Goal: Task Accomplishment & Management: Manage account settings

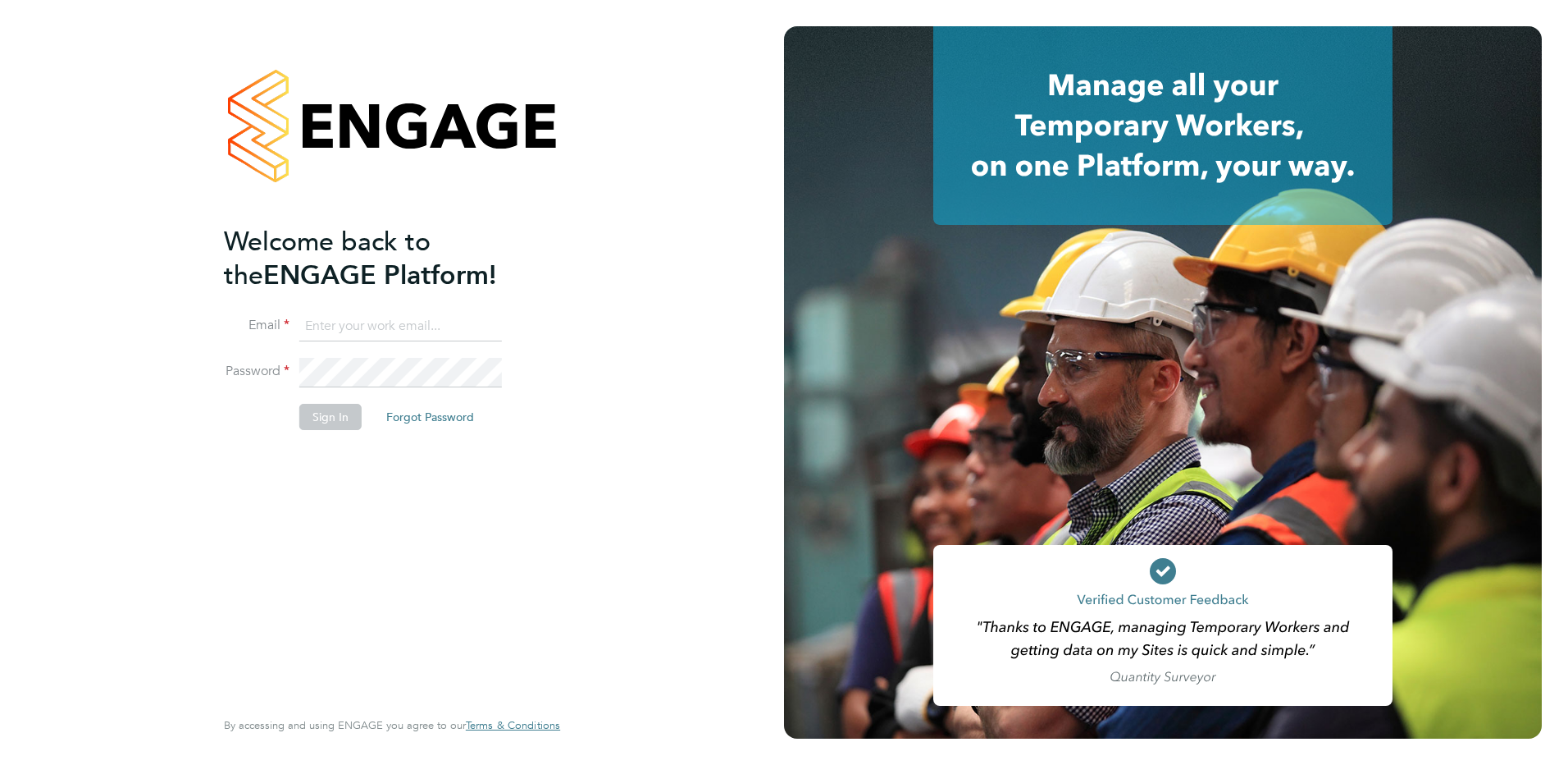
type input "[EMAIL_ADDRESS][DOMAIN_NAME]"
click at [325, 419] on button "Sign In" at bounding box center [331, 417] width 63 height 27
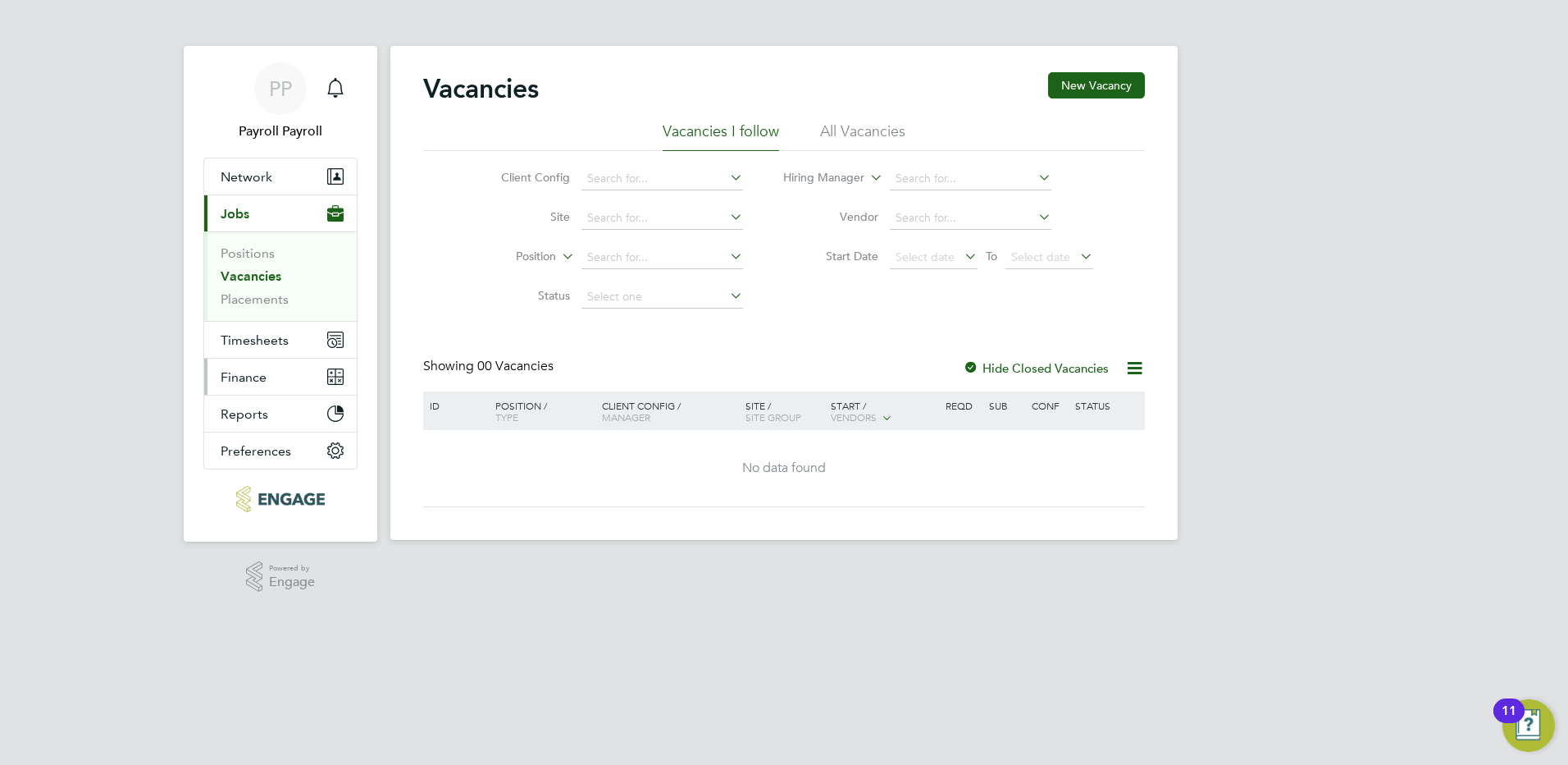
drag, startPoint x: 255, startPoint y: 373, endPoint x: 275, endPoint y: 373, distance: 20.0
click at [255, 373] on span "Finance" at bounding box center [243, 377] width 46 height 15
click at [263, 374] on span "Finance" at bounding box center [243, 377] width 46 height 15
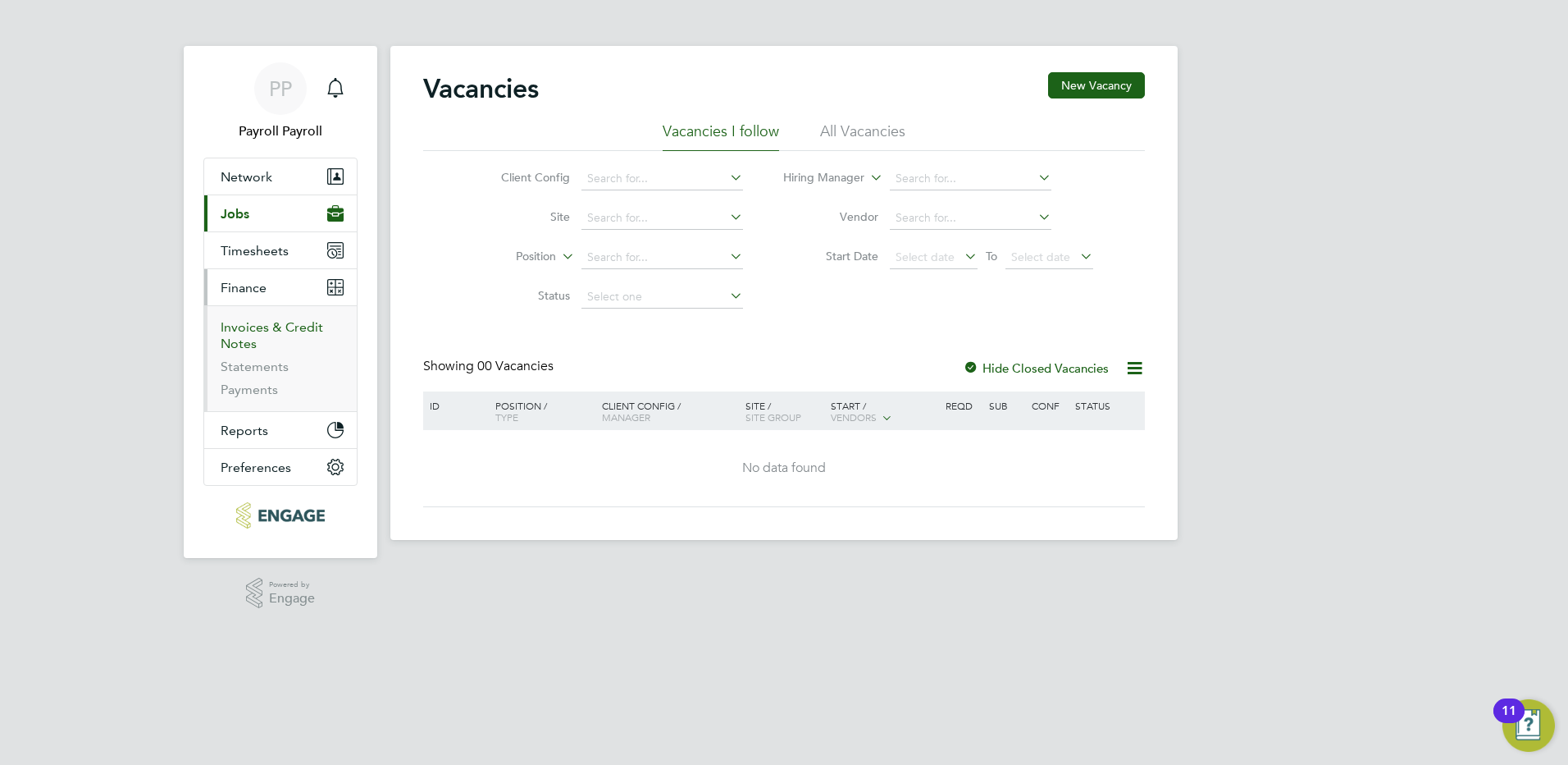
click at [274, 328] on link "Invoices & Credit Notes" at bounding box center [272, 335] width 103 height 32
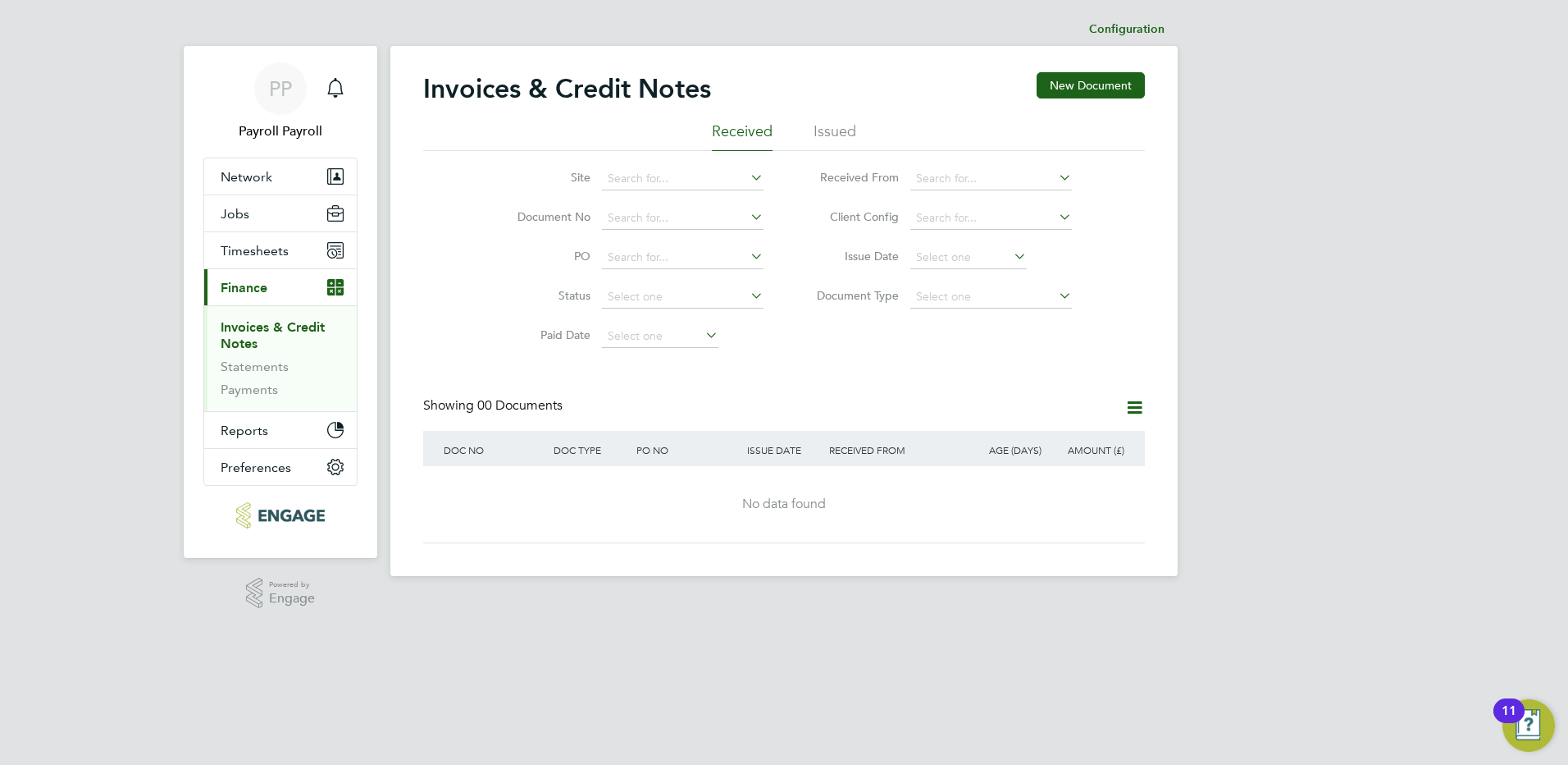
click at [839, 130] on li "Issued" at bounding box center [835, 136] width 43 height 29
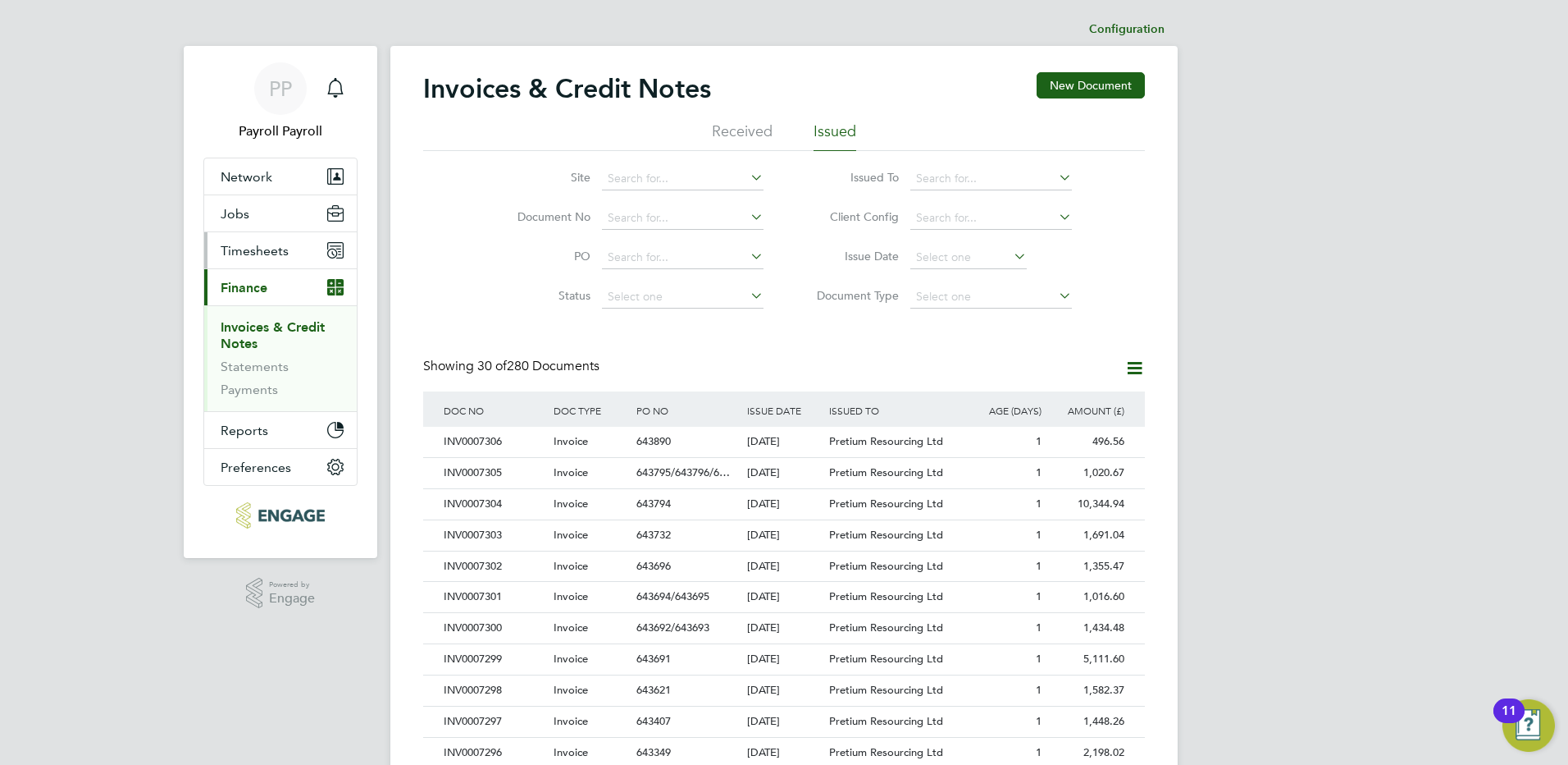
click at [268, 256] on span "Timesheets" at bounding box center [255, 251] width 68 height 15
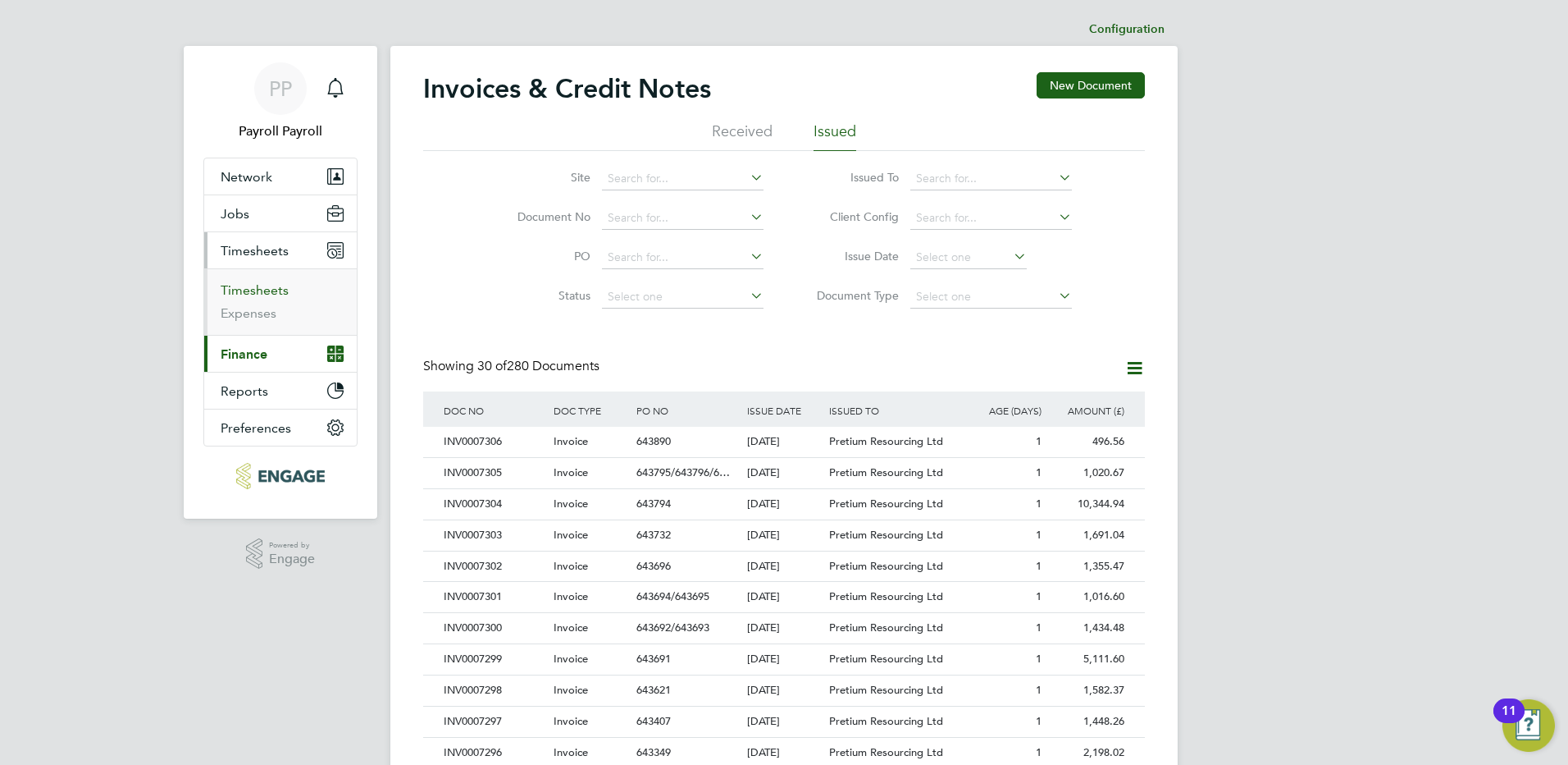
click at [264, 291] on link "Timesheets" at bounding box center [255, 290] width 68 height 15
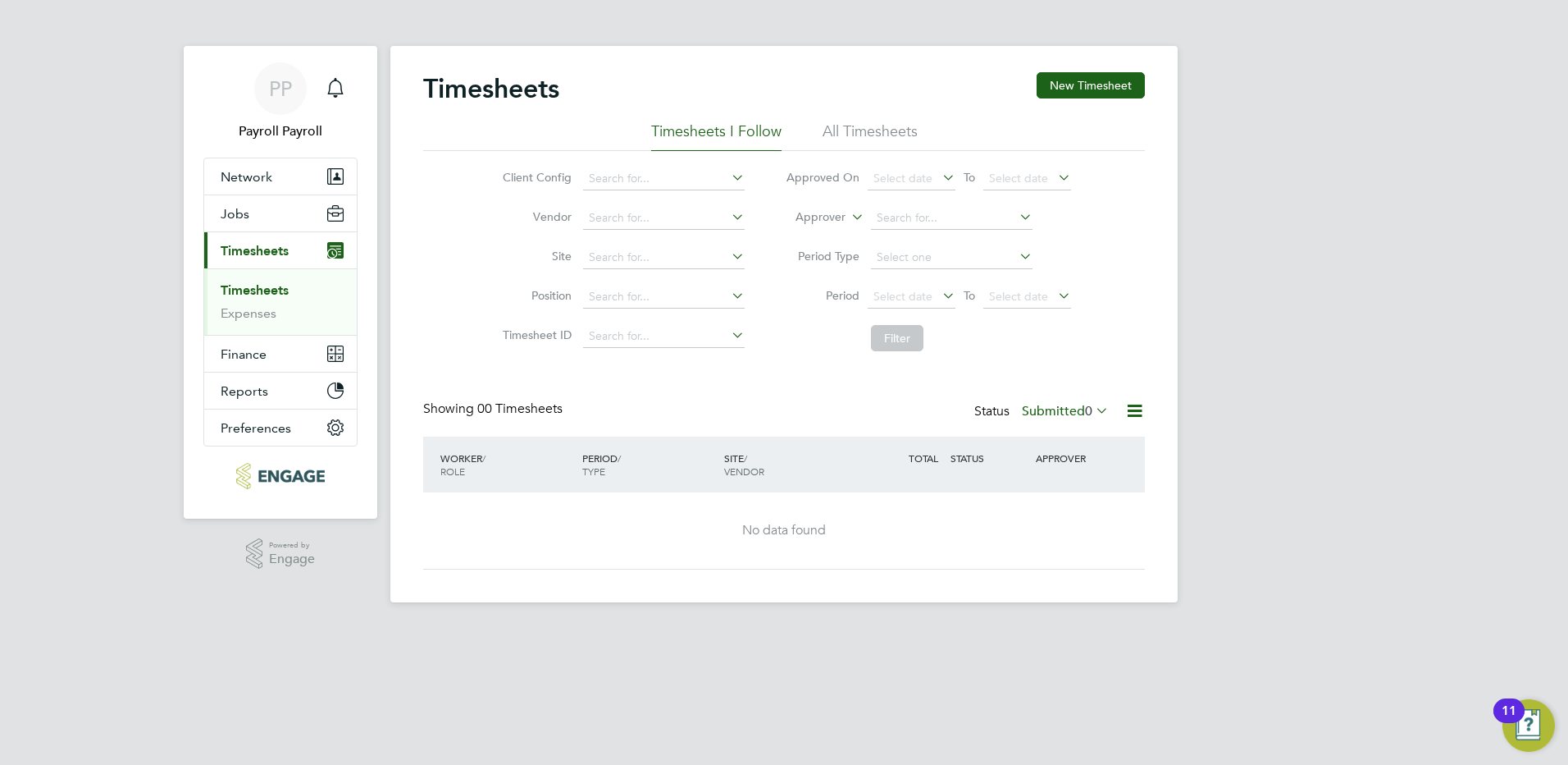
click at [1138, 413] on icon at bounding box center [1135, 411] width 21 height 21
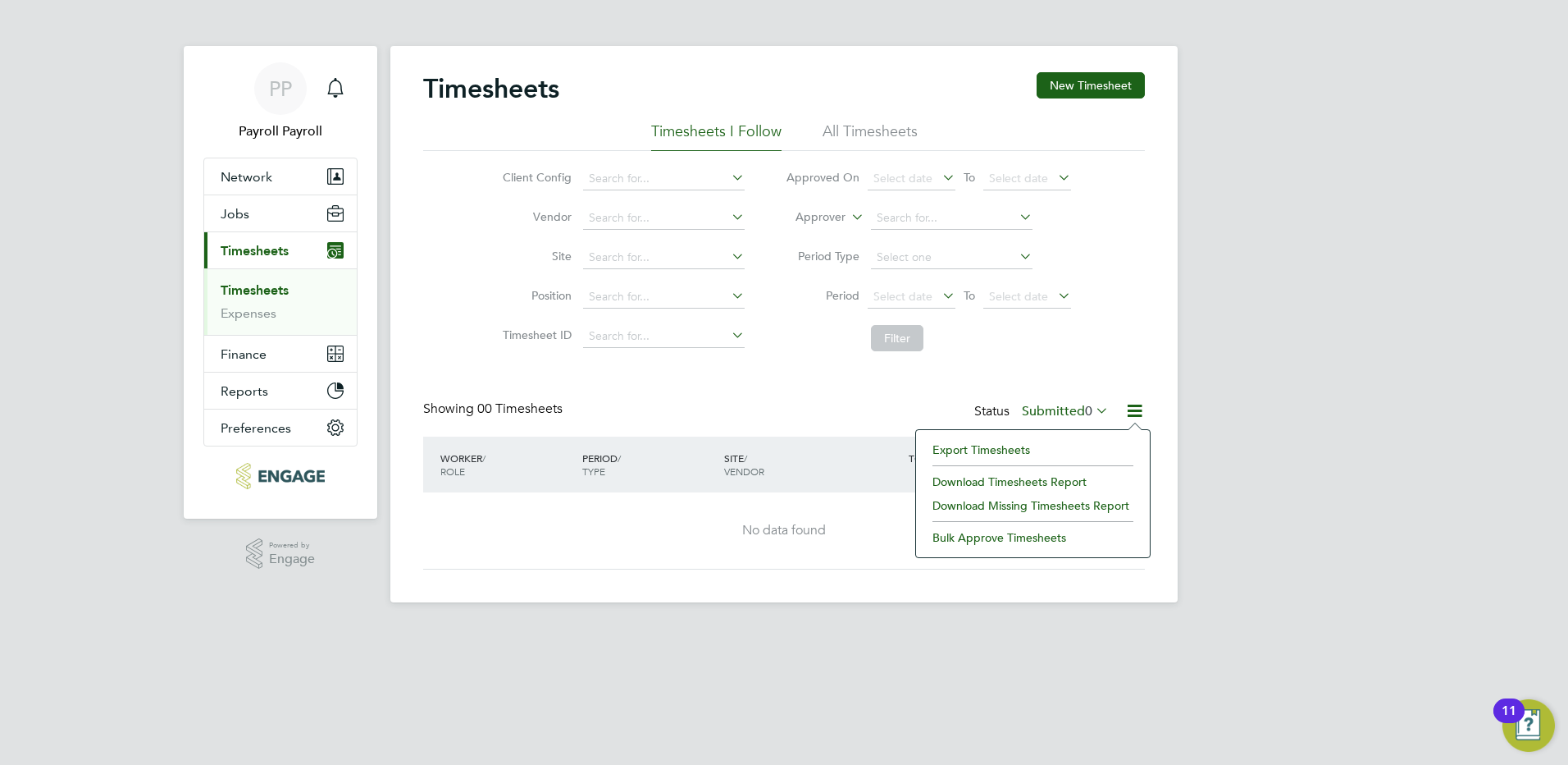
click at [1087, 409] on span "0" at bounding box center [1088, 411] width 8 height 16
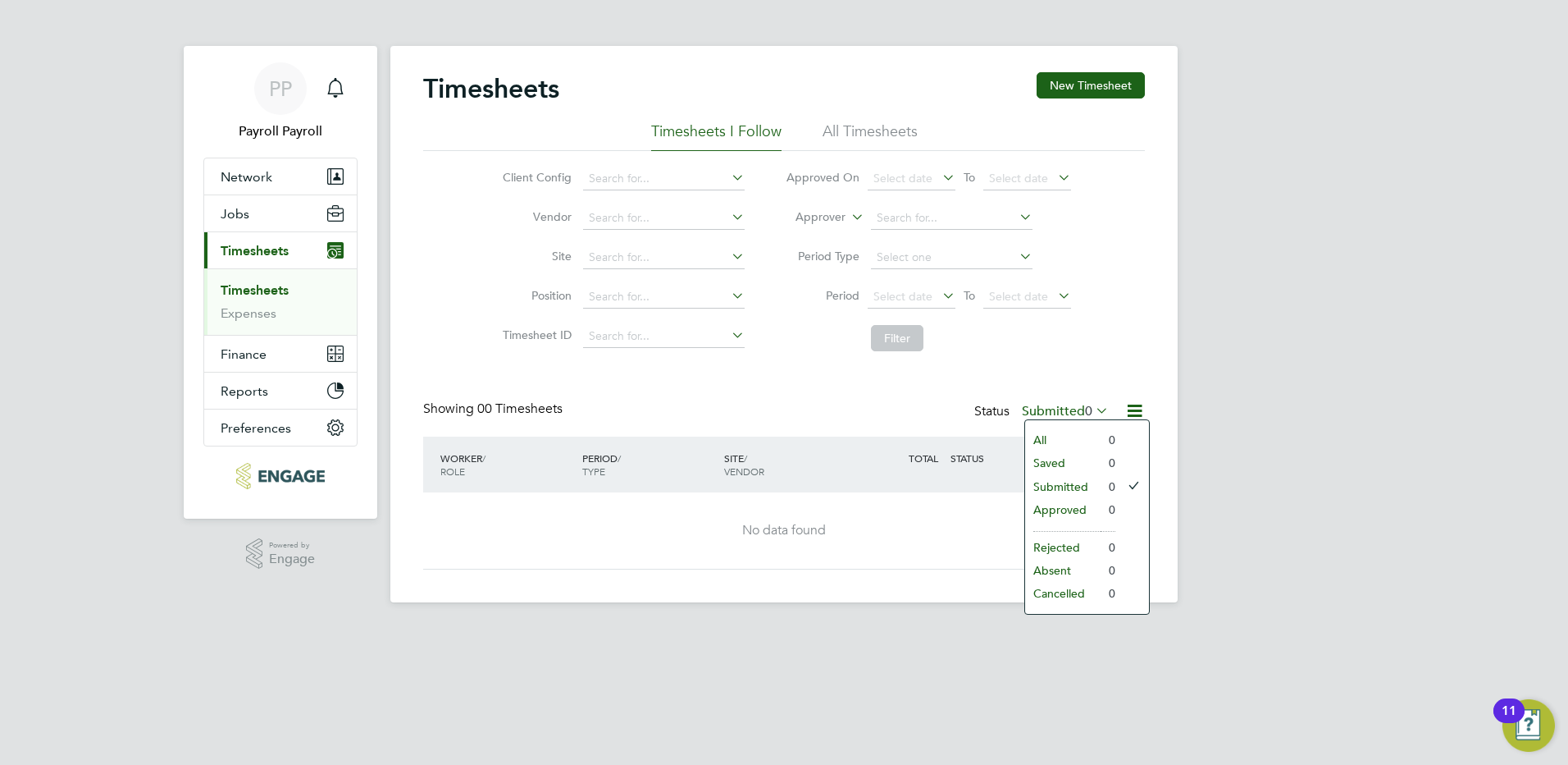
click at [1086, 508] on li "Approved" at bounding box center [1062, 509] width 75 height 23
click at [852, 123] on li "All Timesheets" at bounding box center [870, 136] width 95 height 29
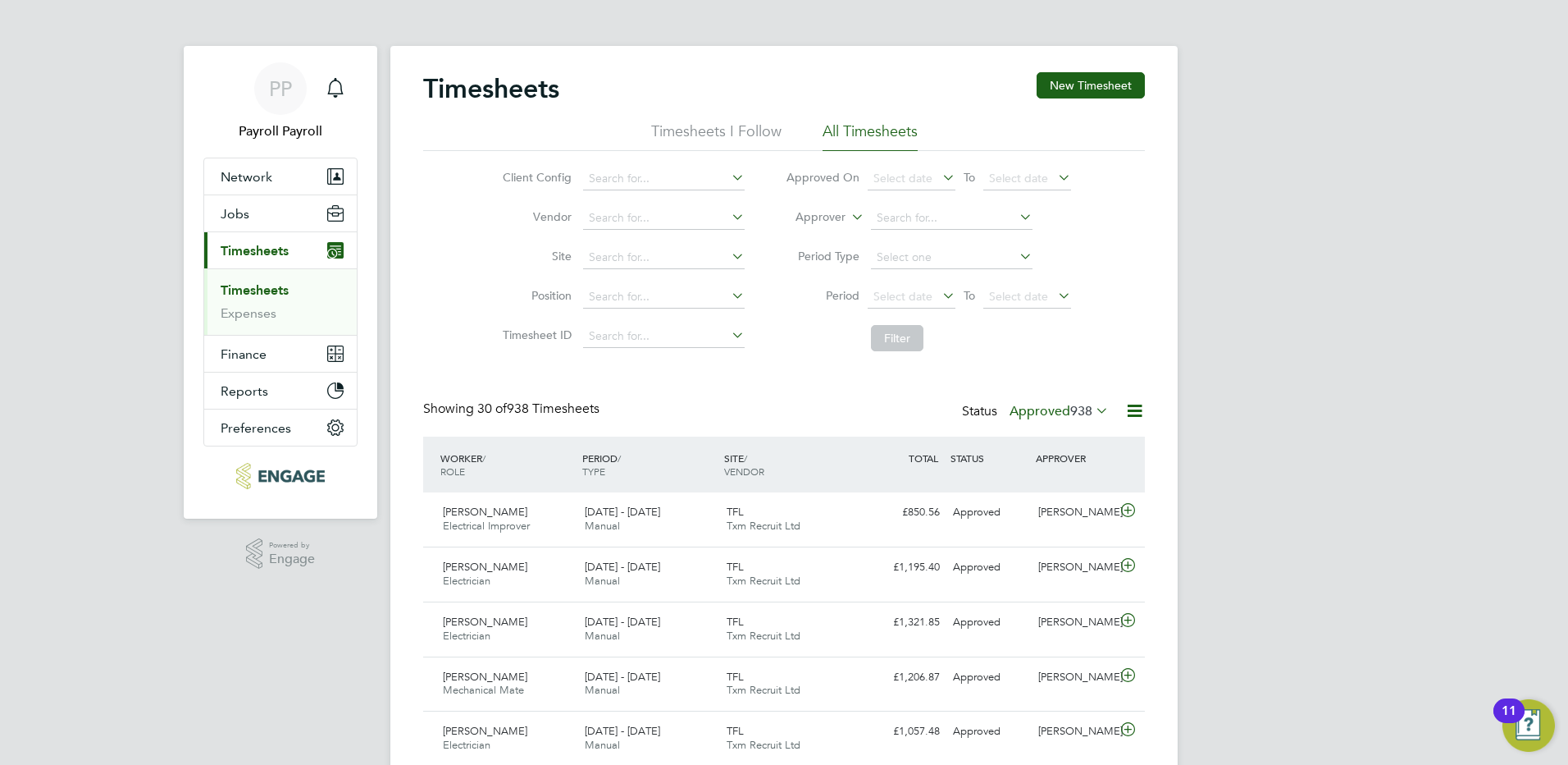
click at [1070, 412] on span "938" at bounding box center [1081, 411] width 22 height 16
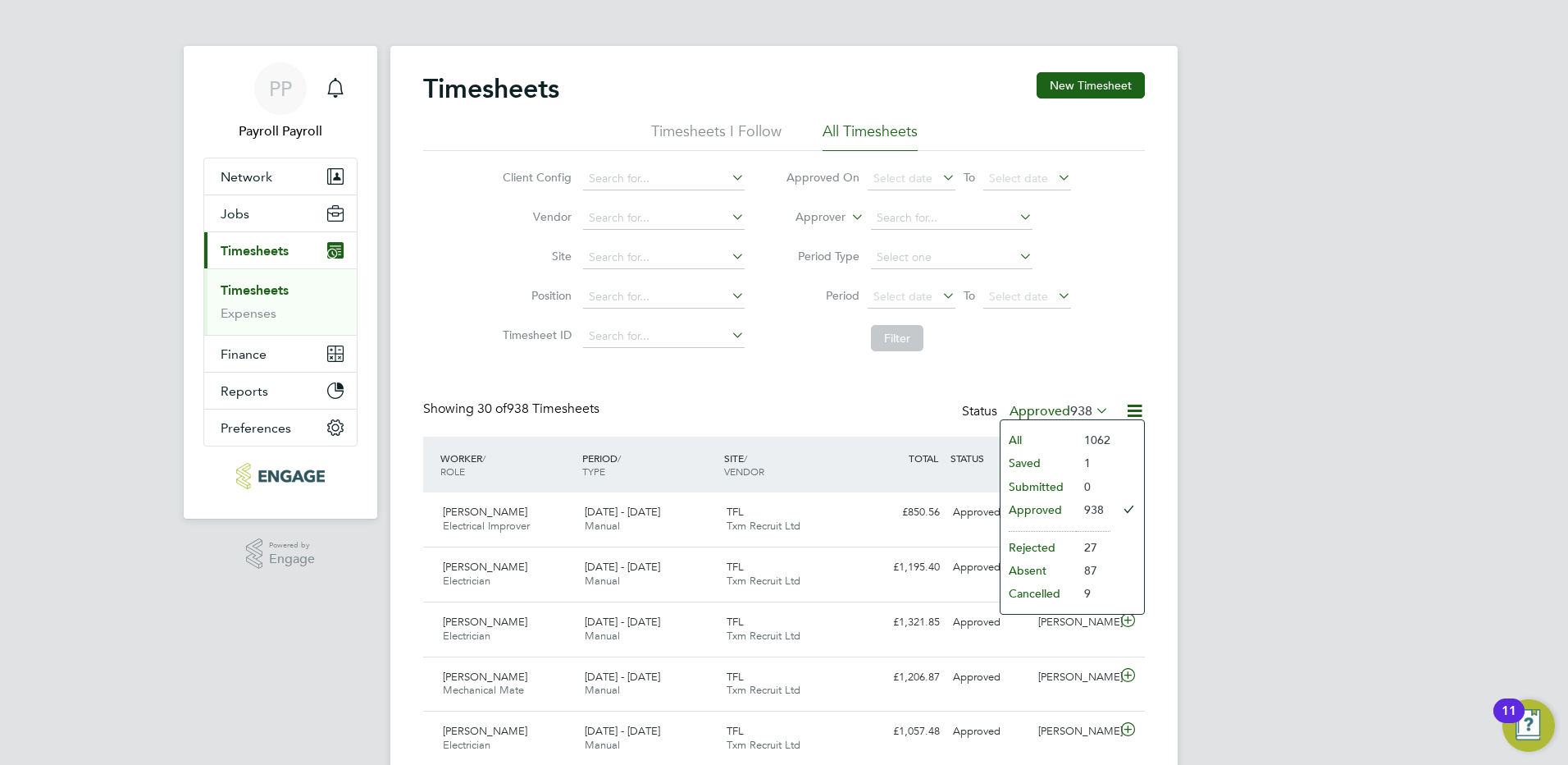
click at [1073, 413] on span "938" at bounding box center [1081, 411] width 22 height 16
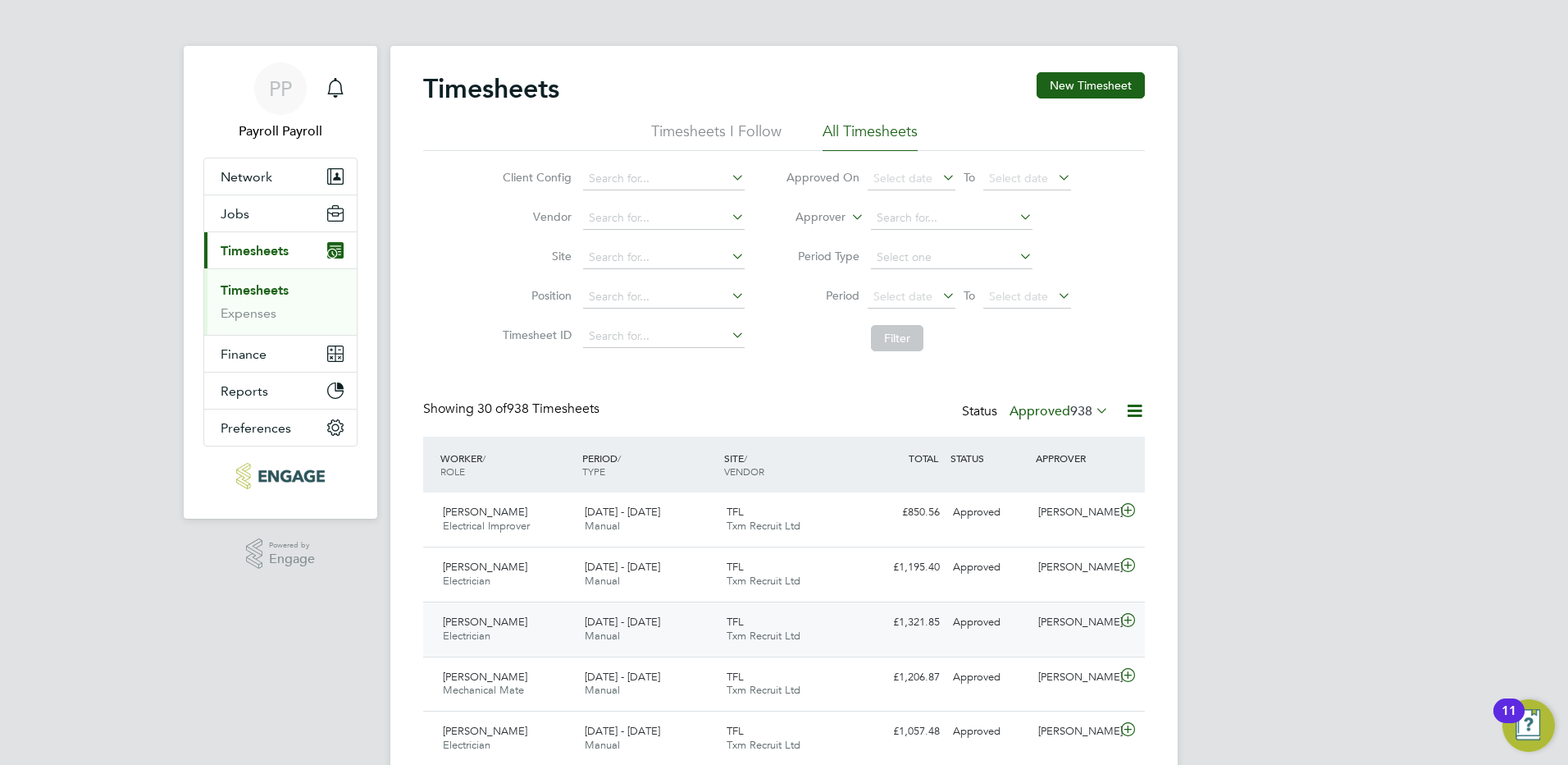
click at [500, 618] on span "[PERSON_NAME]" at bounding box center [484, 622] width 85 height 14
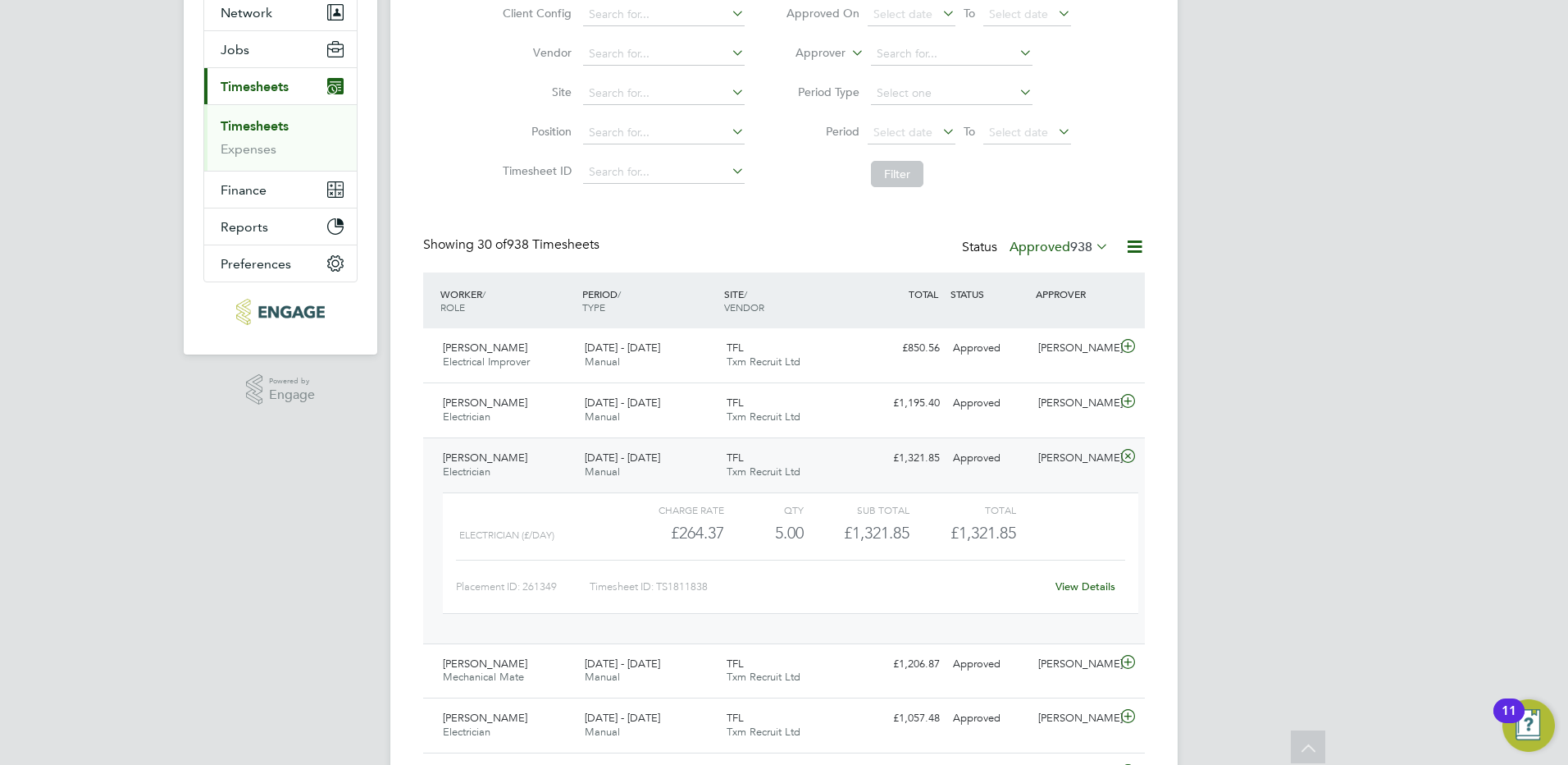
click at [517, 450] on div "[PERSON_NAME] Electrician [DATE] - [DATE]" at bounding box center [506, 465] width 142 height 41
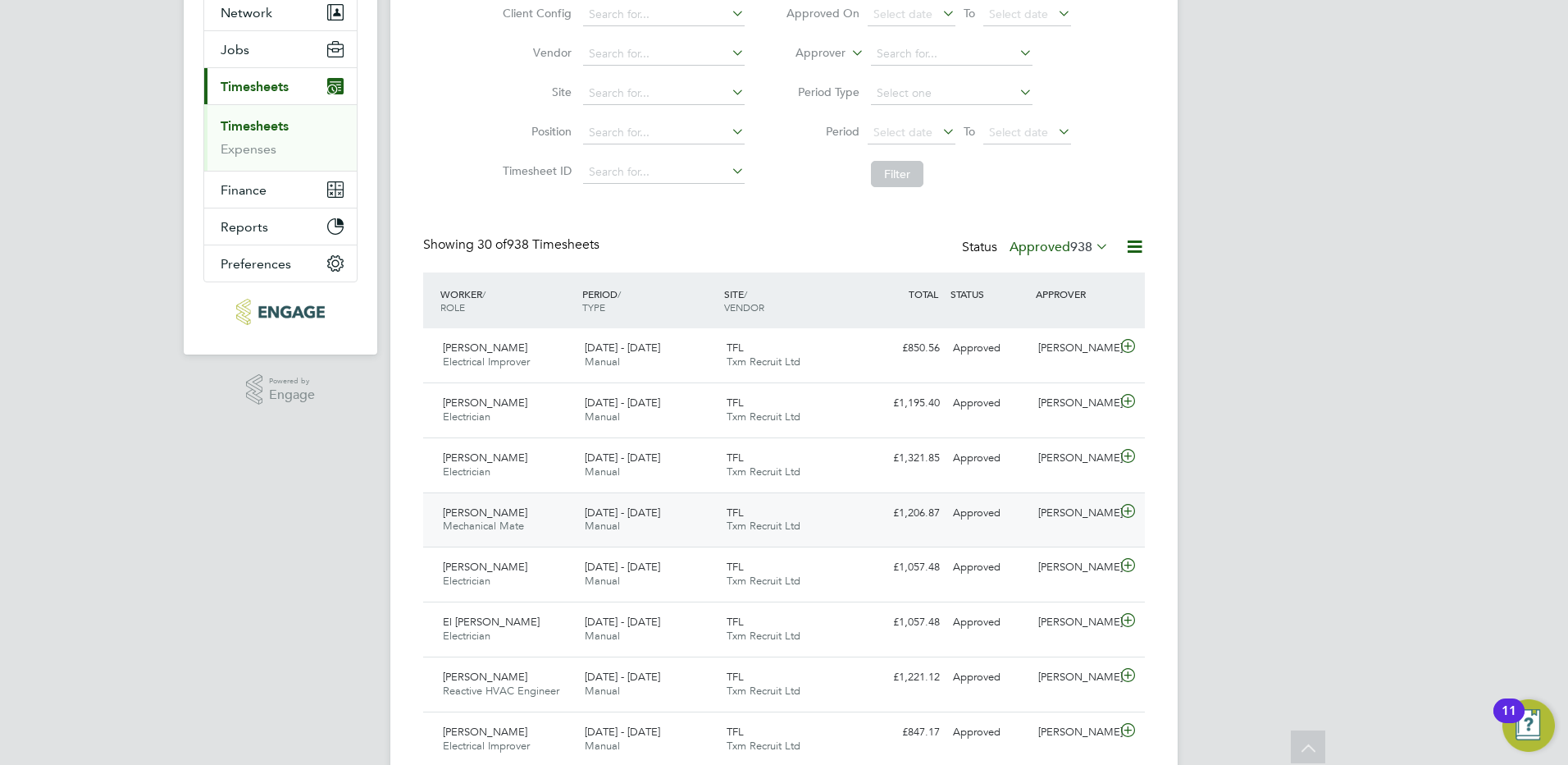
click at [500, 526] on span "Mechanical Mate" at bounding box center [482, 526] width 81 height 14
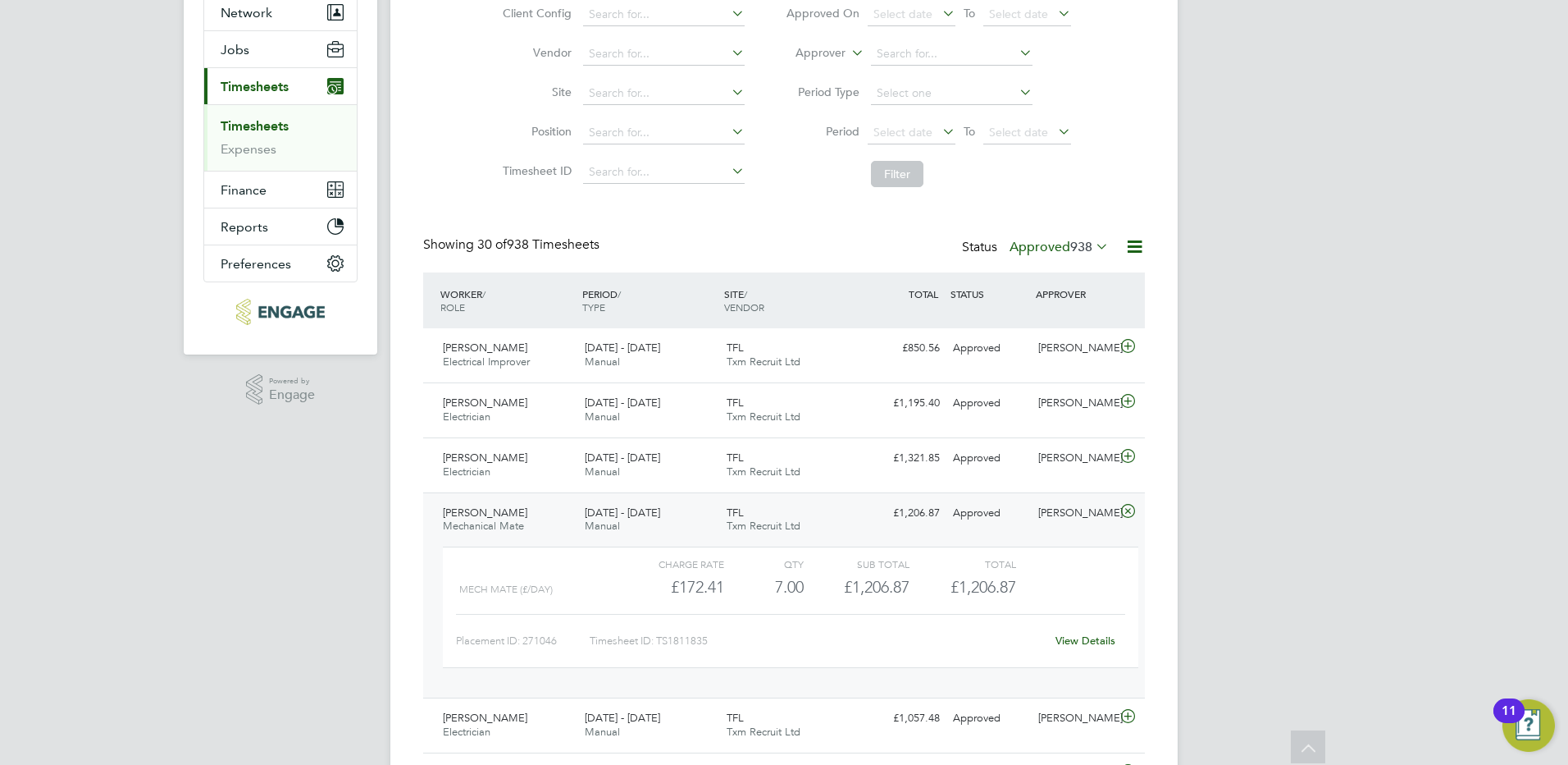
click at [512, 522] on span "Mechanical Mate" at bounding box center [482, 526] width 81 height 14
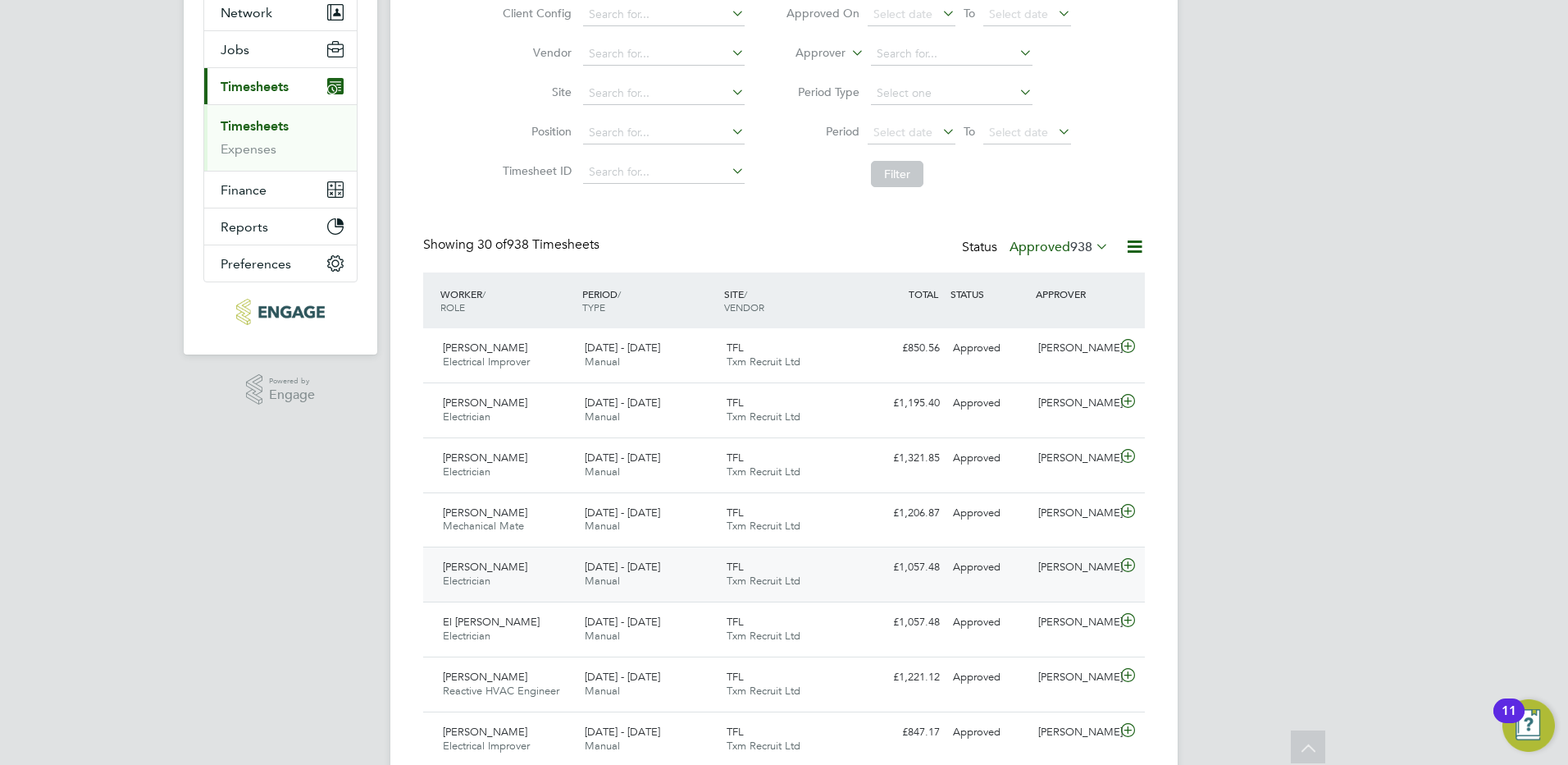
click at [501, 572] on span "[PERSON_NAME]" at bounding box center [484, 566] width 85 height 14
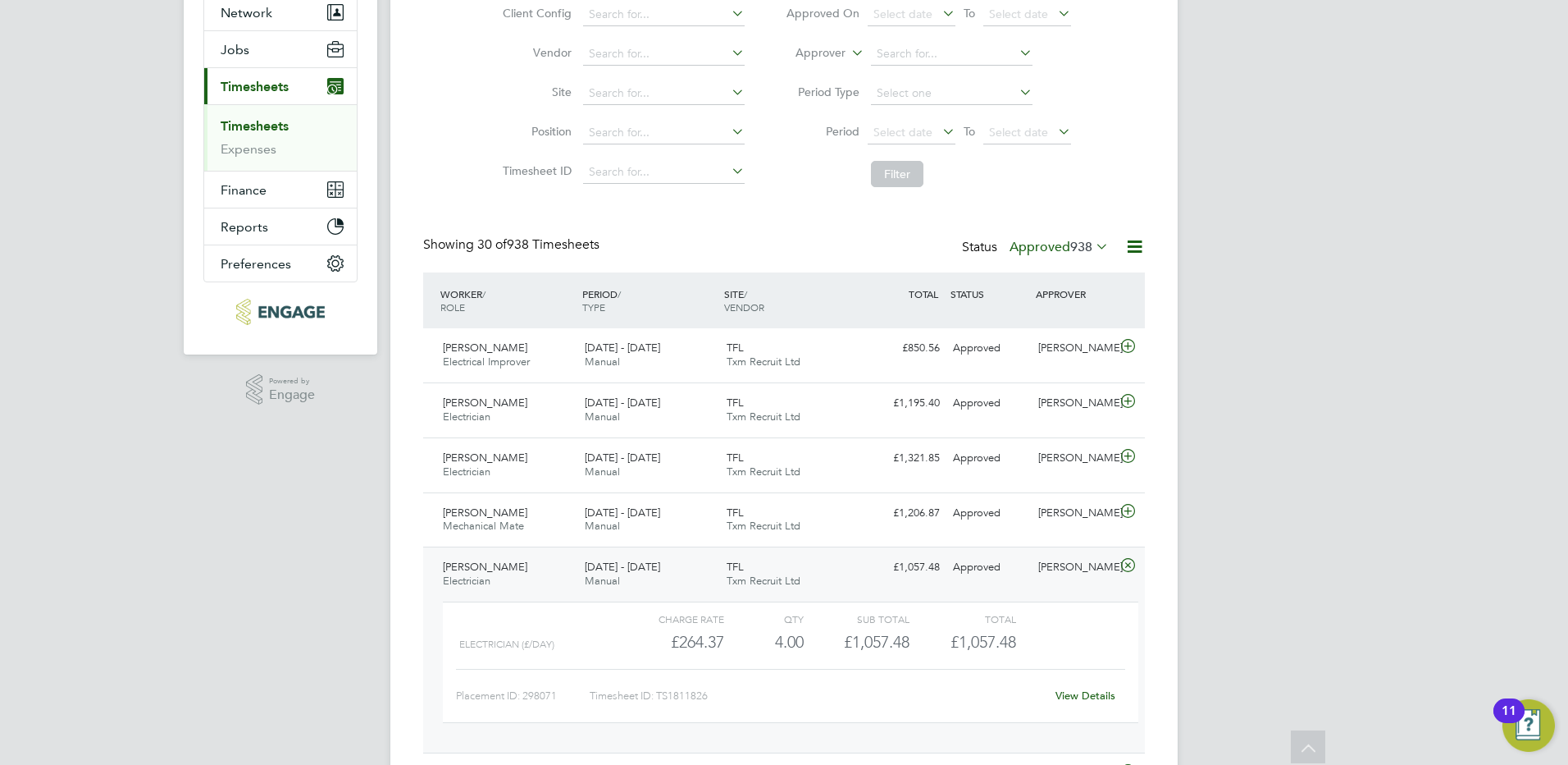
click at [493, 570] on span "[PERSON_NAME]" at bounding box center [484, 566] width 85 height 14
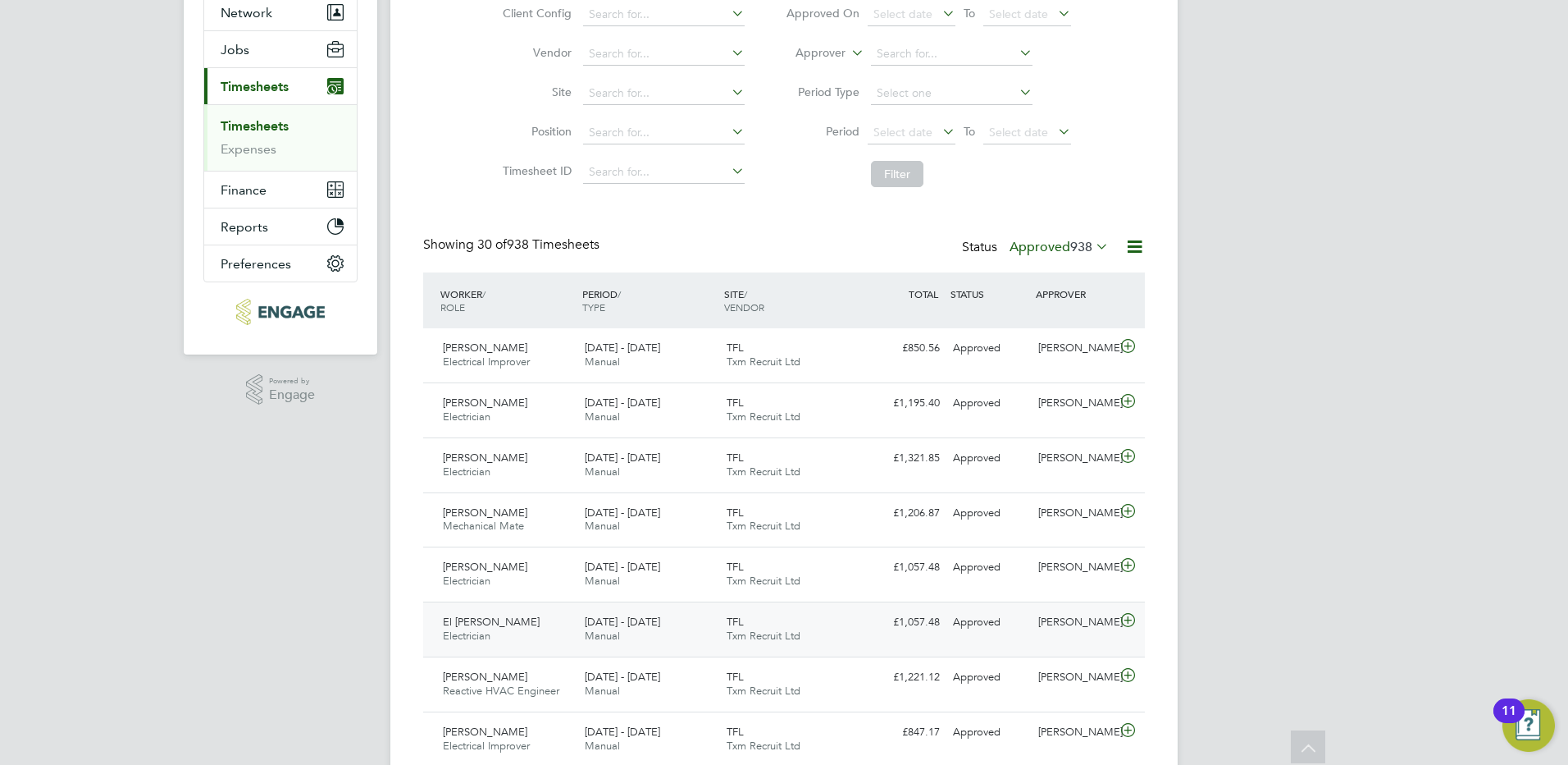
click at [506, 630] on div "El [PERSON_NAME] Electrician [DATE] - [DATE]" at bounding box center [506, 629] width 142 height 41
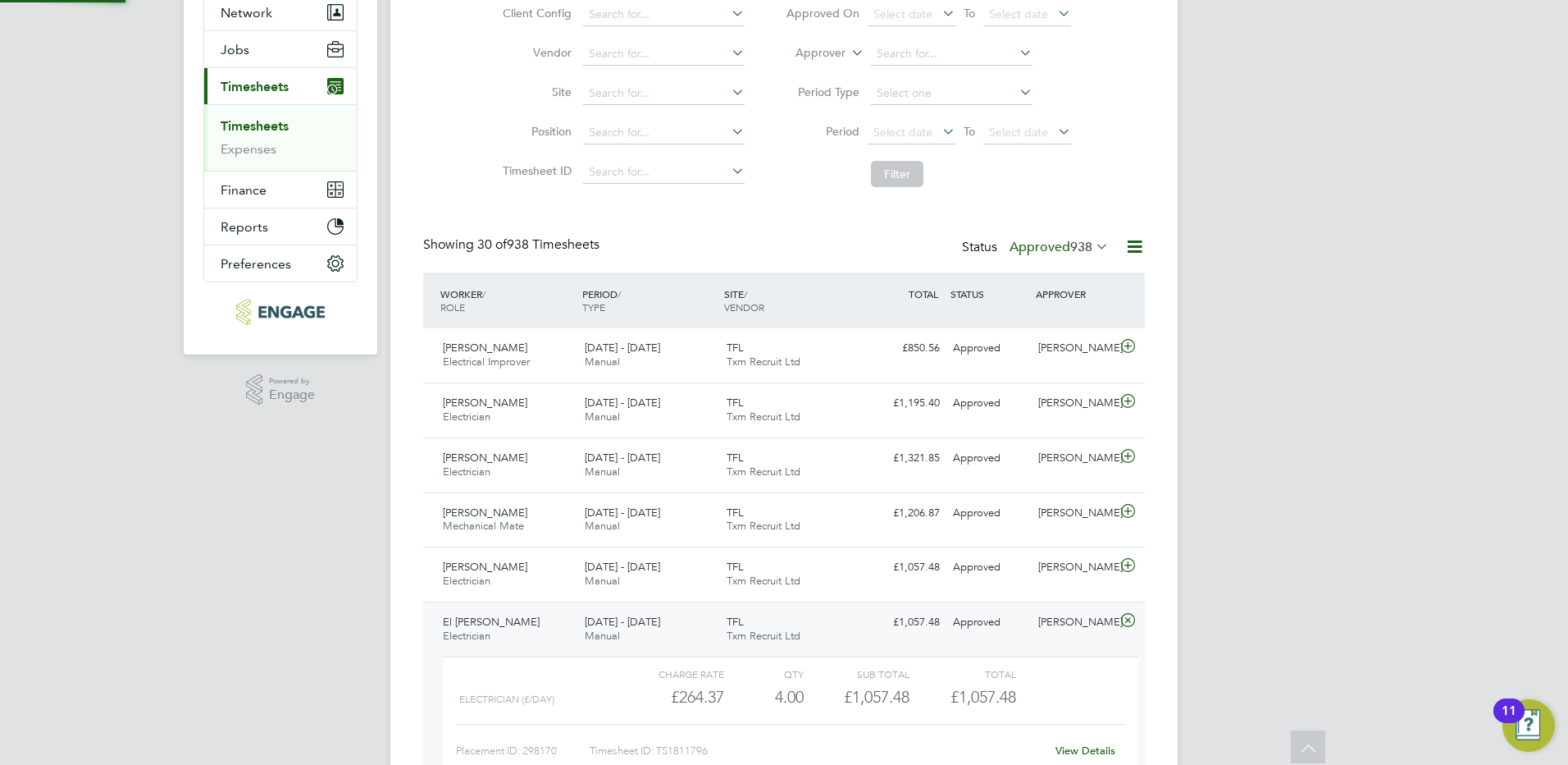
scroll to position [328, 0]
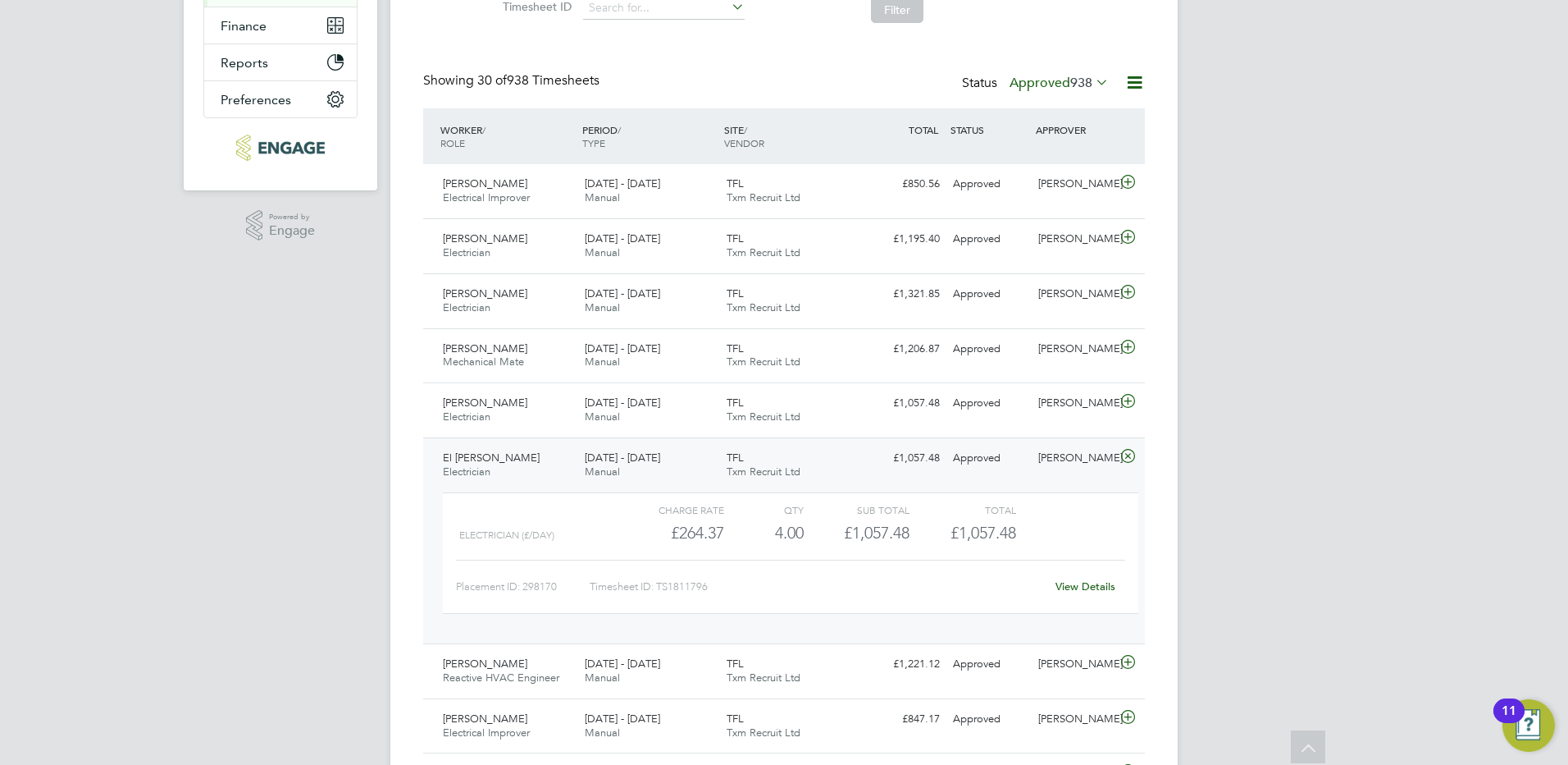
click at [474, 456] on span "El [PERSON_NAME]" at bounding box center [491, 457] width 97 height 14
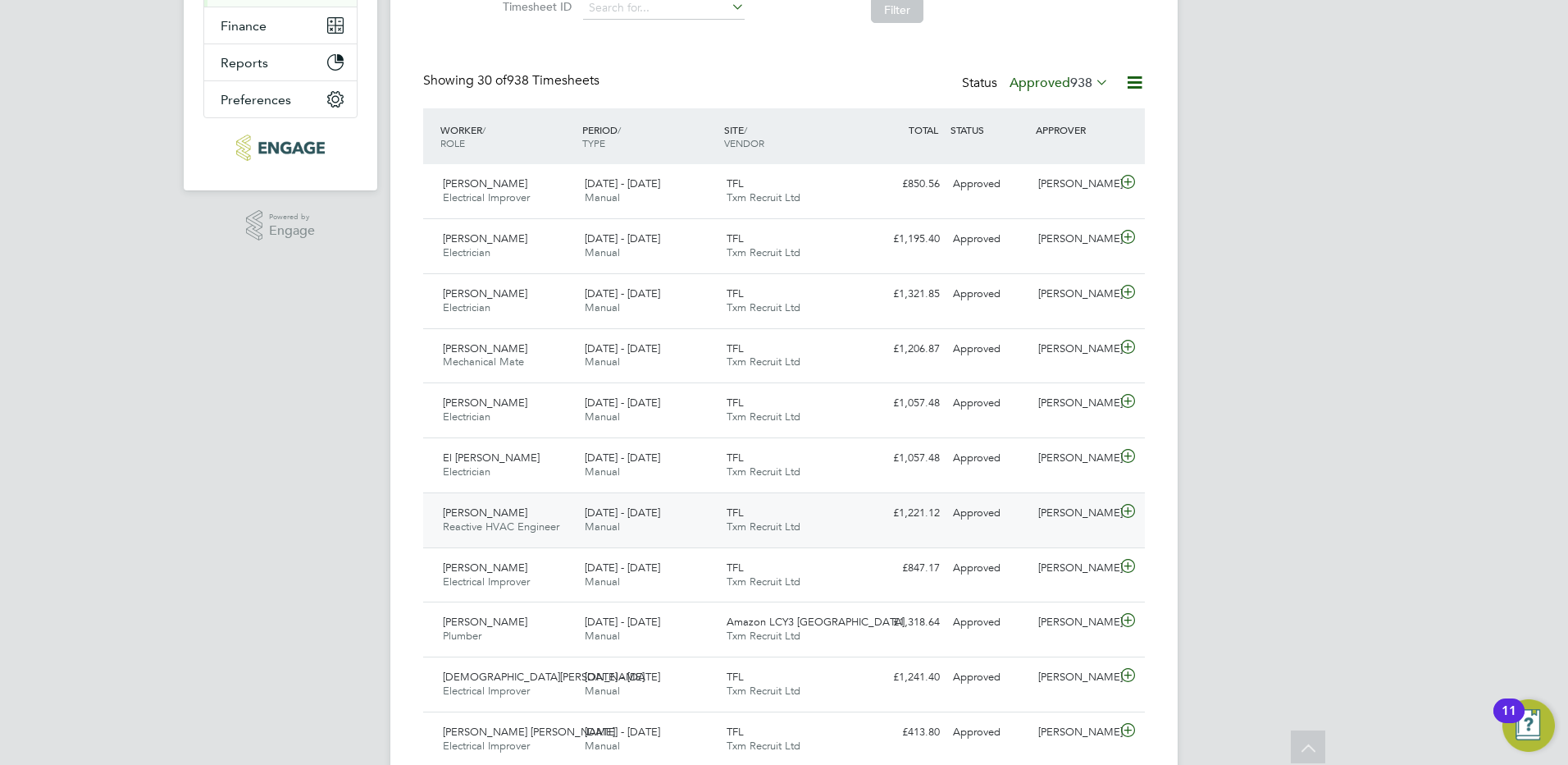
click at [489, 511] on span "[PERSON_NAME]" at bounding box center [484, 512] width 85 height 14
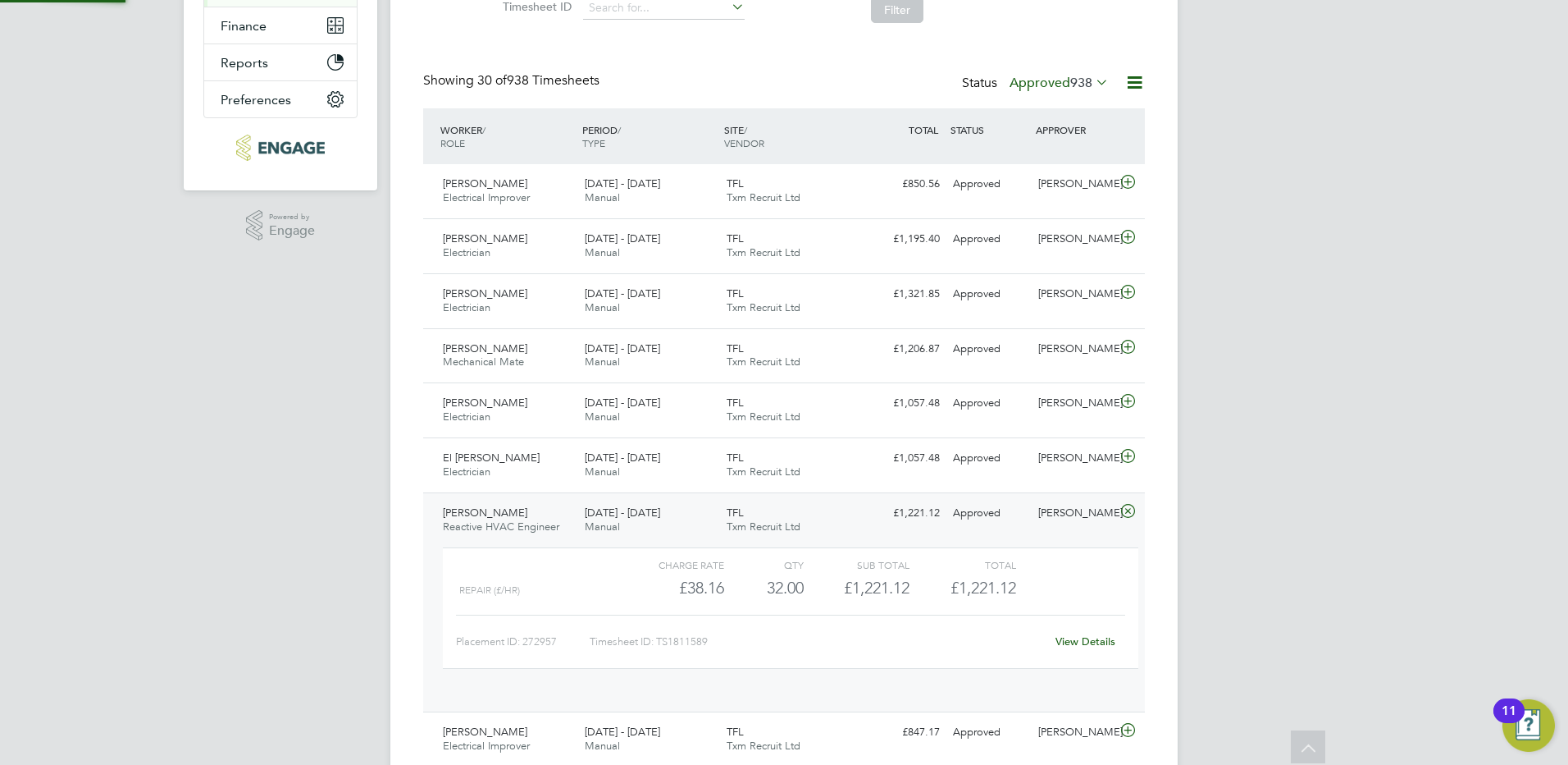
scroll to position [28, 160]
click at [517, 514] on span "[PERSON_NAME]" at bounding box center [484, 512] width 85 height 14
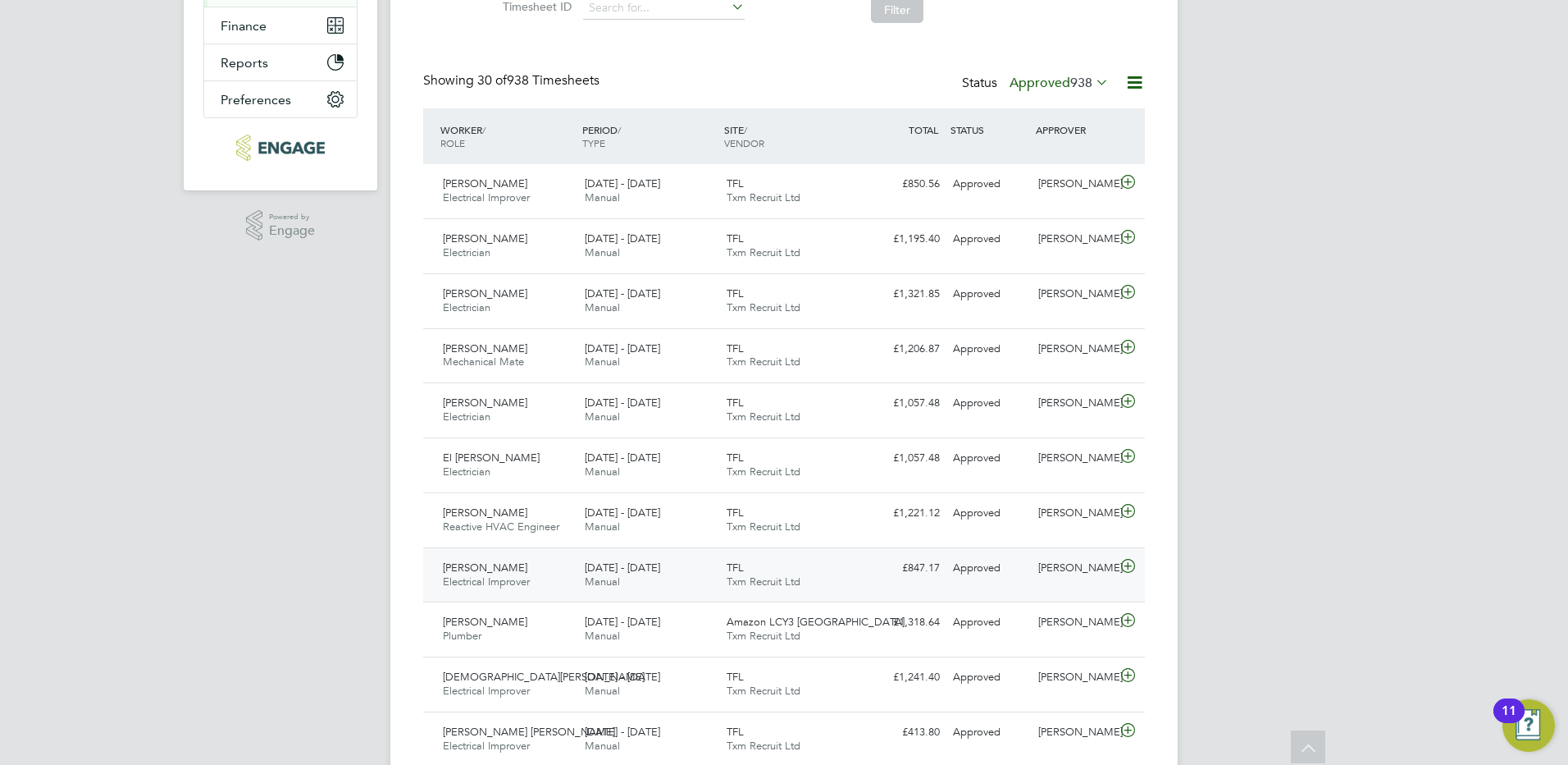
click at [493, 569] on span "[PERSON_NAME]" at bounding box center [484, 567] width 85 height 14
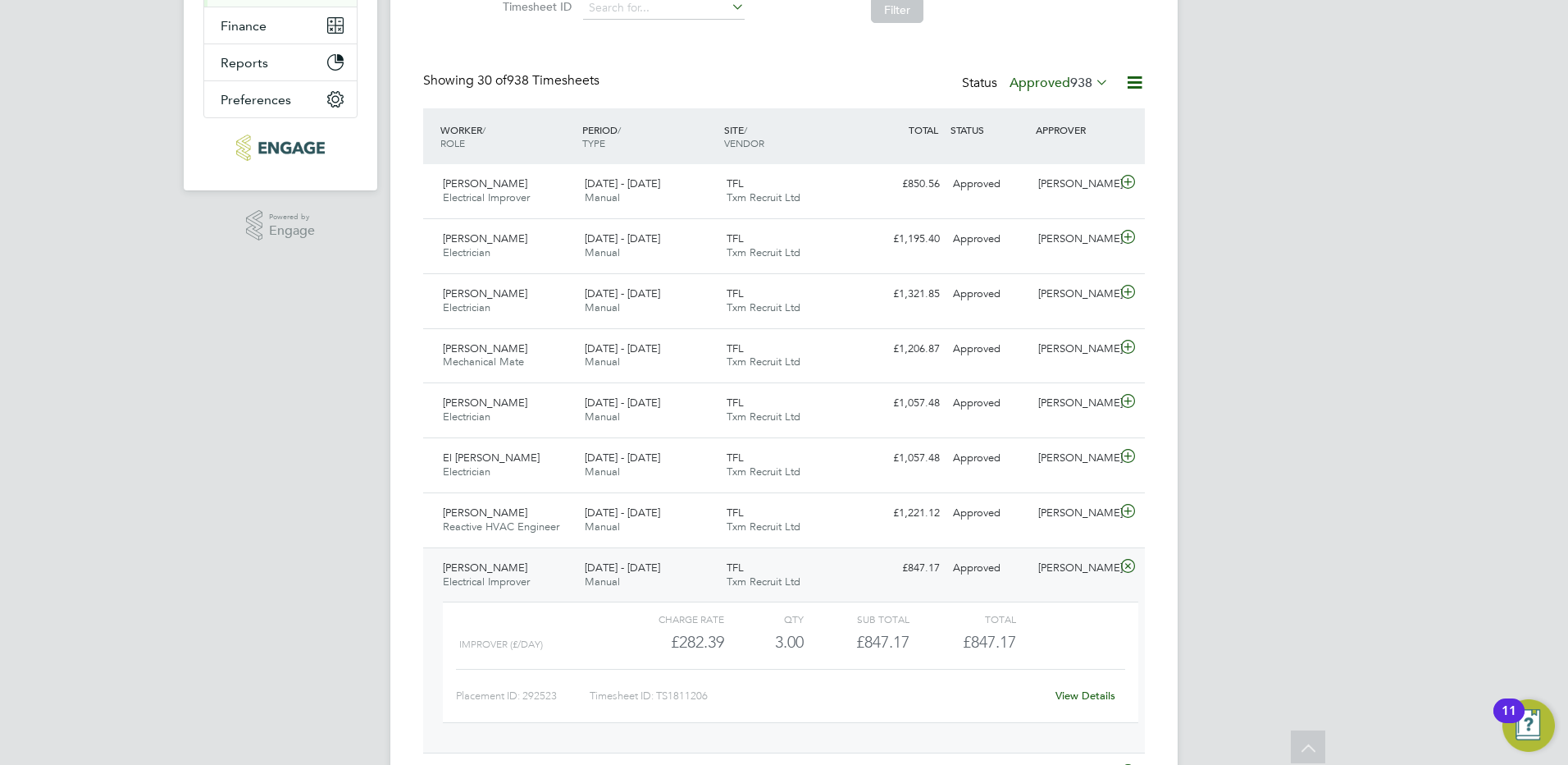
click at [458, 570] on span "[PERSON_NAME]" at bounding box center [484, 567] width 85 height 14
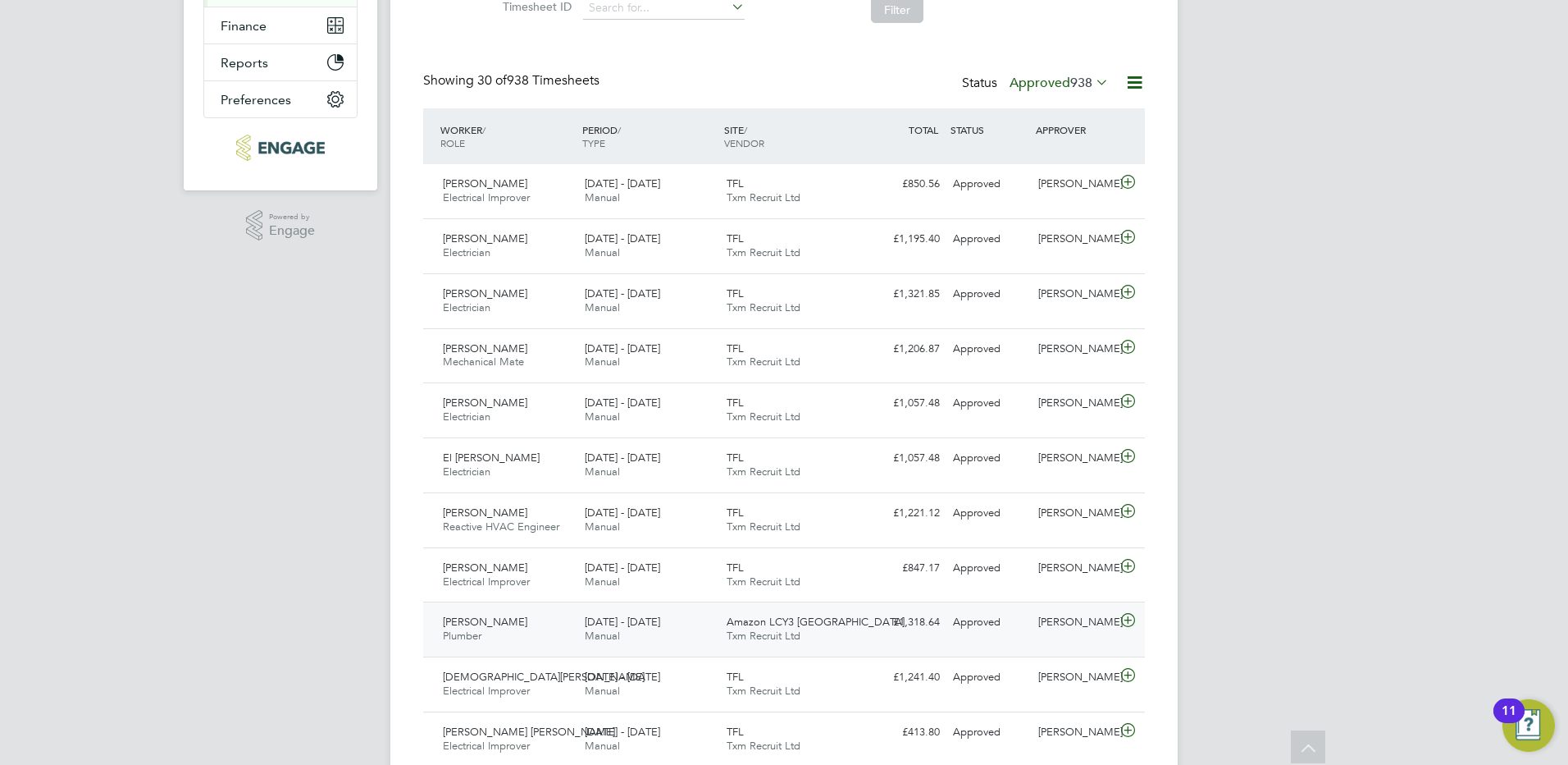
click at [499, 624] on span "[PERSON_NAME]" at bounding box center [484, 622] width 85 height 14
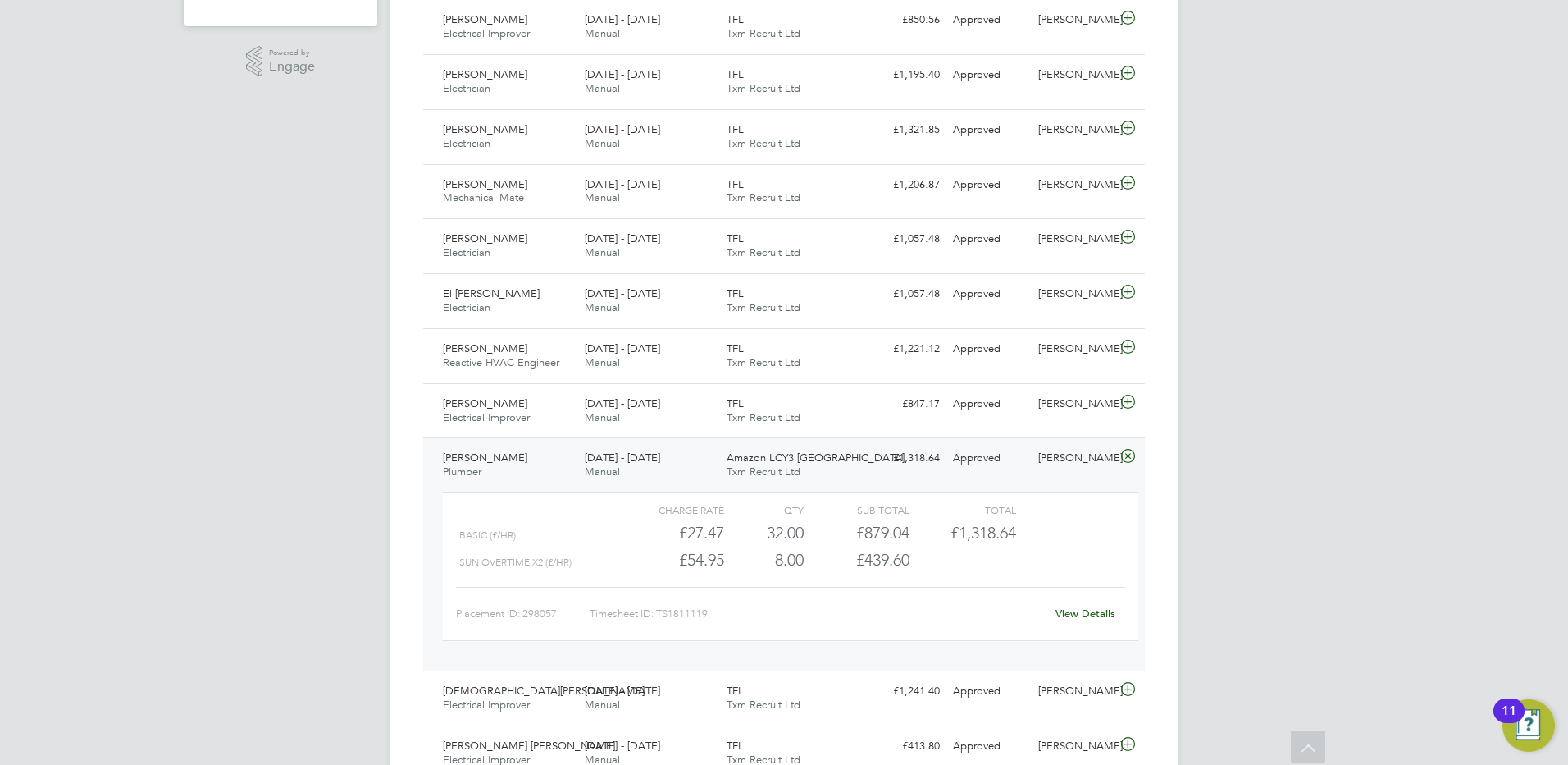
click at [489, 458] on span "[PERSON_NAME]" at bounding box center [484, 457] width 85 height 14
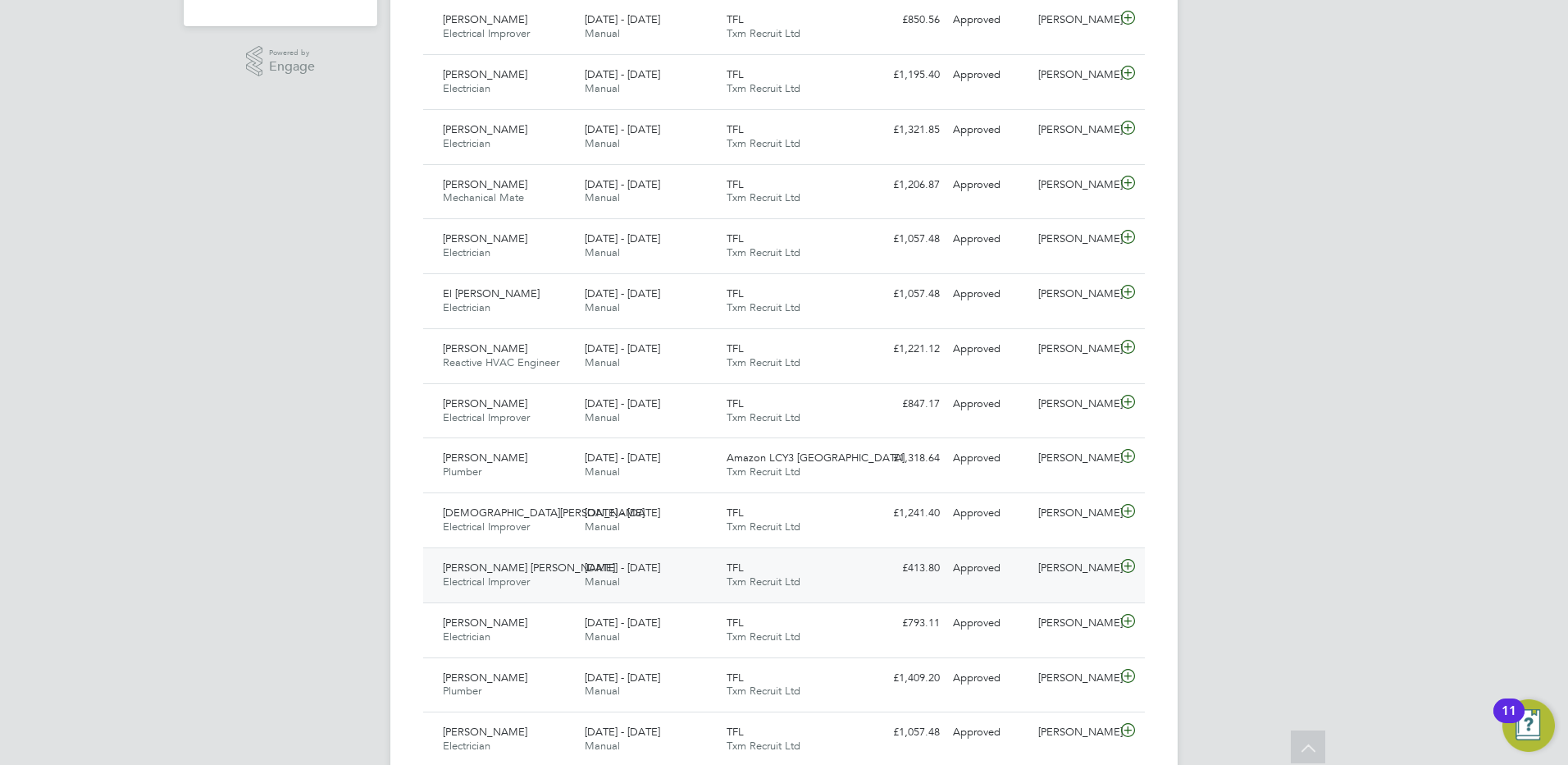
click at [501, 562] on span "[PERSON_NAME] [PERSON_NAME]" at bounding box center [528, 567] width 172 height 14
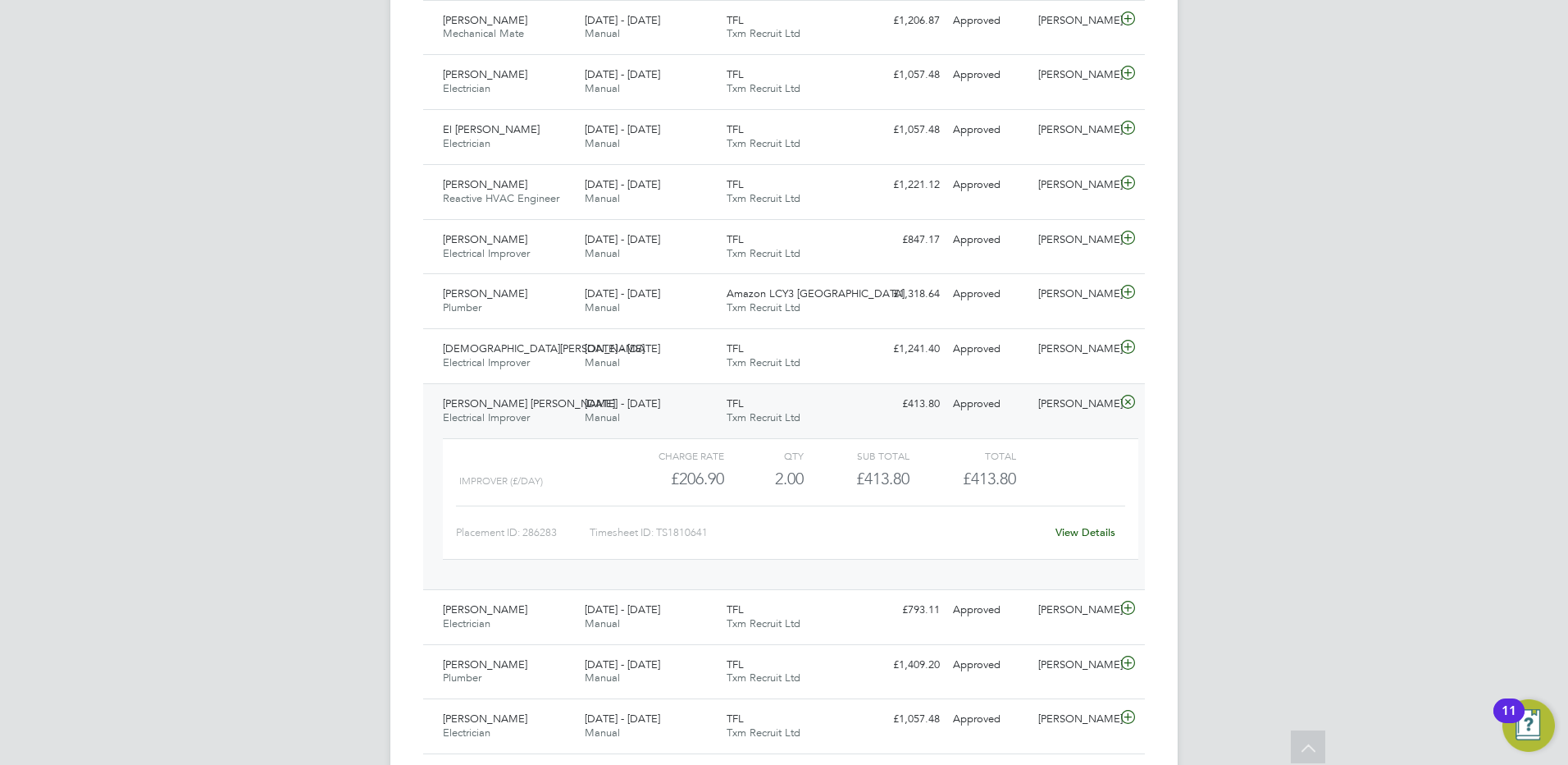
click at [513, 406] on span "[PERSON_NAME] [PERSON_NAME]" at bounding box center [528, 403] width 172 height 14
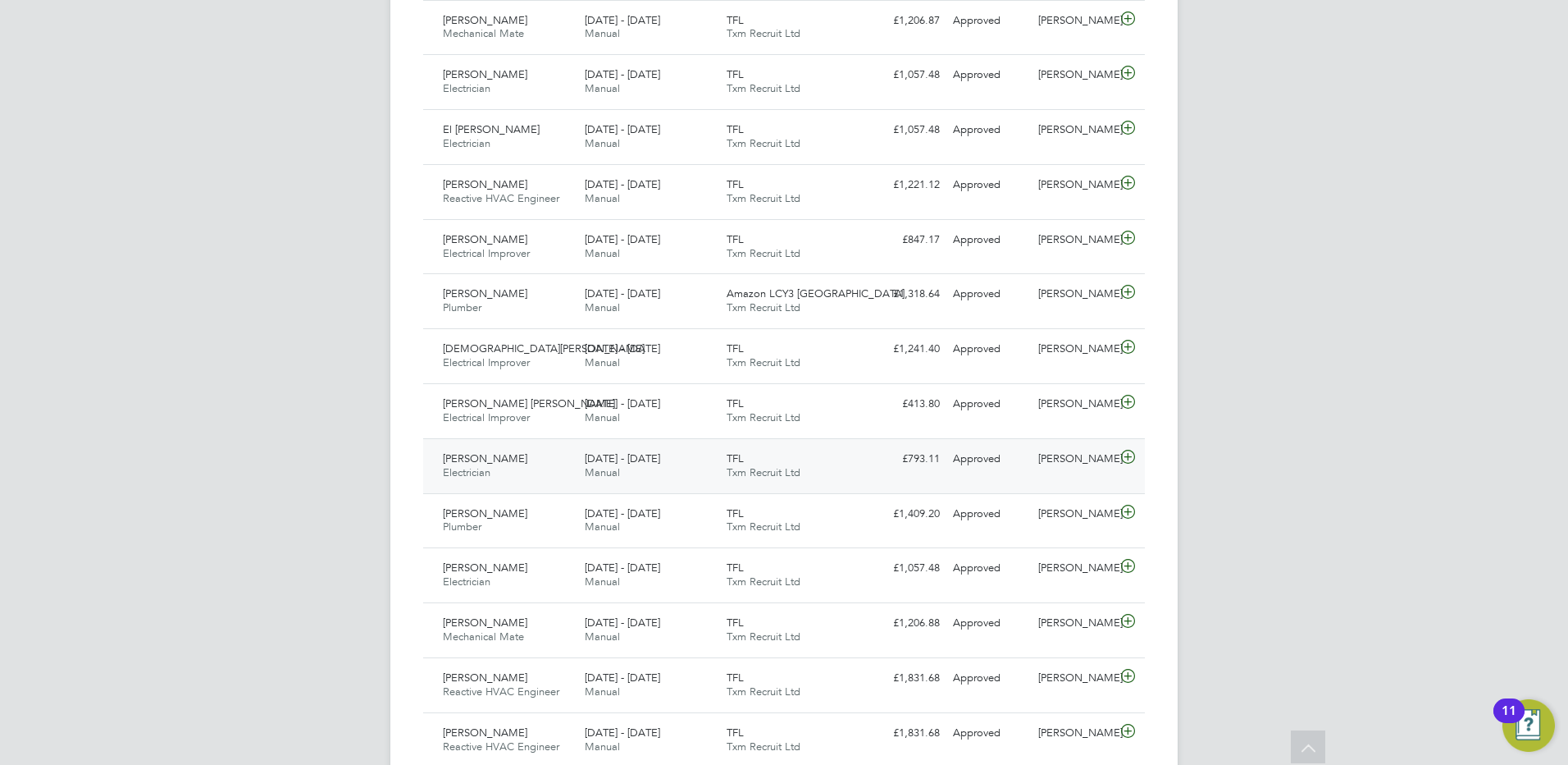
click at [485, 458] on span "[PERSON_NAME]" at bounding box center [484, 458] width 85 height 14
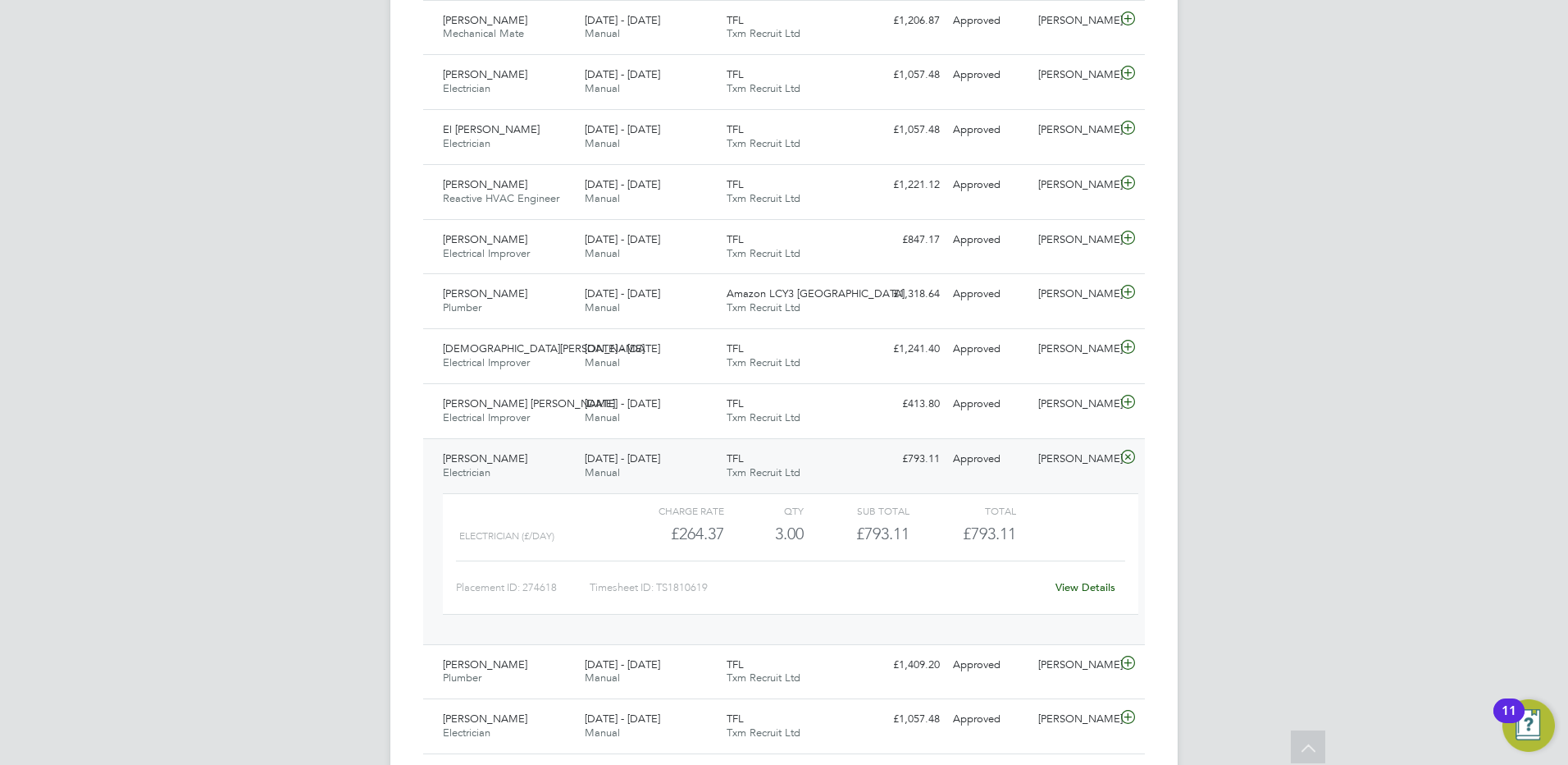
scroll to position [738, 0]
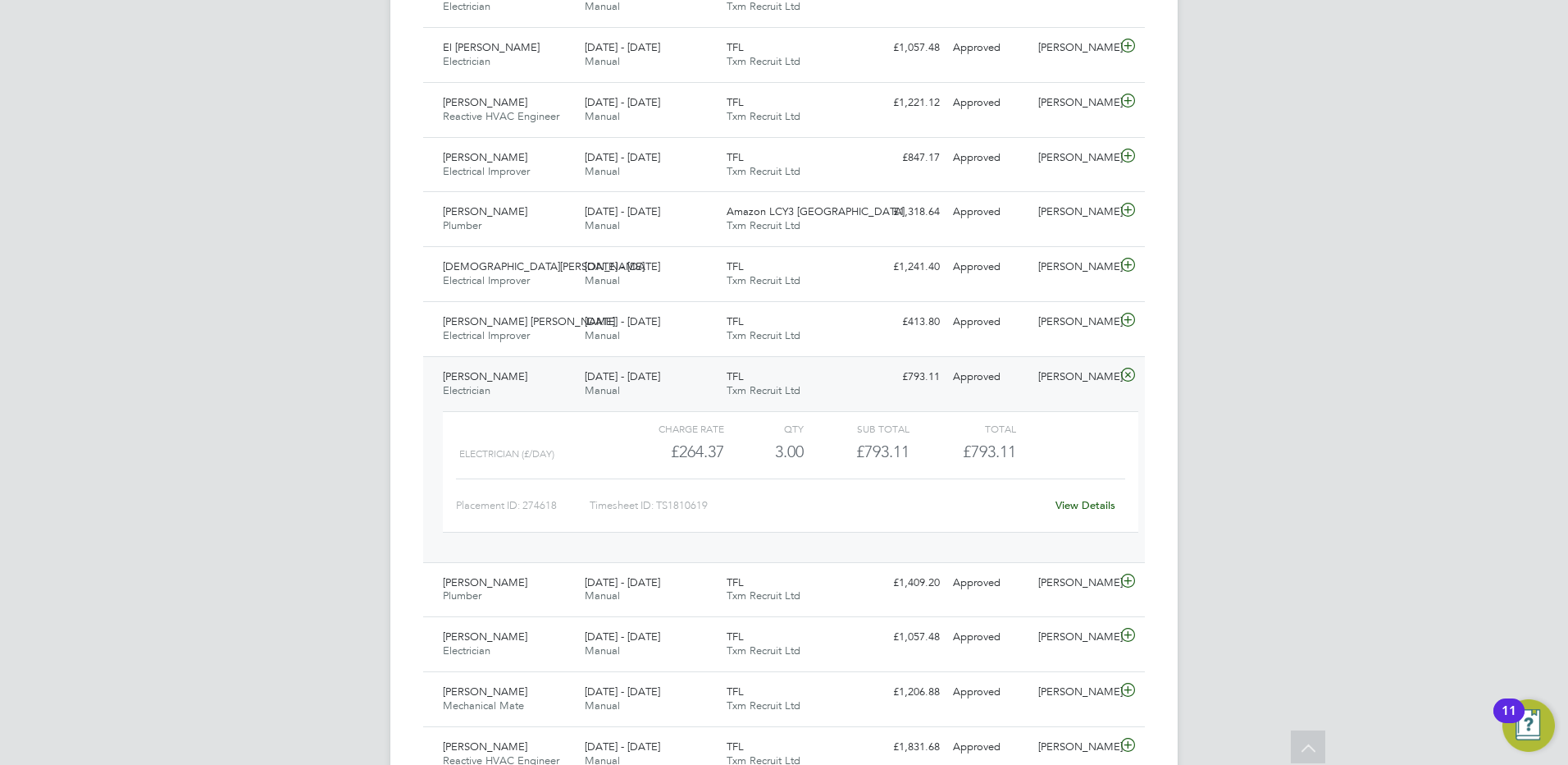
click at [478, 375] on span "[PERSON_NAME]" at bounding box center [484, 376] width 85 height 14
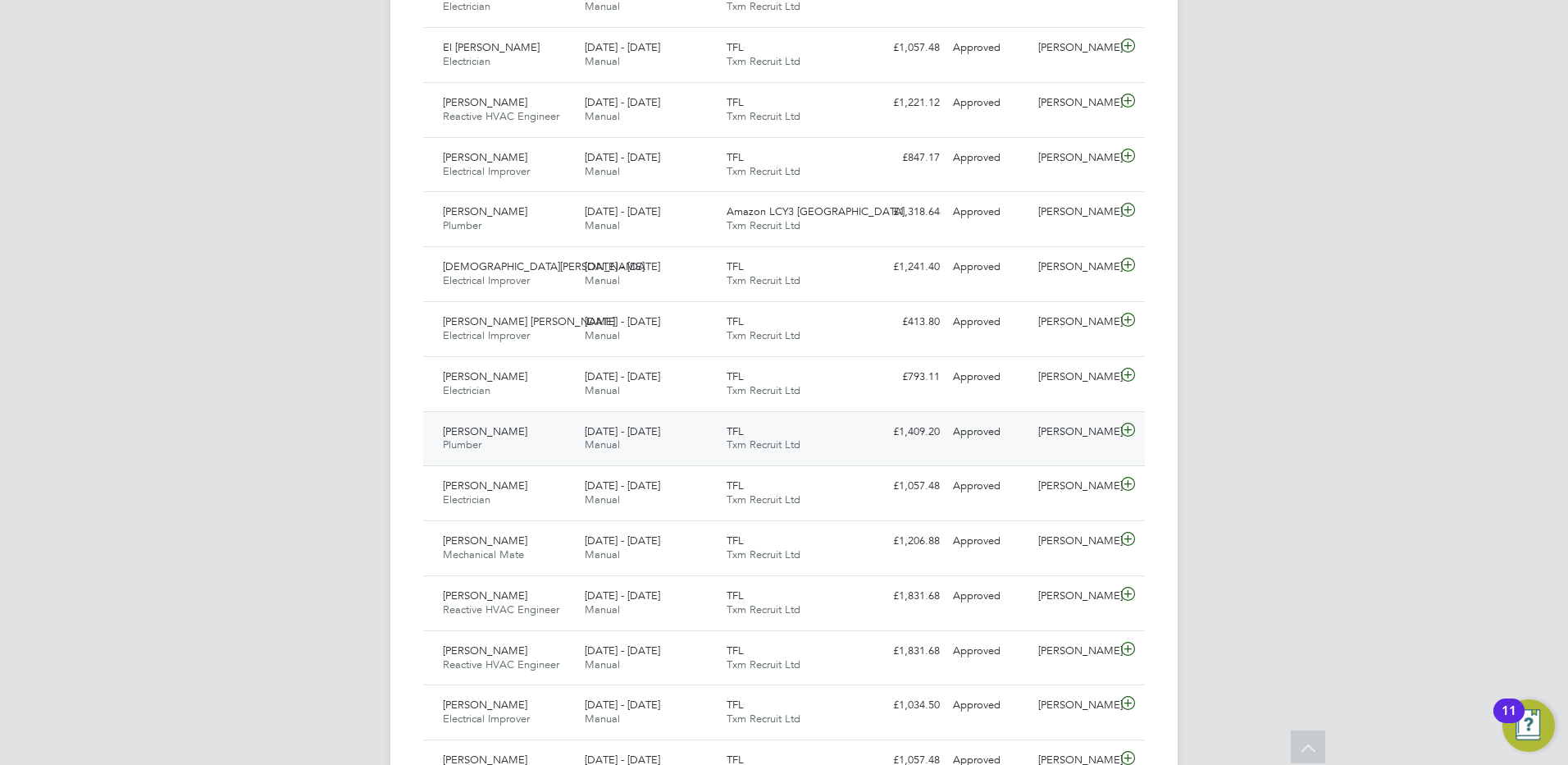
click at [481, 433] on span "[PERSON_NAME]" at bounding box center [484, 430] width 85 height 14
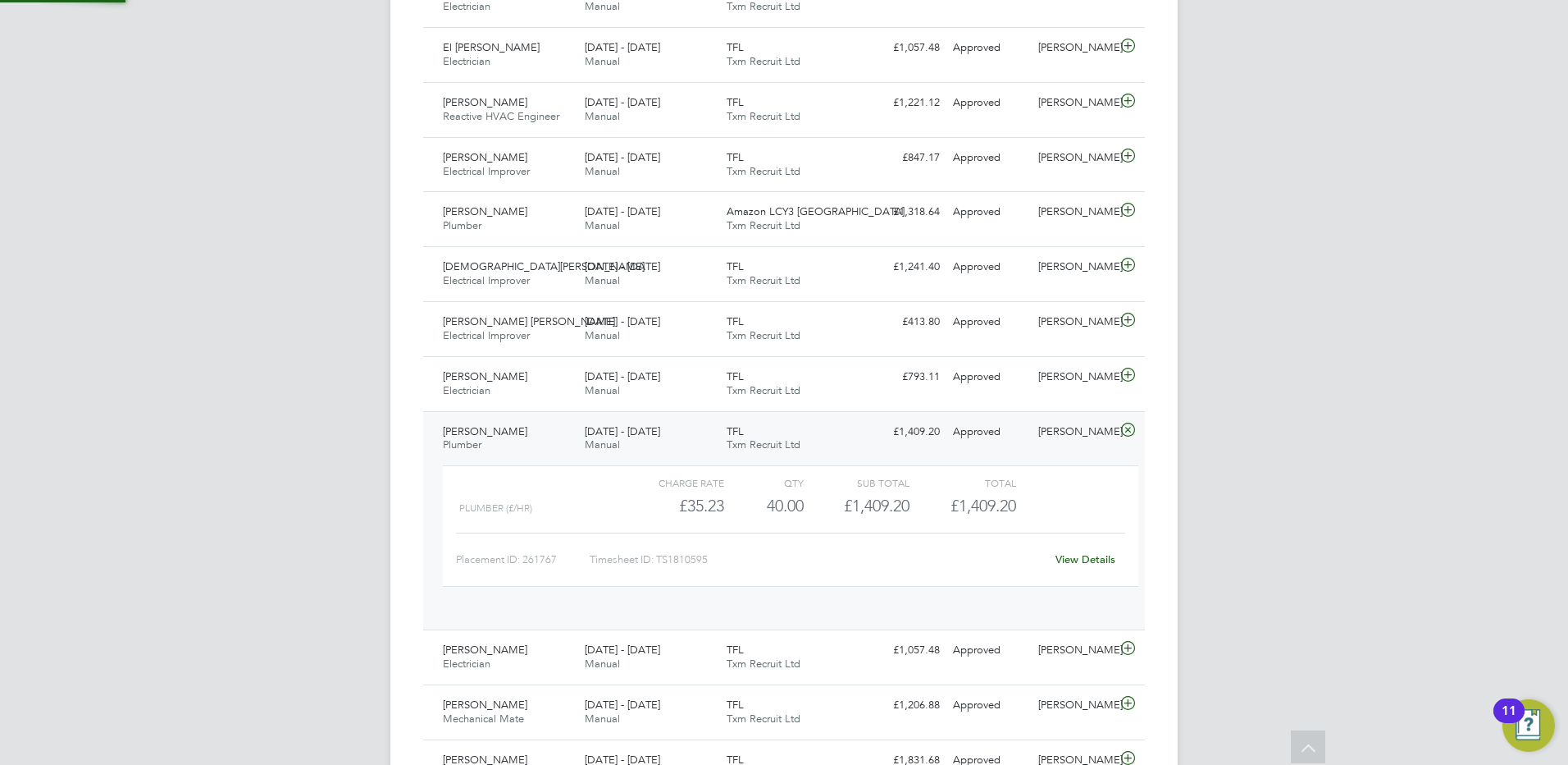
scroll to position [28, 160]
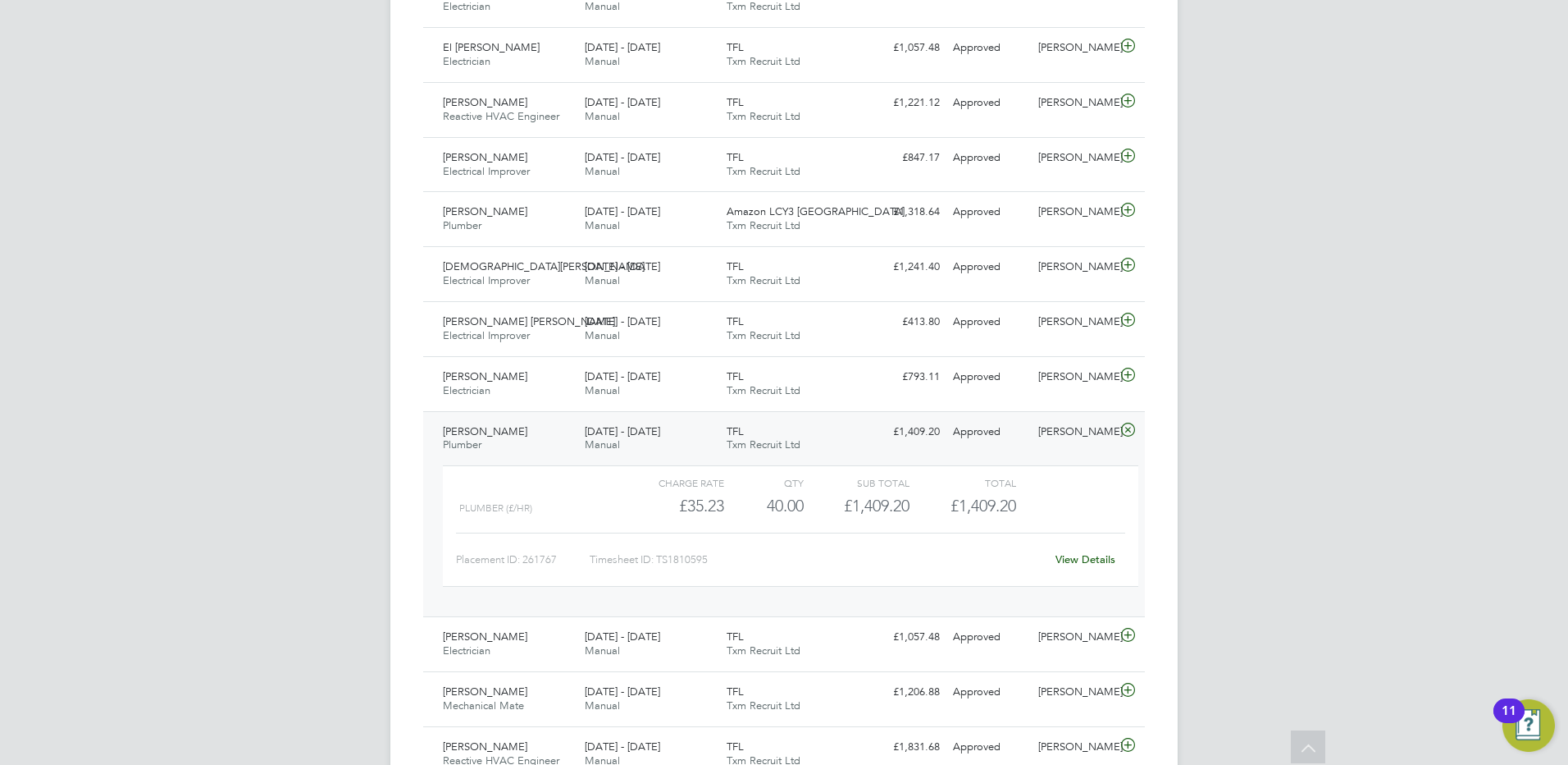
click at [502, 435] on span "[PERSON_NAME]" at bounding box center [484, 430] width 85 height 14
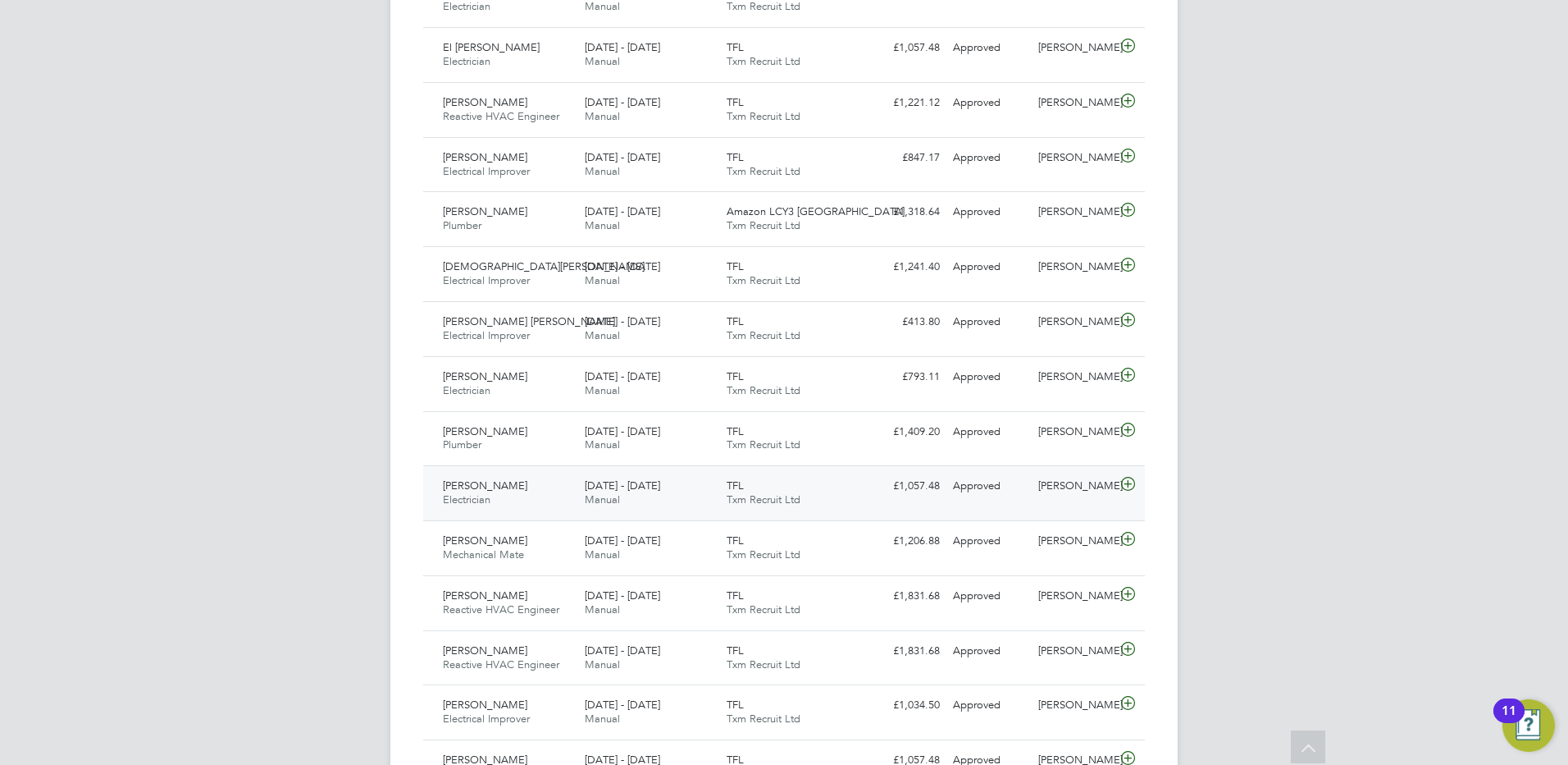
click at [501, 495] on div "[PERSON_NAME] Electrician [DATE] - [DATE]" at bounding box center [506, 492] width 142 height 41
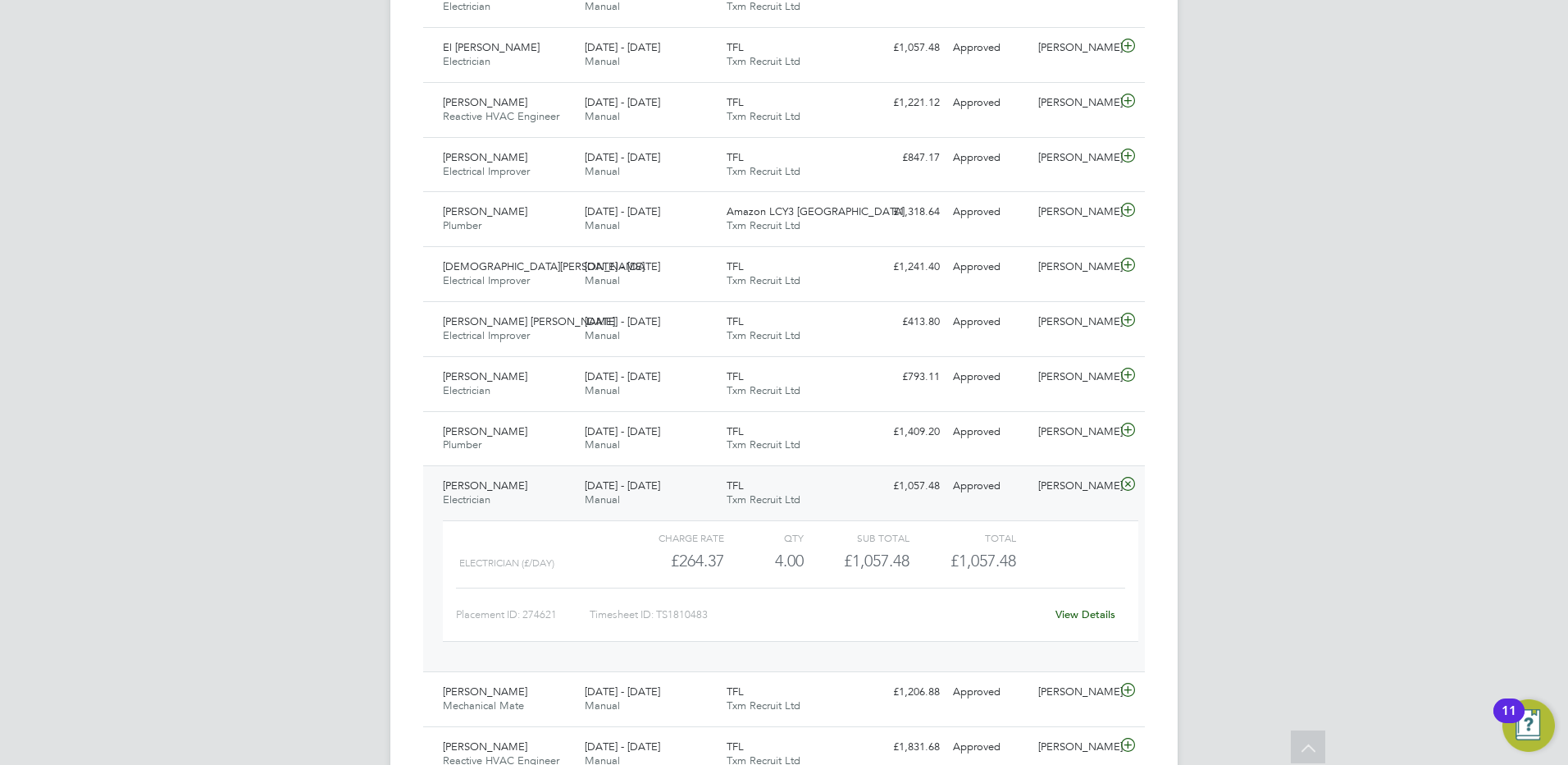
click at [496, 493] on div "[PERSON_NAME] Electrician [DATE] - [DATE]" at bounding box center [506, 492] width 142 height 41
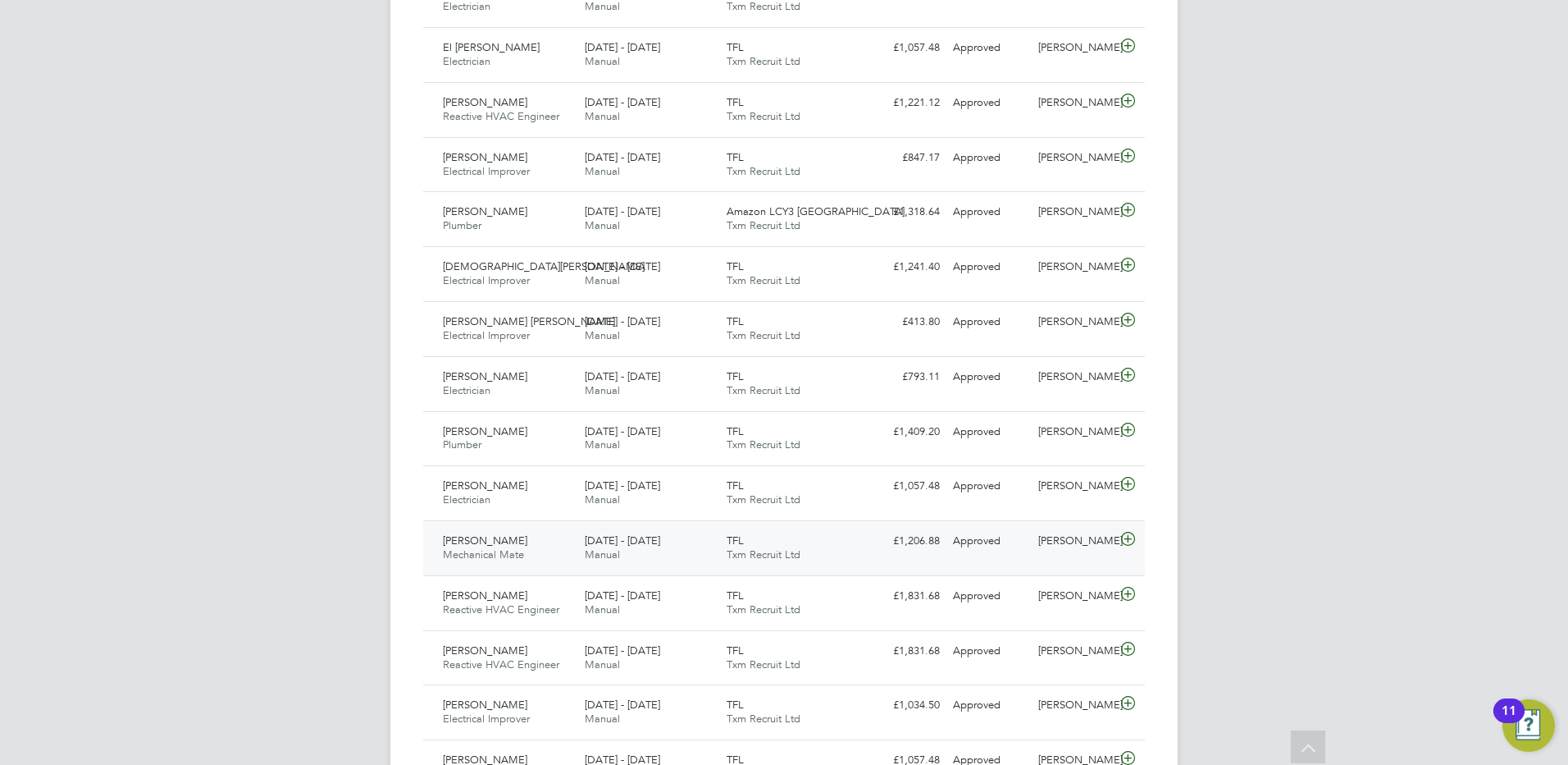
click at [492, 537] on span "[PERSON_NAME]" at bounding box center [484, 540] width 85 height 14
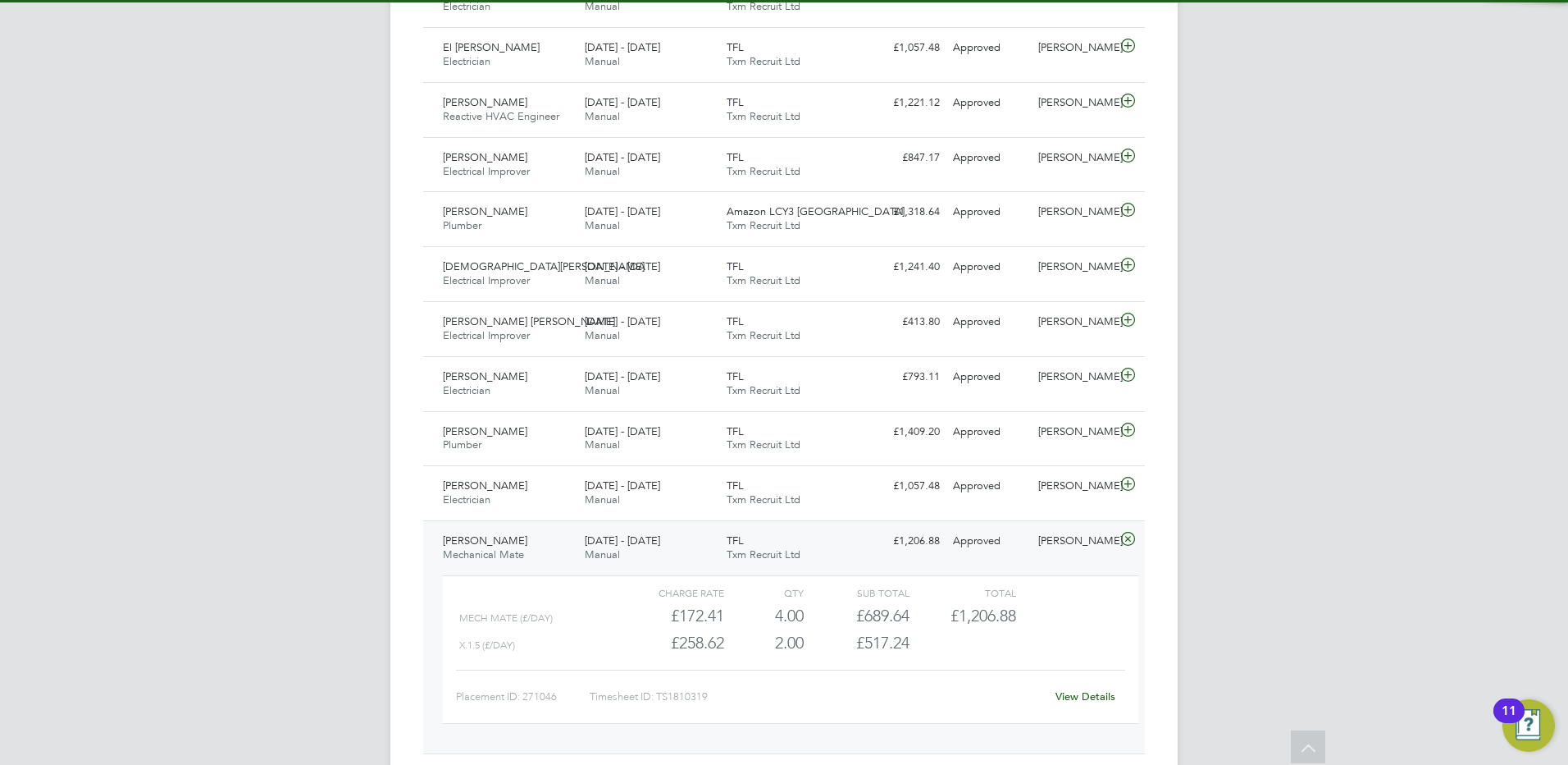
scroll to position [820, 0]
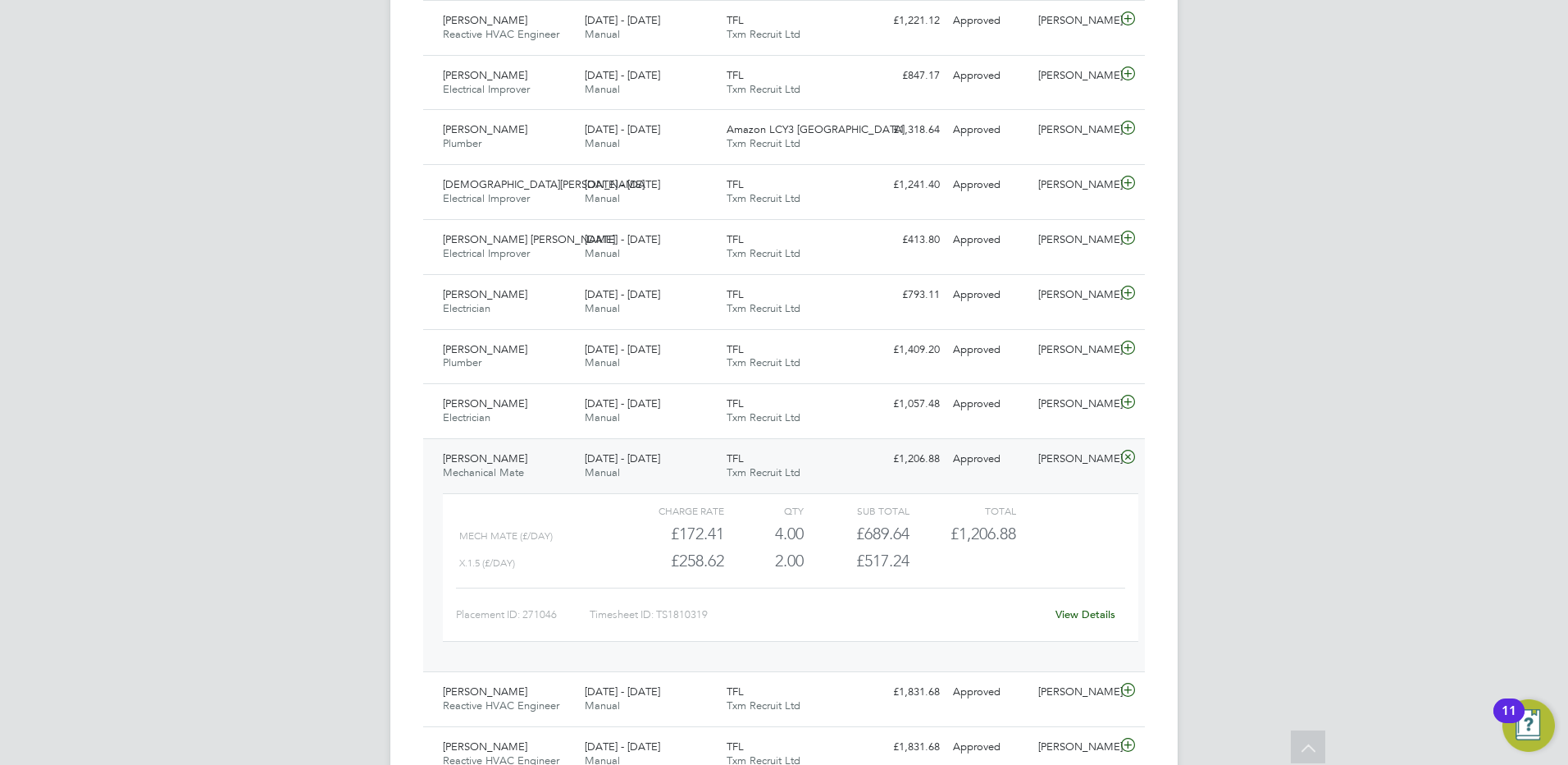
click at [504, 453] on div "[PERSON_NAME] Mechanical Mate [DATE] - [DATE]" at bounding box center [506, 466] width 142 height 41
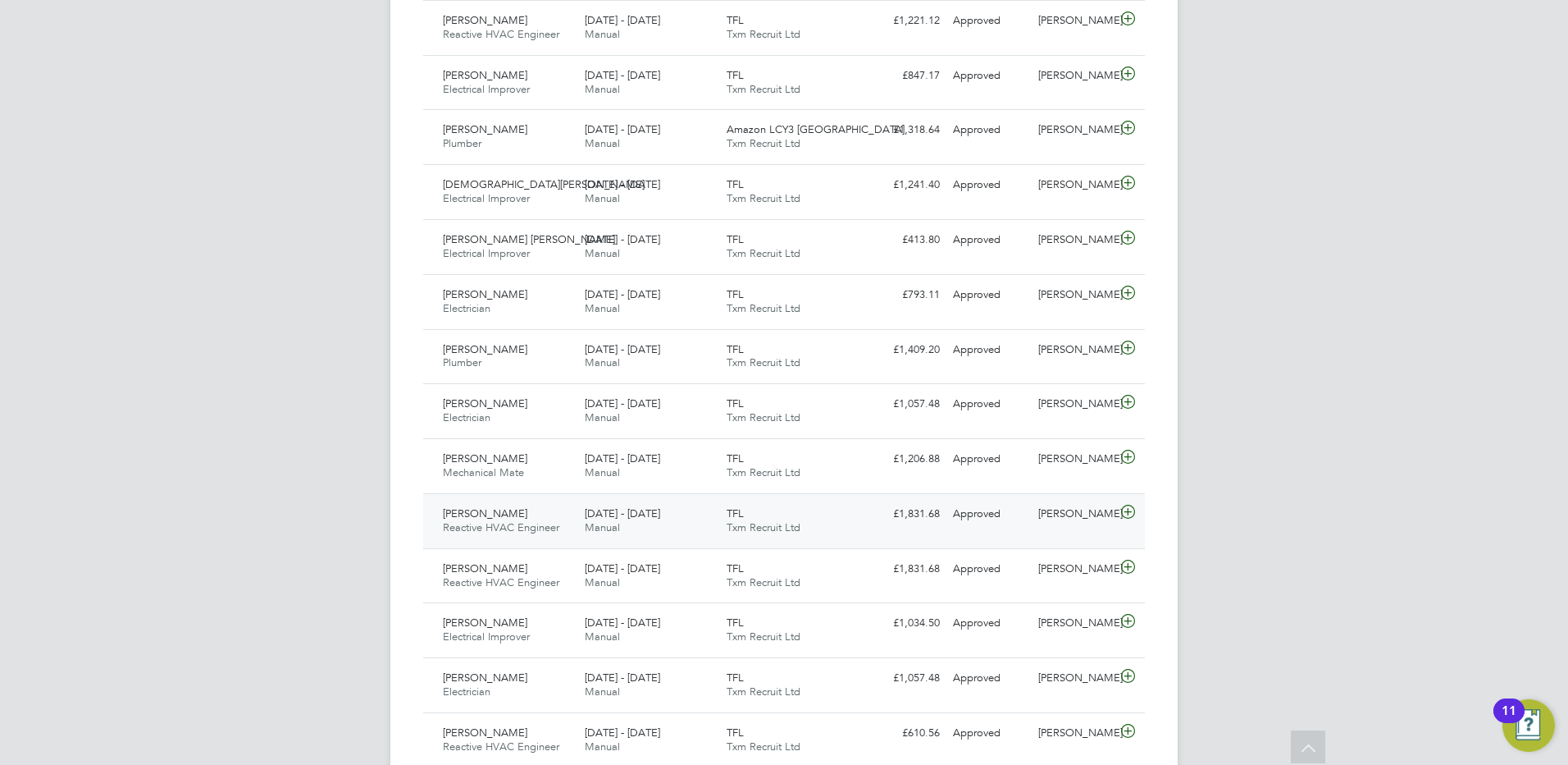
click at [501, 515] on span "[PERSON_NAME]" at bounding box center [484, 513] width 85 height 14
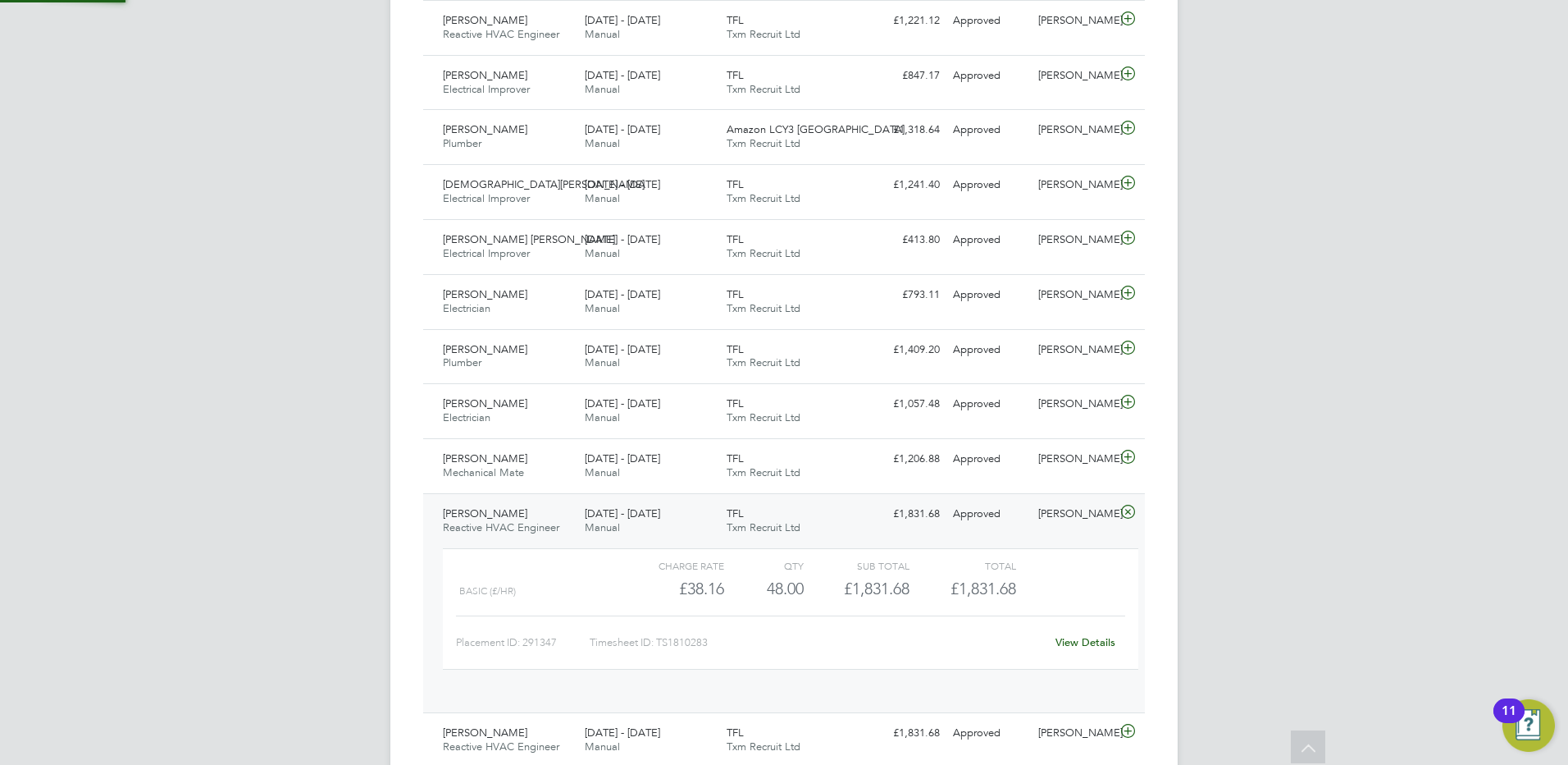
scroll to position [28, 160]
click at [482, 510] on span "[PERSON_NAME]" at bounding box center [484, 513] width 85 height 14
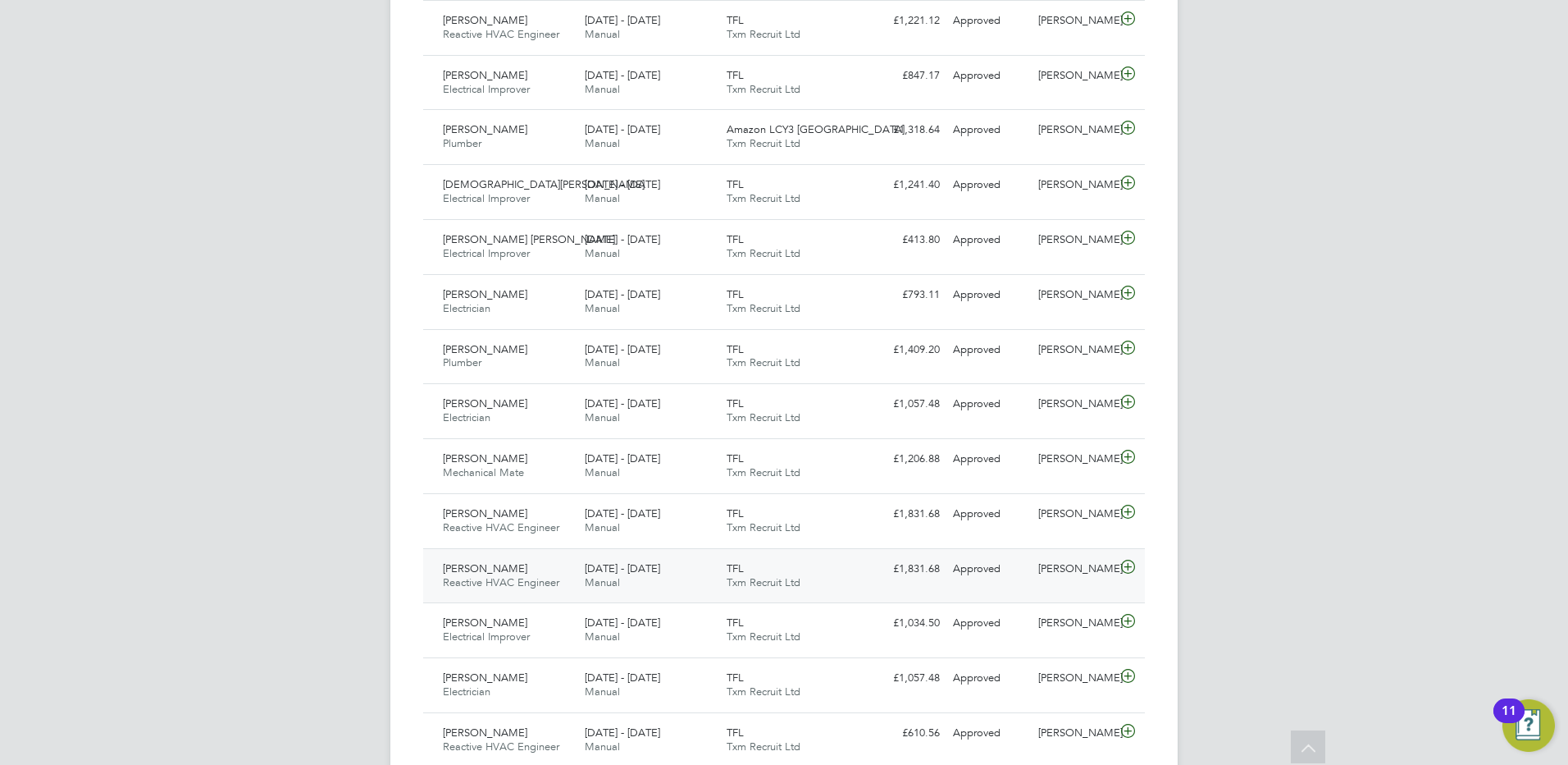
click at [492, 564] on span "[PERSON_NAME]" at bounding box center [484, 568] width 85 height 14
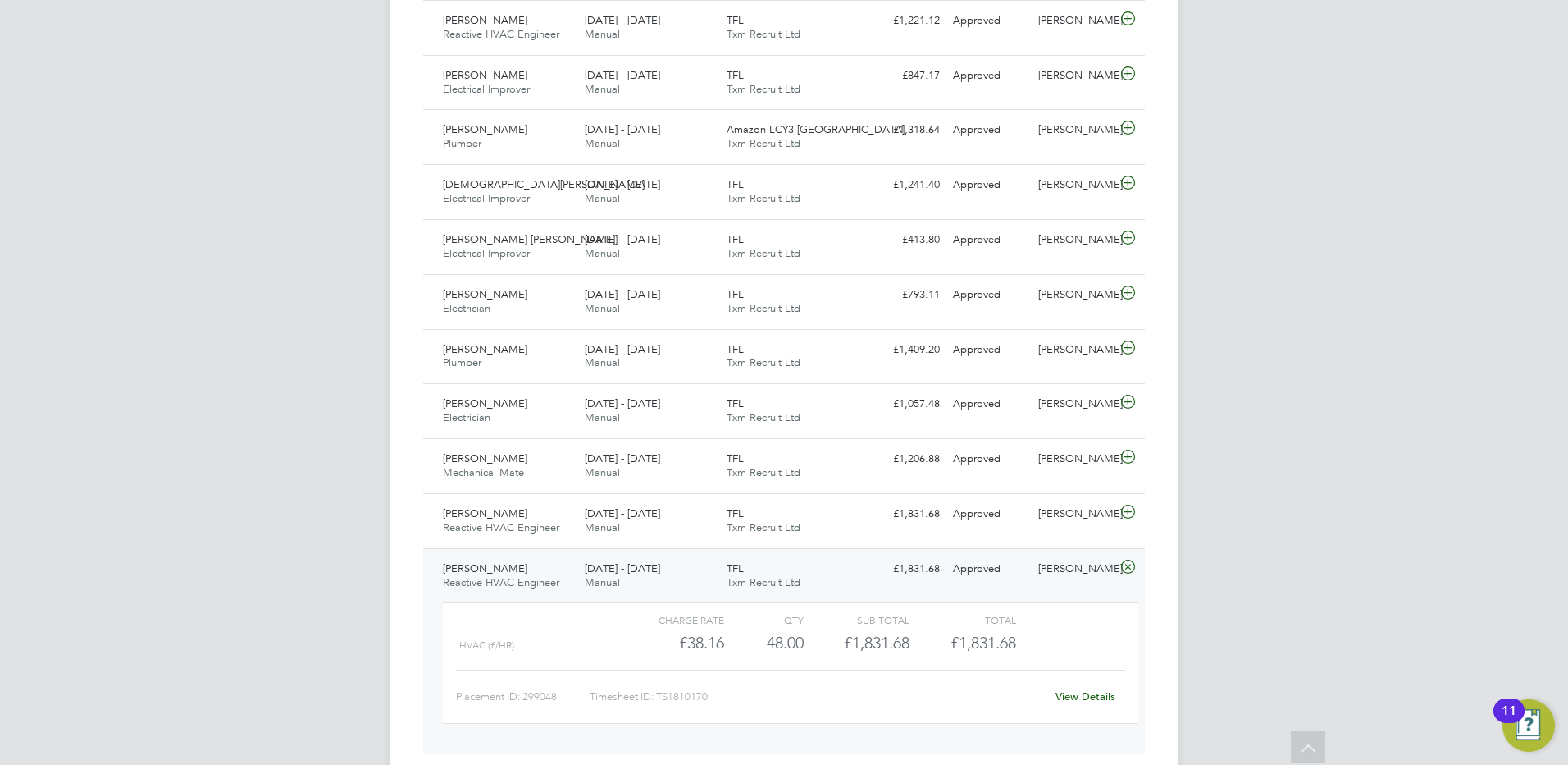
click at [485, 573] on span "[PERSON_NAME]" at bounding box center [484, 568] width 85 height 14
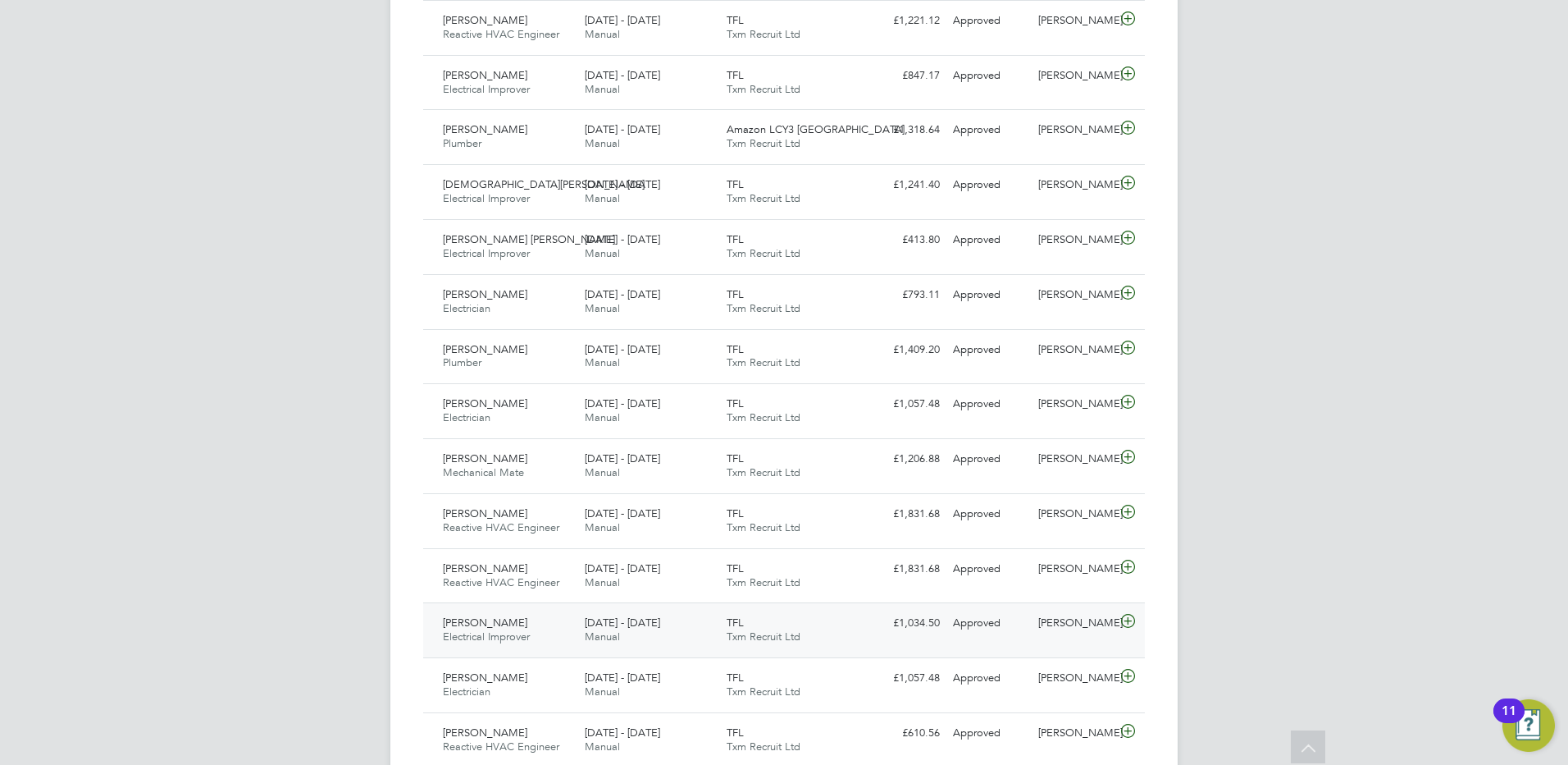
click at [496, 621] on span "[PERSON_NAME]" at bounding box center [484, 622] width 85 height 14
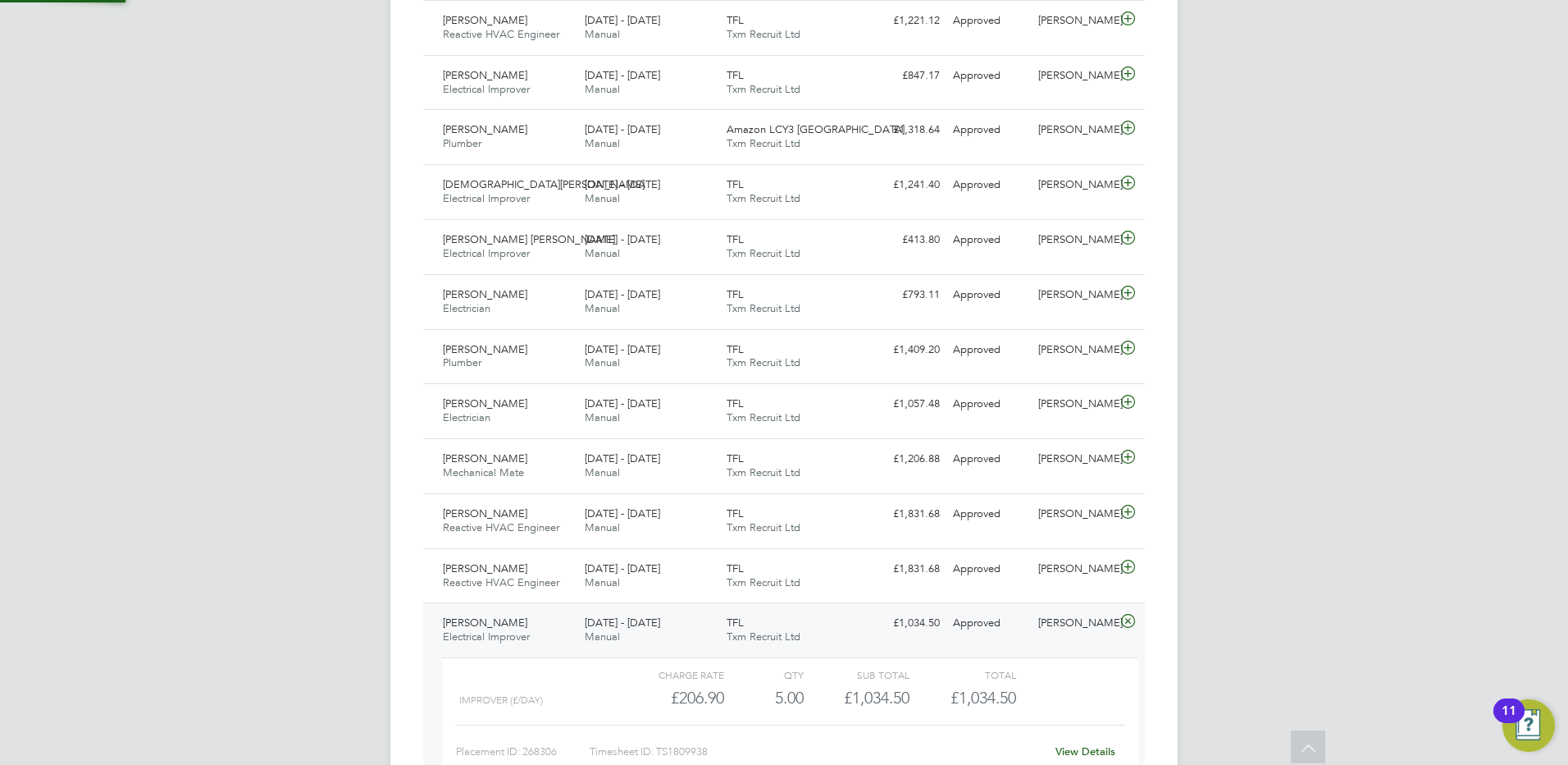
scroll to position [903, 0]
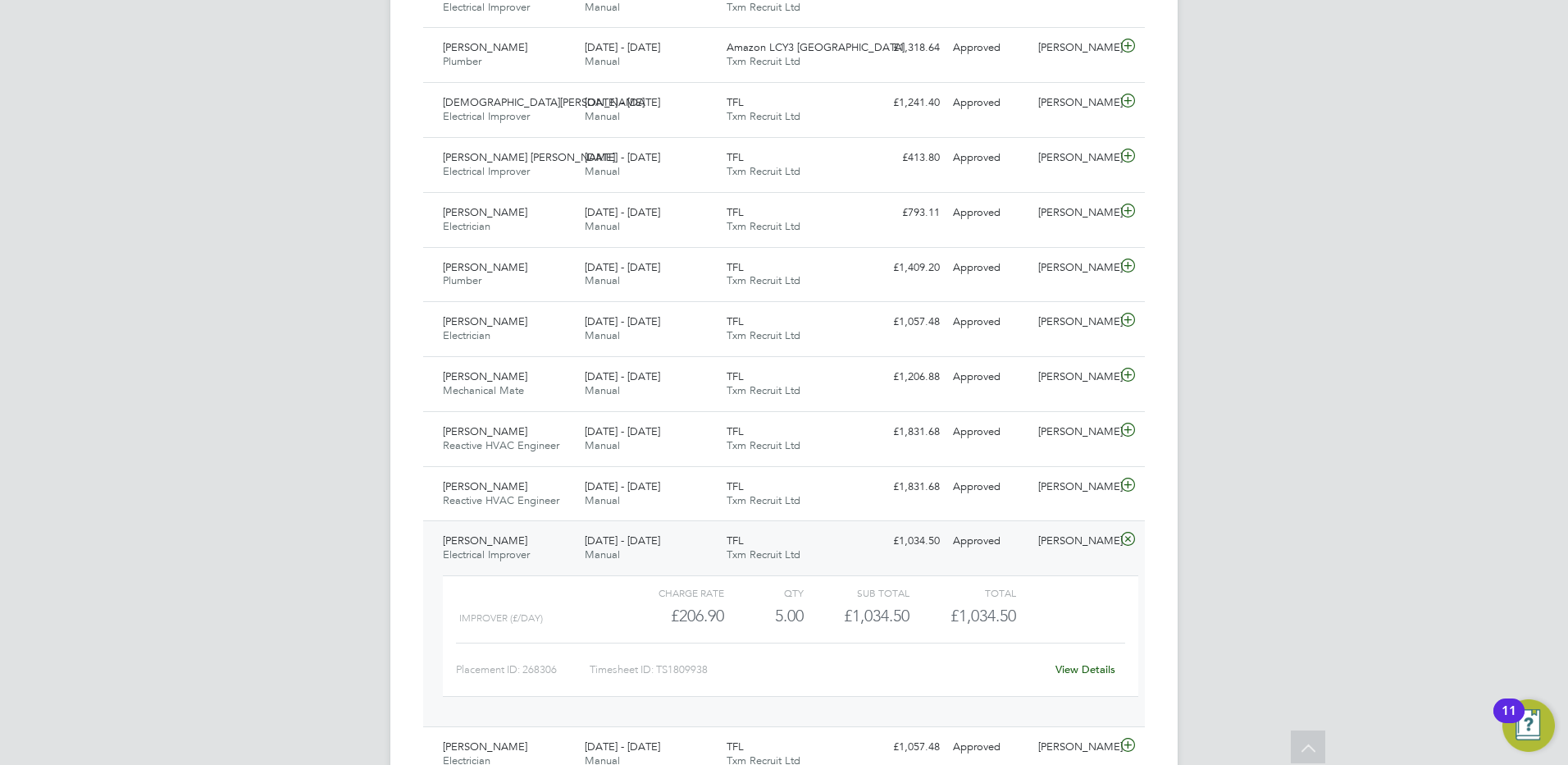
click at [527, 544] on span "[PERSON_NAME]" at bounding box center [484, 540] width 85 height 14
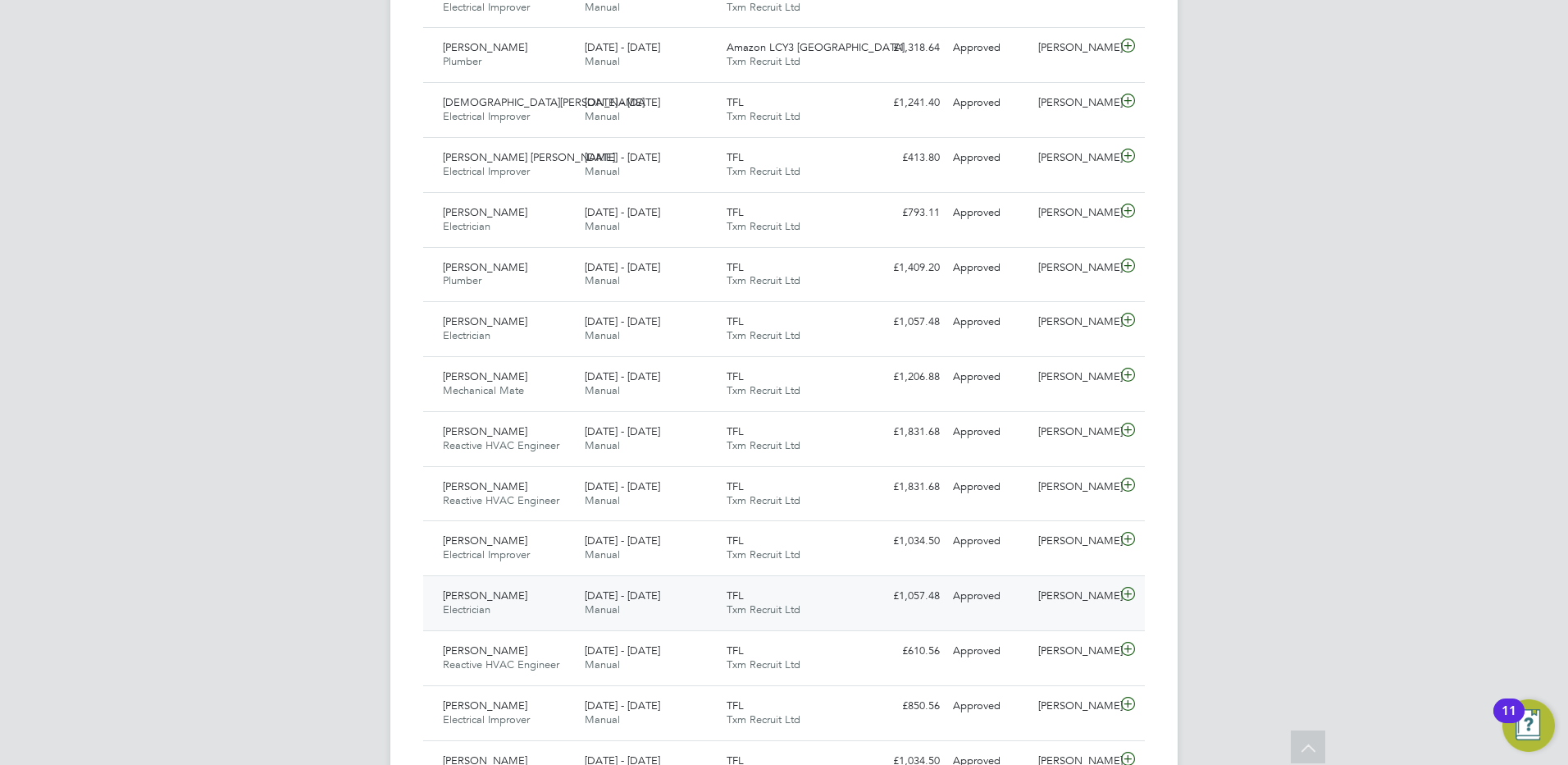
click at [477, 597] on span "[PERSON_NAME]" at bounding box center [484, 595] width 85 height 14
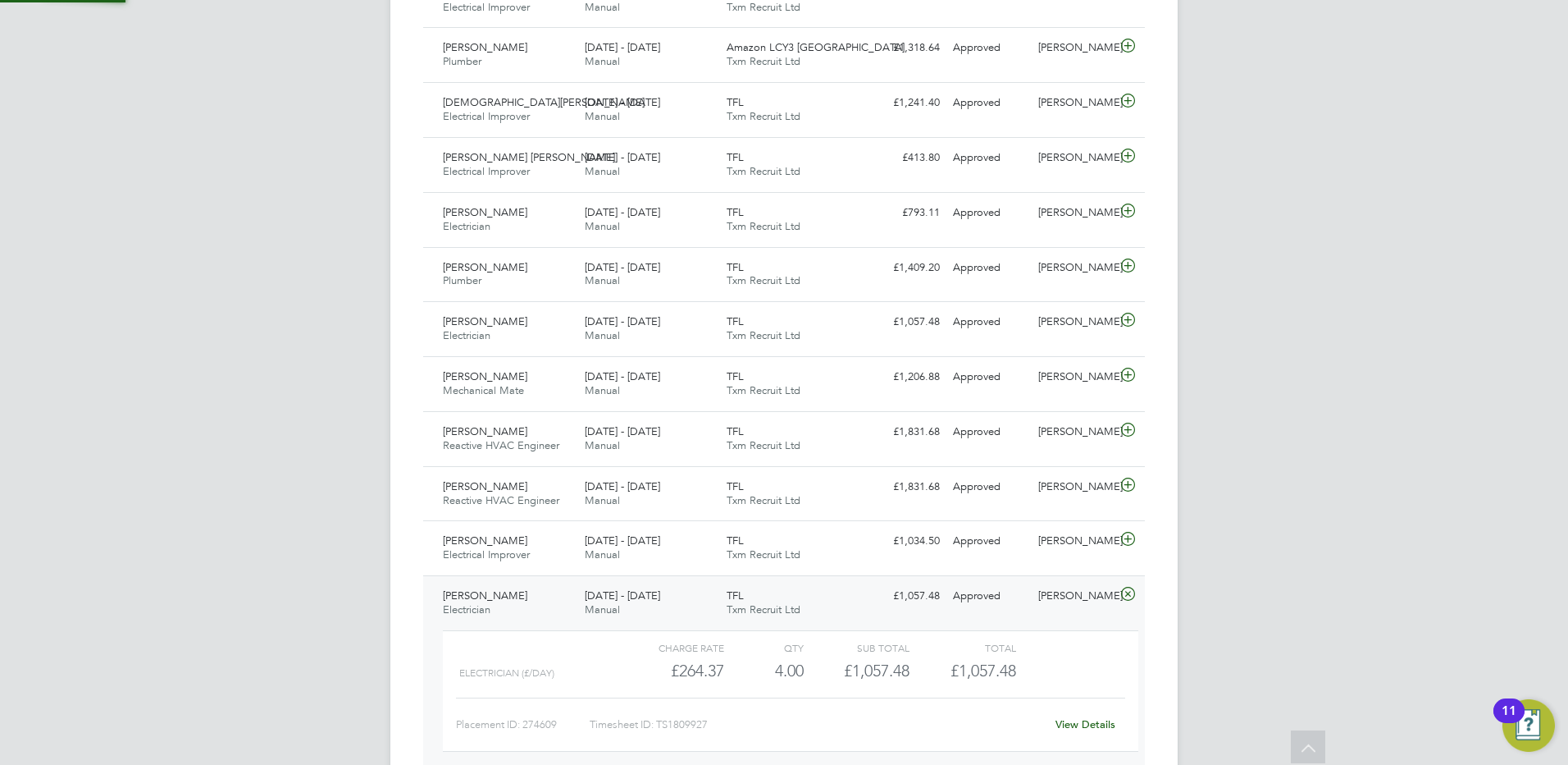
scroll to position [1066, 0]
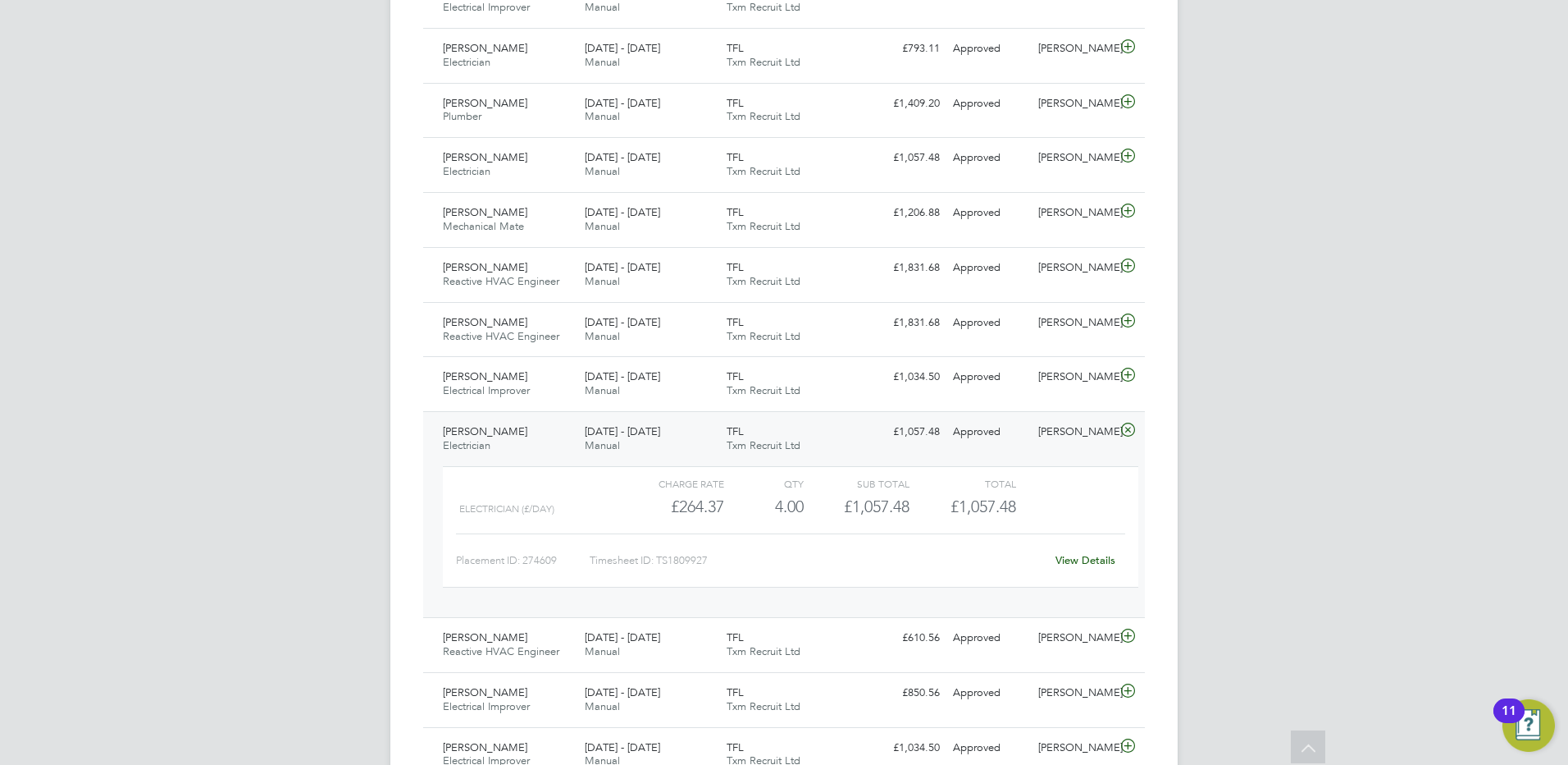
click at [477, 433] on span "[PERSON_NAME]" at bounding box center [484, 430] width 85 height 14
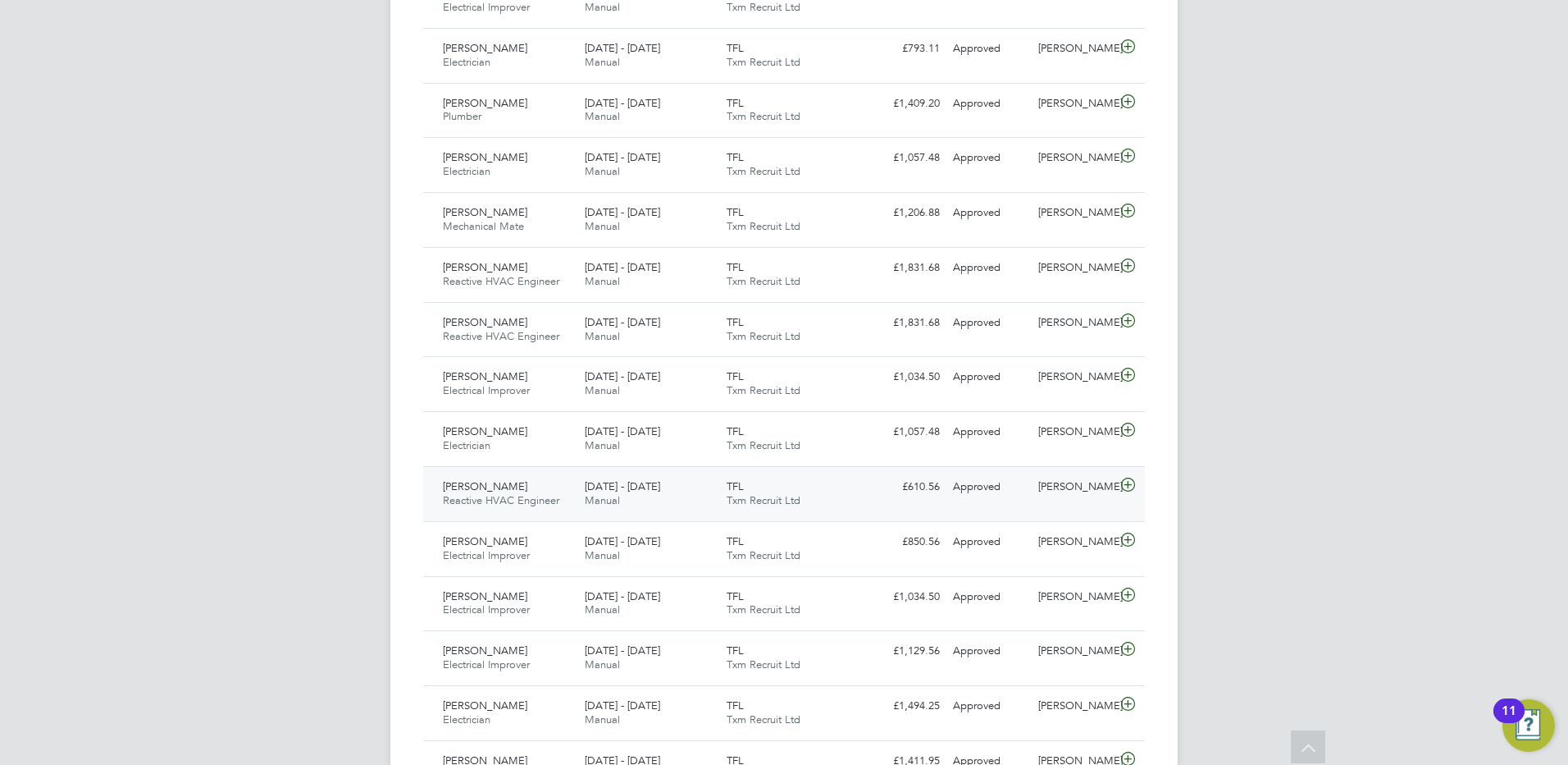
click at [507, 488] on span "[PERSON_NAME]" at bounding box center [484, 486] width 85 height 14
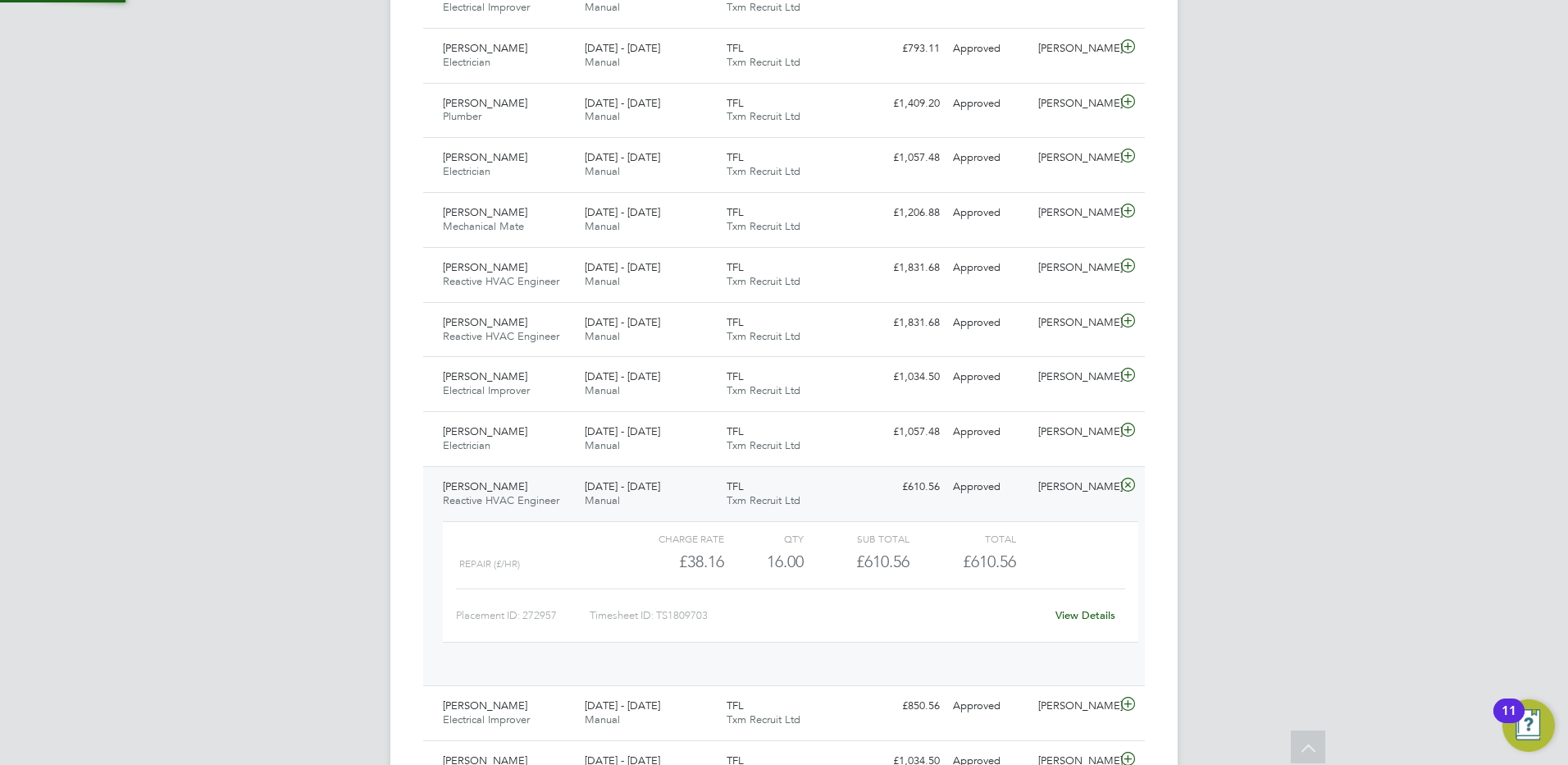
scroll to position [28, 160]
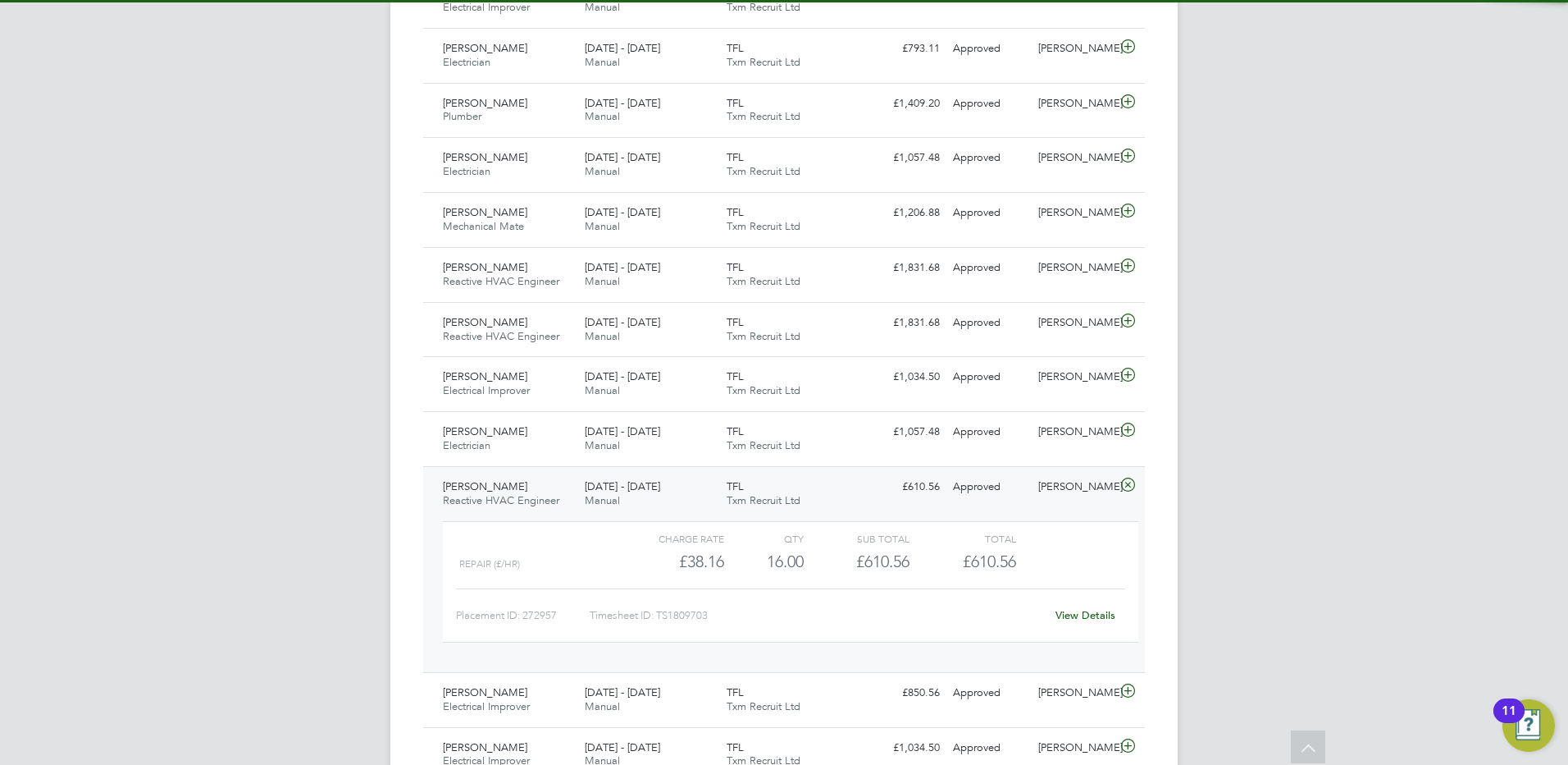
click at [490, 487] on span "[PERSON_NAME]" at bounding box center [484, 486] width 85 height 14
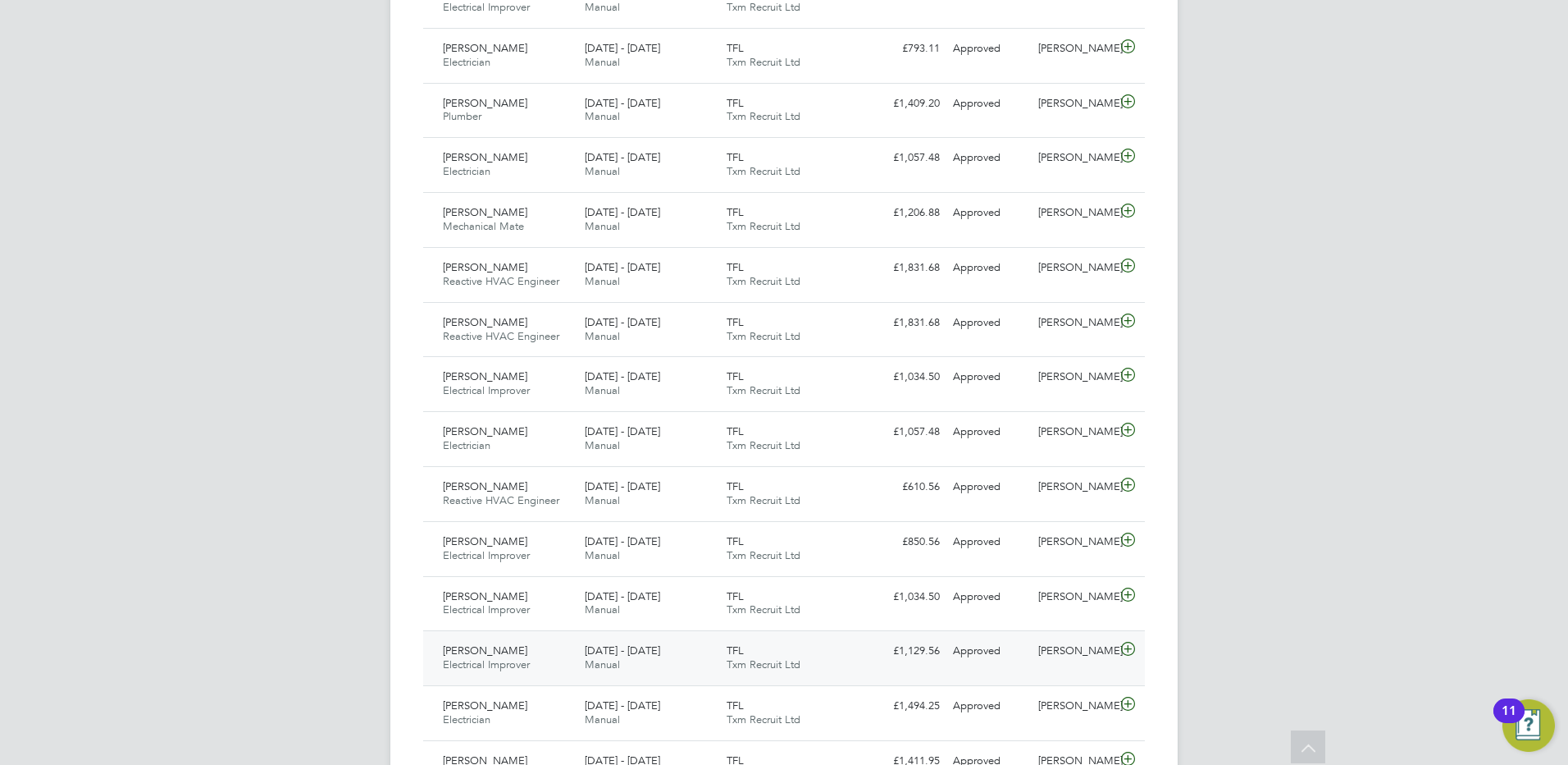
click at [477, 649] on span "[PERSON_NAME]" at bounding box center [484, 650] width 85 height 14
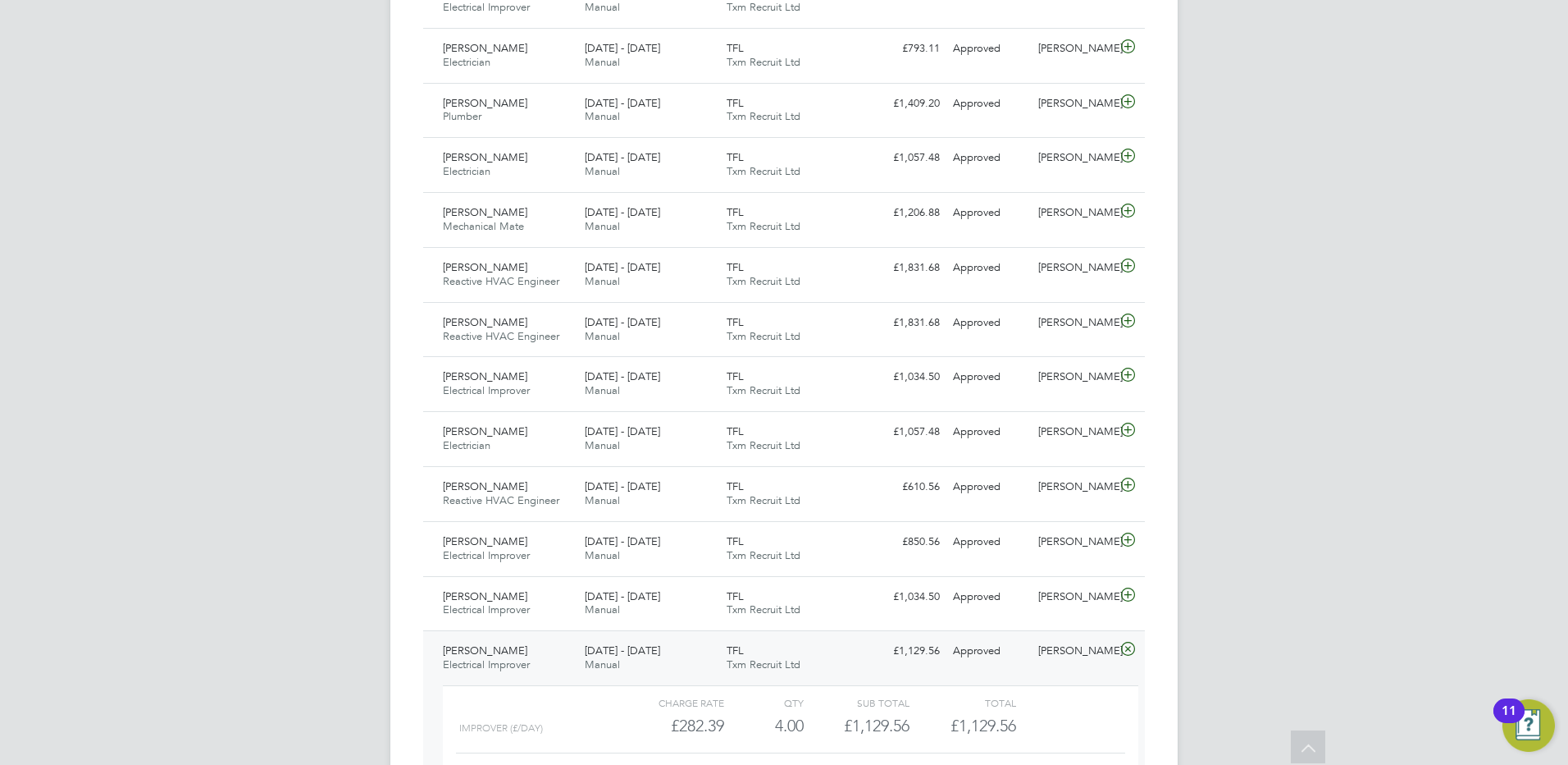
drag, startPoint x: 507, startPoint y: 651, endPoint x: 519, endPoint y: 631, distance: 23.3
click at [507, 651] on span "[PERSON_NAME]" at bounding box center [484, 650] width 85 height 14
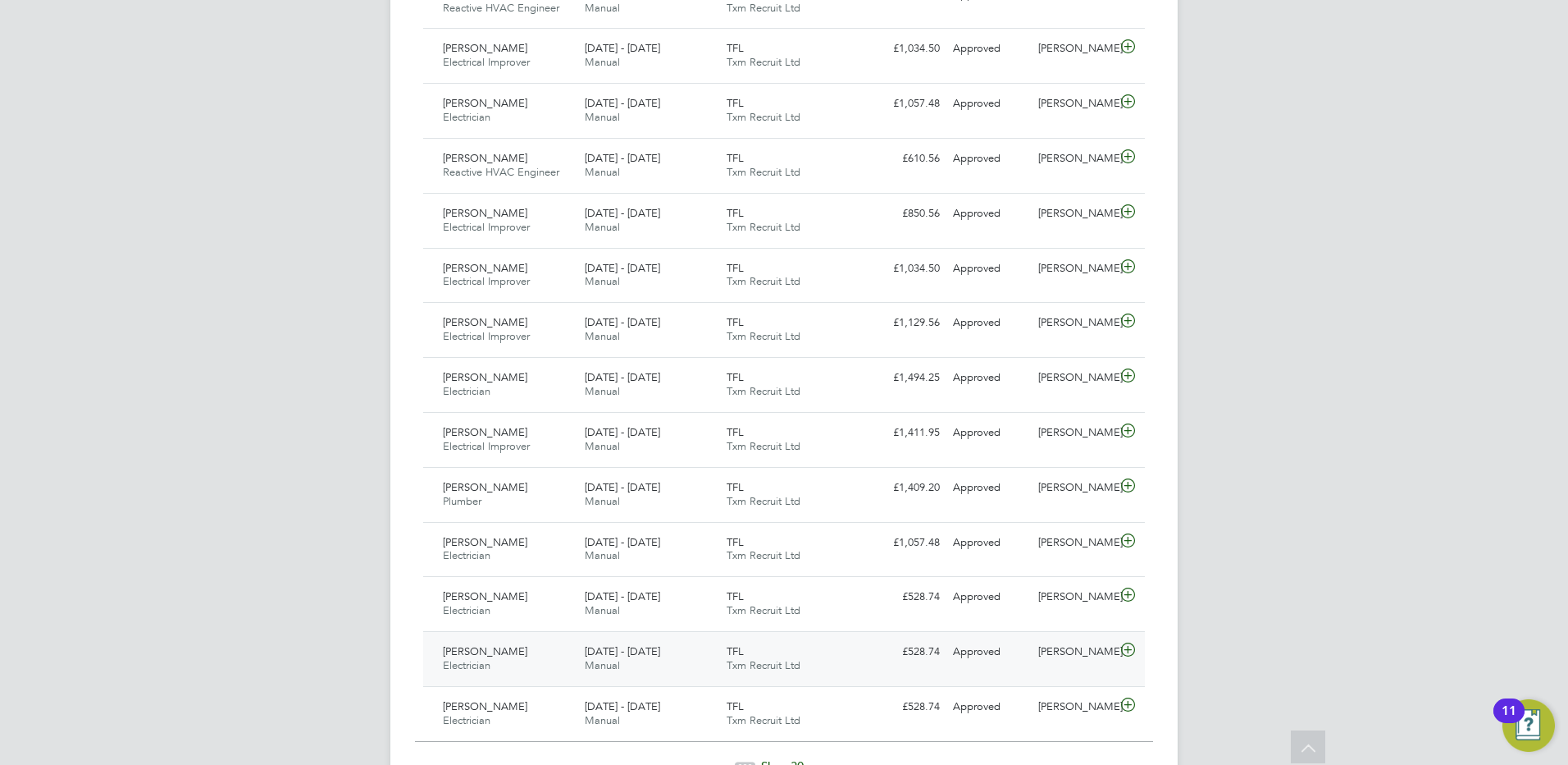
scroll to position [1477, 0]
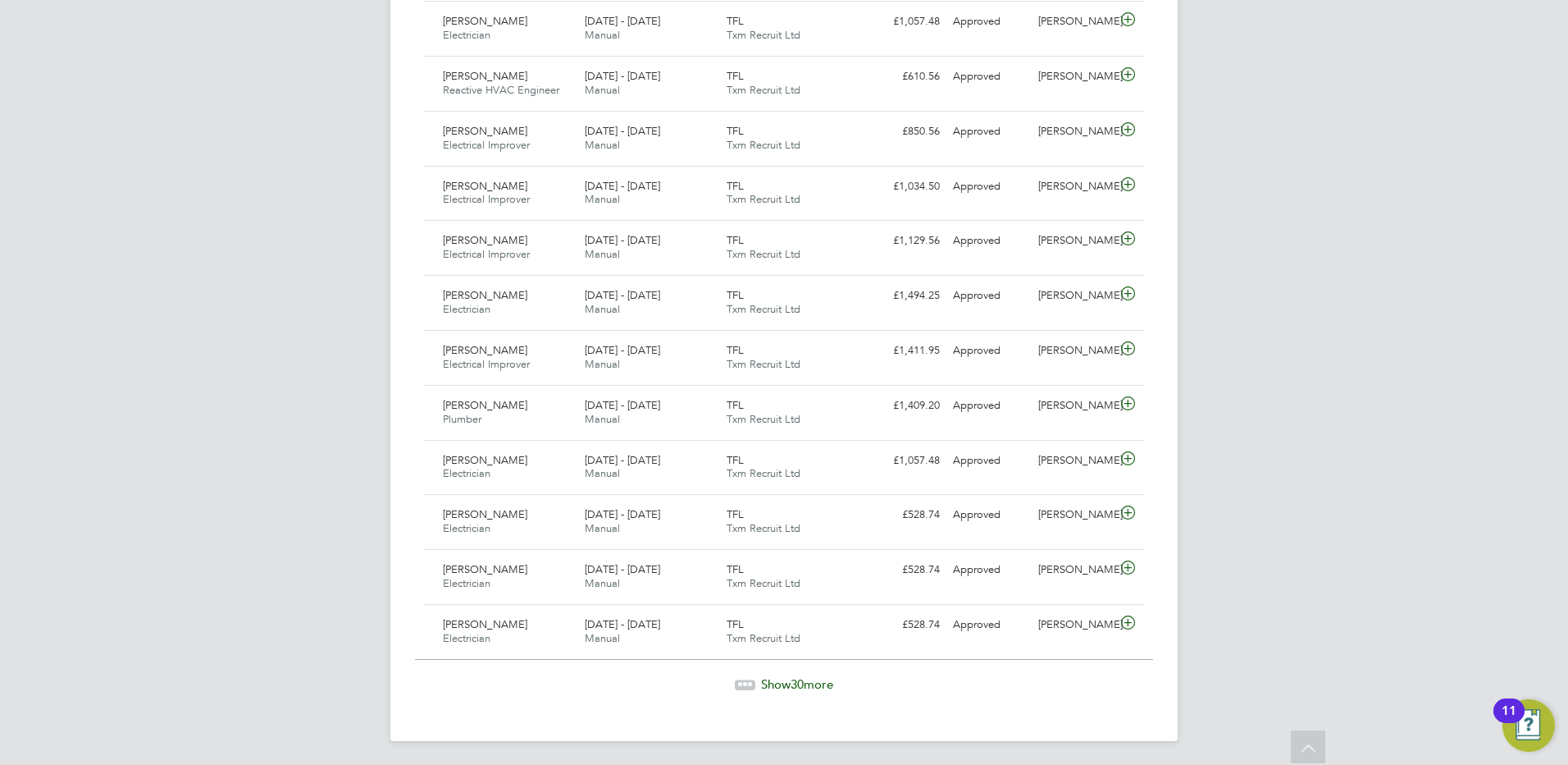
click at [818, 692] on div "Show 30 more" at bounding box center [784, 683] width 738 height 16
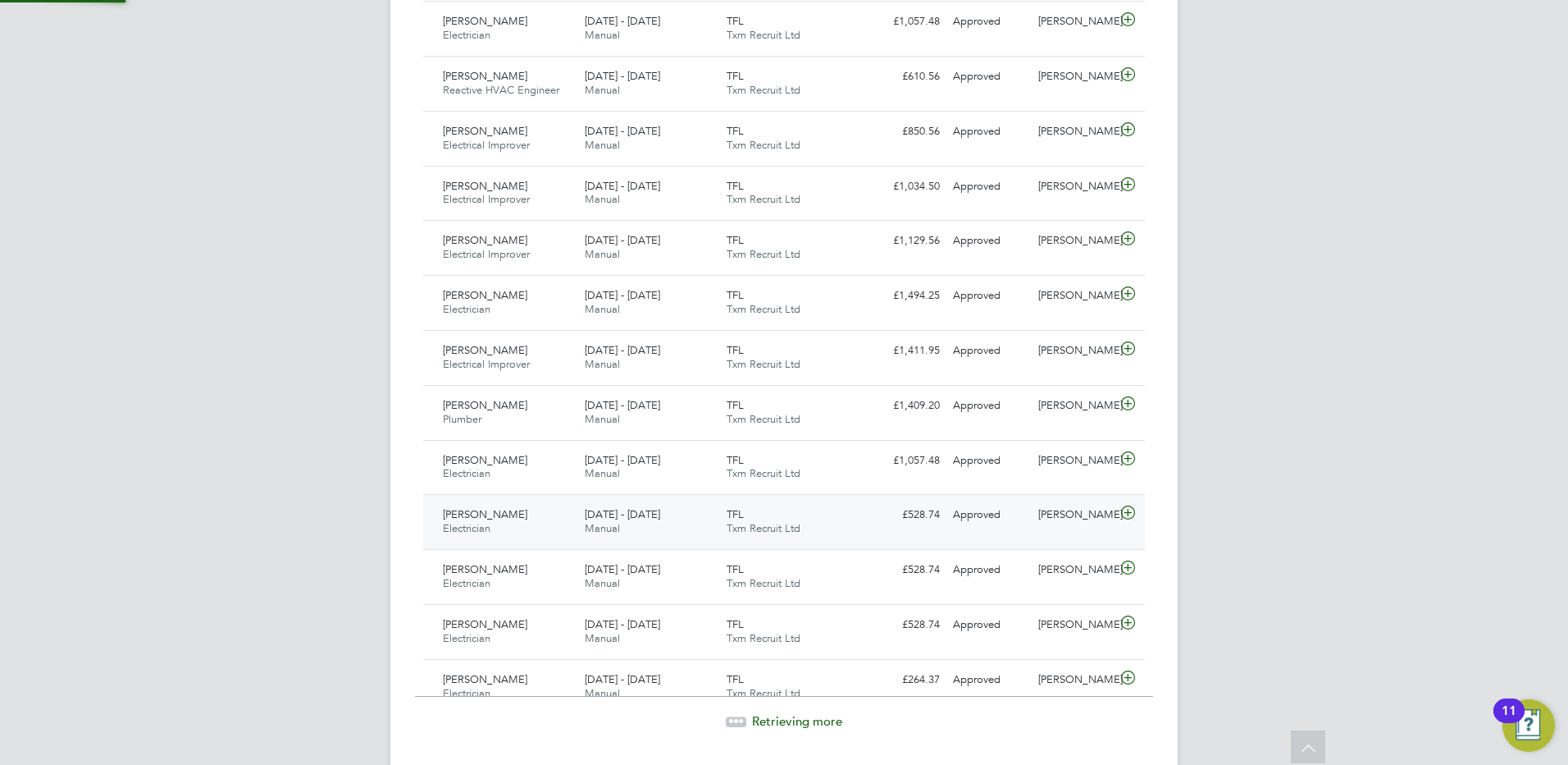
scroll to position [42, 142]
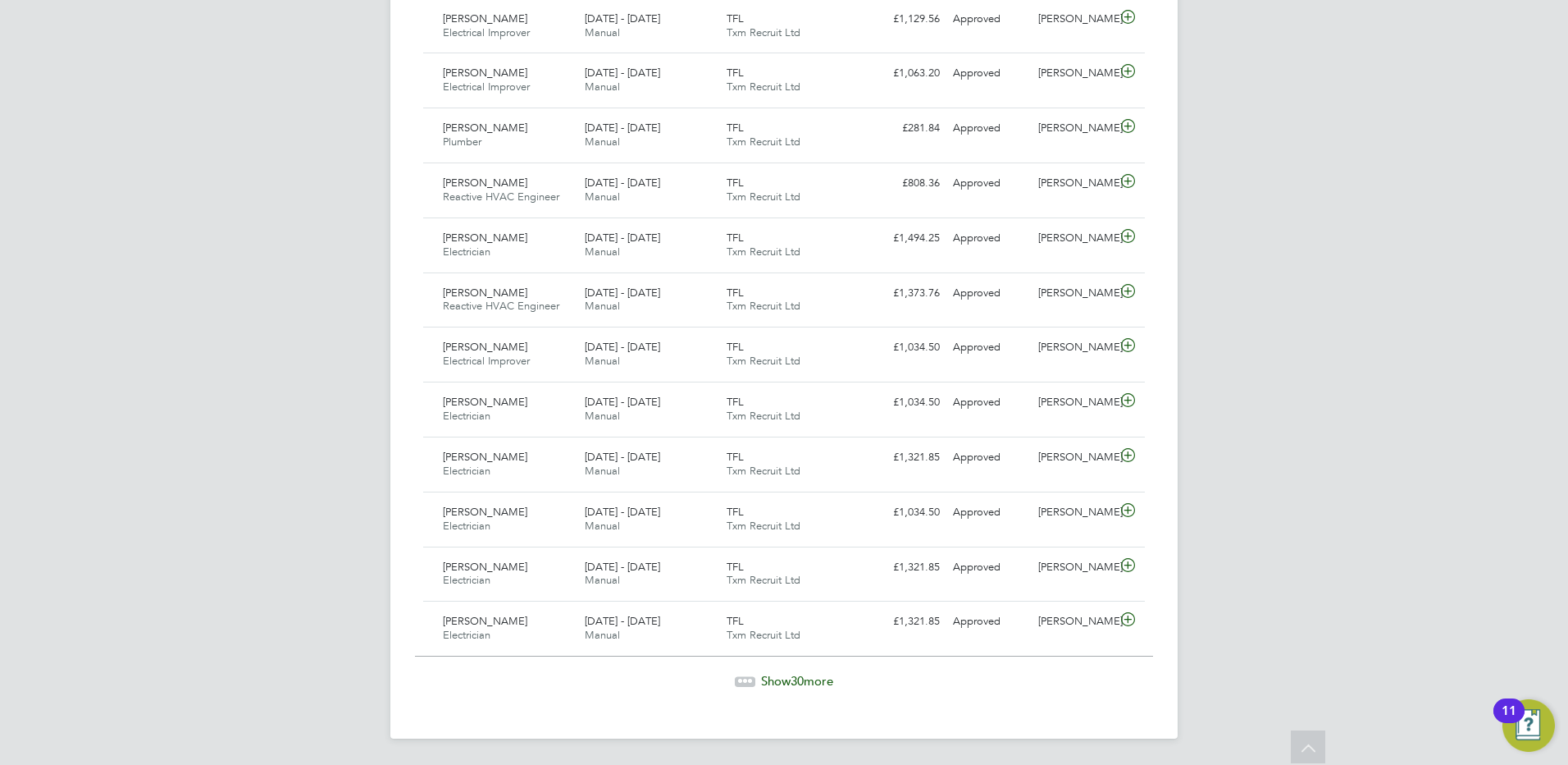
click at [812, 683] on span "Show 30 more" at bounding box center [797, 680] width 72 height 15
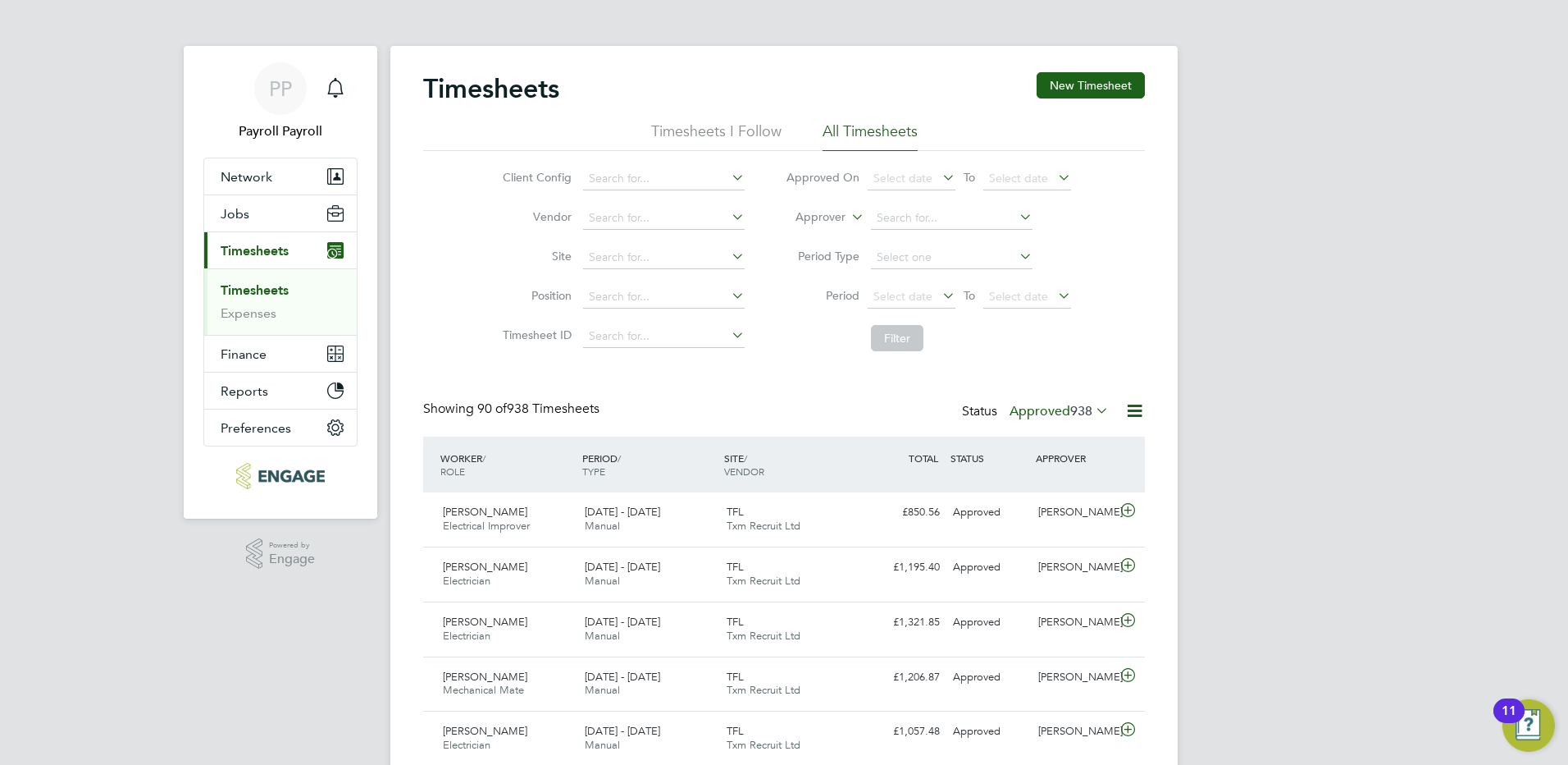
drag, startPoint x: 269, startPoint y: 89, endPoint x: 368, endPoint y: 99, distance: 99.5
click at [269, 89] on span "PP" at bounding box center [280, 88] width 23 height 21
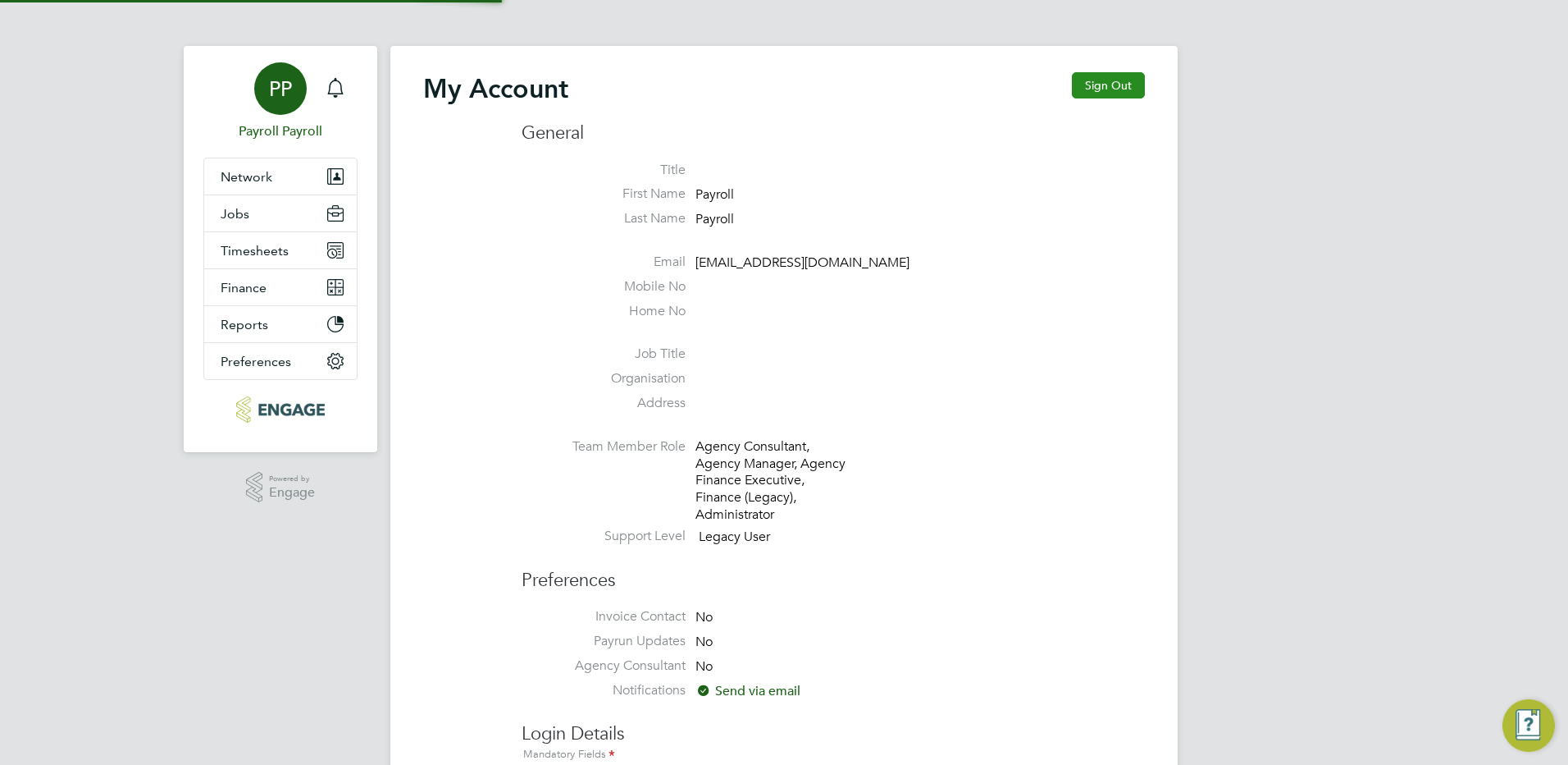
type input "[EMAIL_ADDRESS][DOMAIN_NAME]"
click at [1131, 87] on button "Sign Out" at bounding box center [1107, 86] width 73 height 27
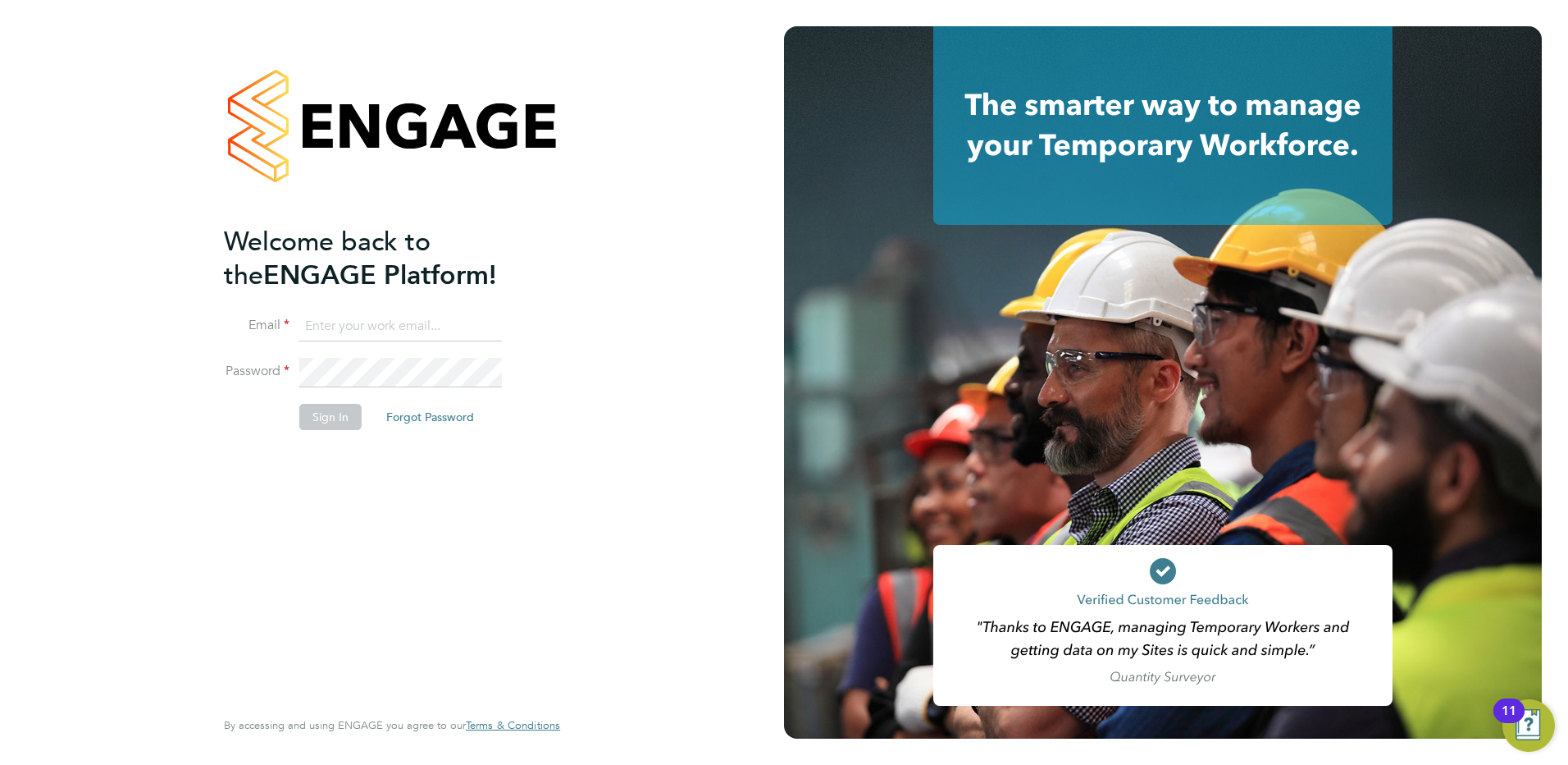
type input "[EMAIL_ADDRESS][DOMAIN_NAME]"
